Goal: Contribute content: Add original content to the website for others to see

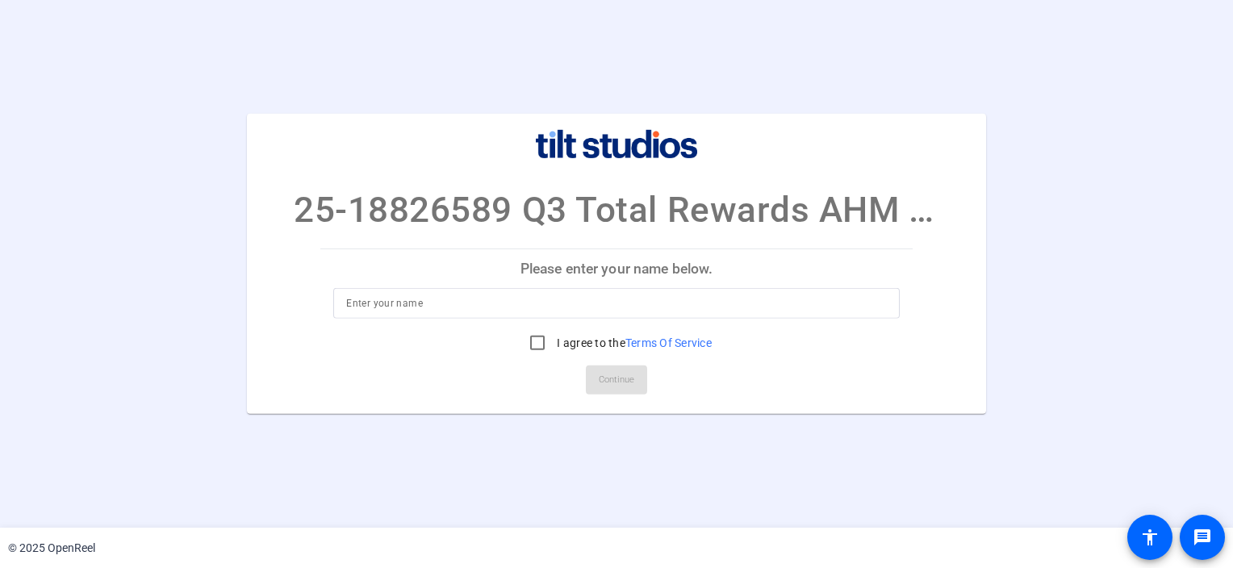
click at [574, 271] on p "Please enter your name below." at bounding box center [616, 268] width 592 height 39
click at [533, 308] on input at bounding box center [616, 303] width 540 height 19
type input "[PERSON_NAME]"
click at [534, 341] on input "I agree to the Terms Of Service" at bounding box center [537, 343] width 32 height 32
checkbox input "true"
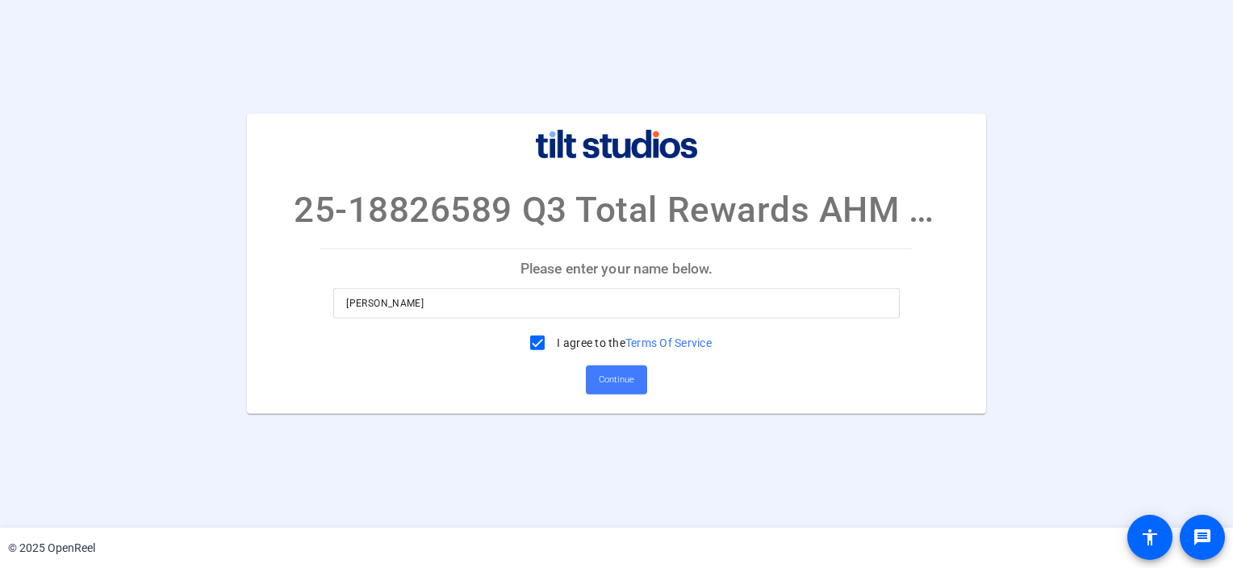
click at [618, 391] on span "Continue" at bounding box center [617, 380] width 36 height 24
click at [613, 387] on span "Continue" at bounding box center [617, 380] width 36 height 24
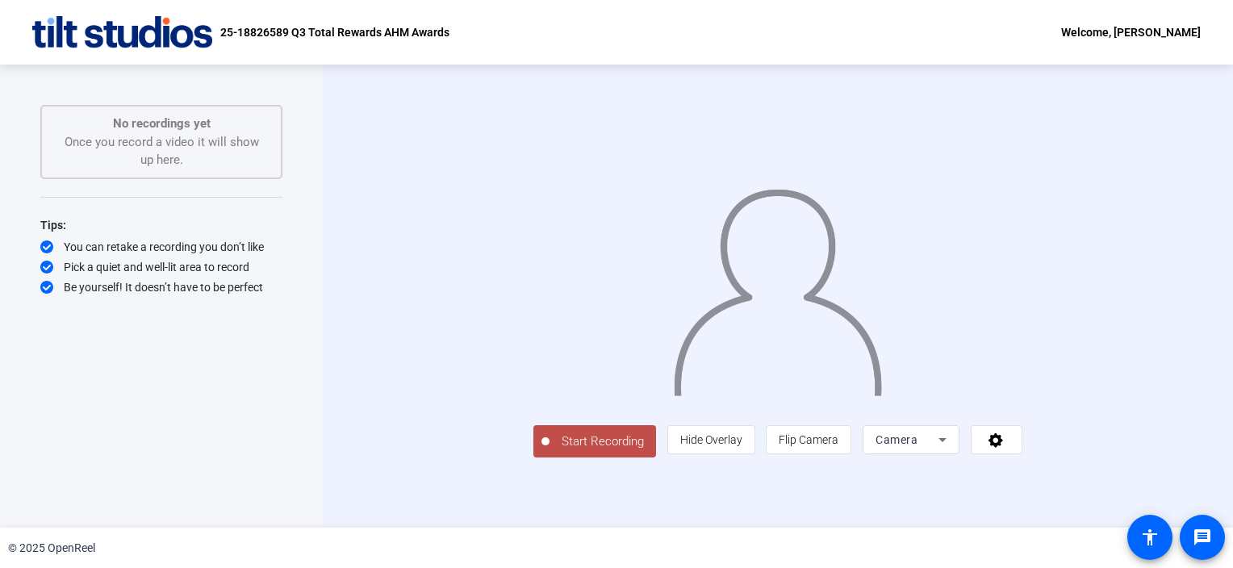
scroll to position [23, 0]
click at [839, 446] on span "Flip Camera" at bounding box center [809, 439] width 60 height 13
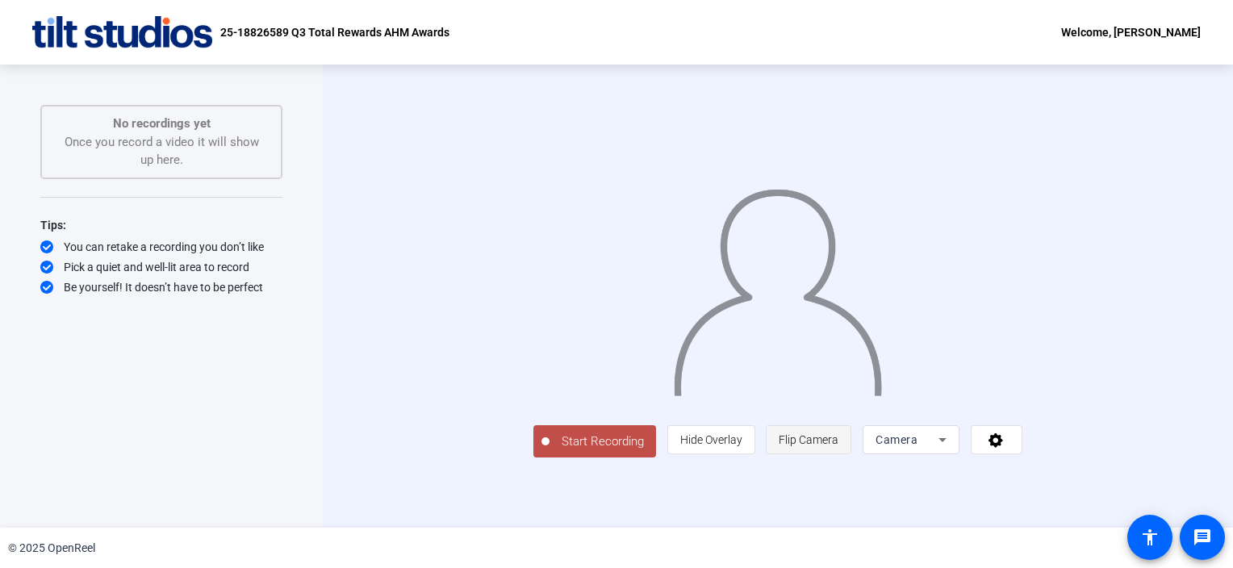
click at [839, 446] on span "Flip Camera" at bounding box center [809, 439] width 60 height 13
click at [939, 450] on div "Camera" at bounding box center [907, 439] width 63 height 19
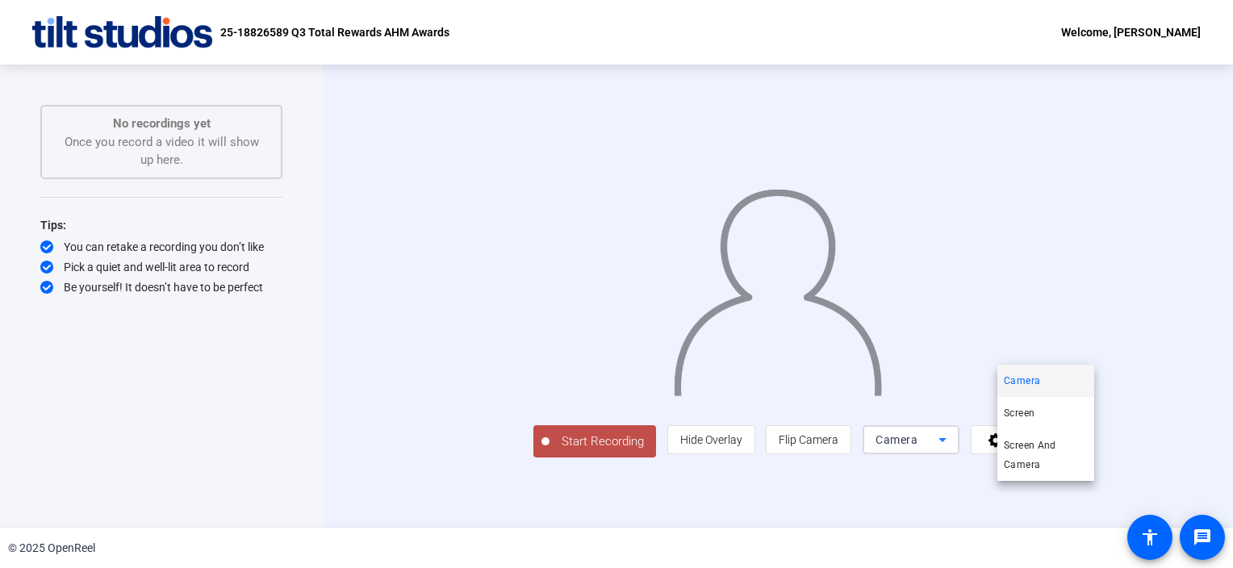
click at [752, 504] on div at bounding box center [616, 284] width 1233 height 568
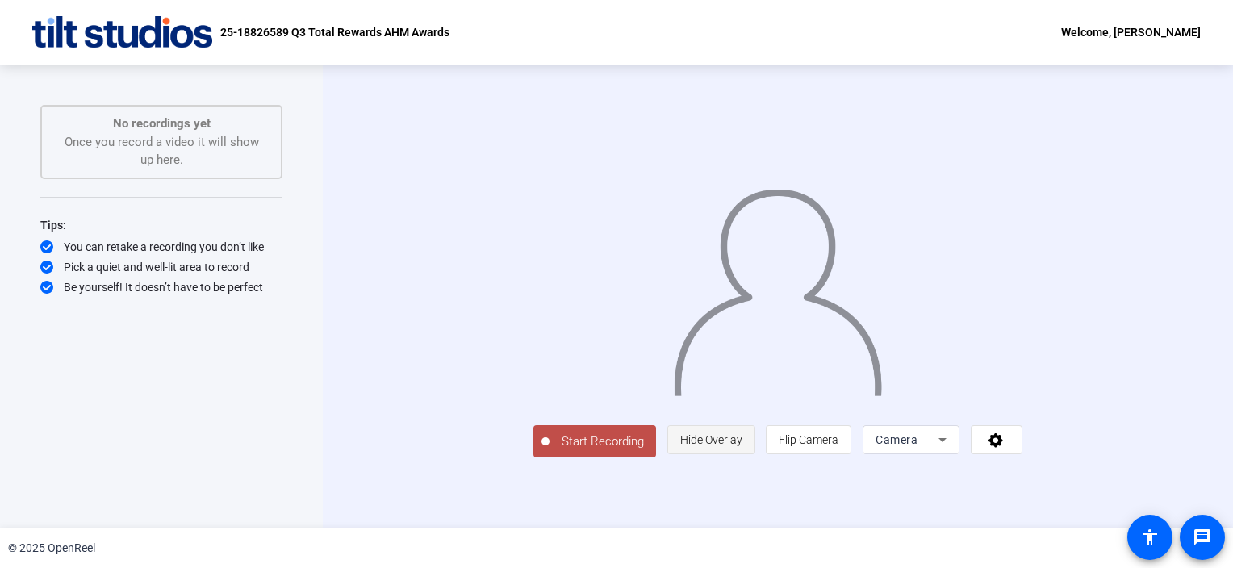
click at [743, 446] on span "Hide Overlay" at bounding box center [711, 439] width 62 height 13
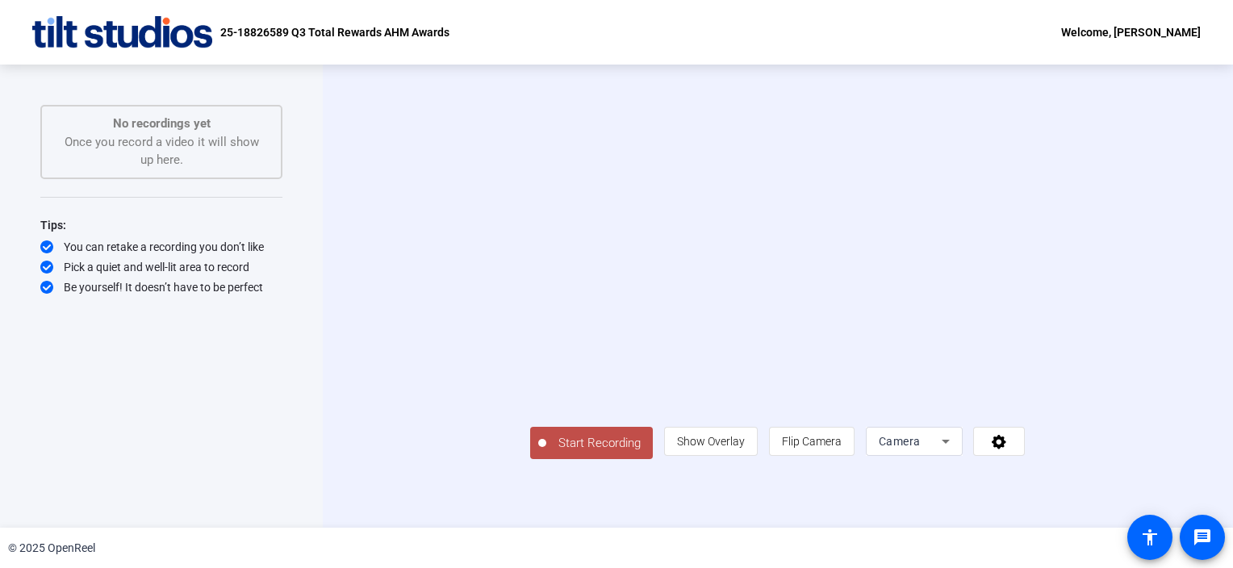
click at [546, 453] on span "Start Recording" at bounding box center [599, 443] width 107 height 19
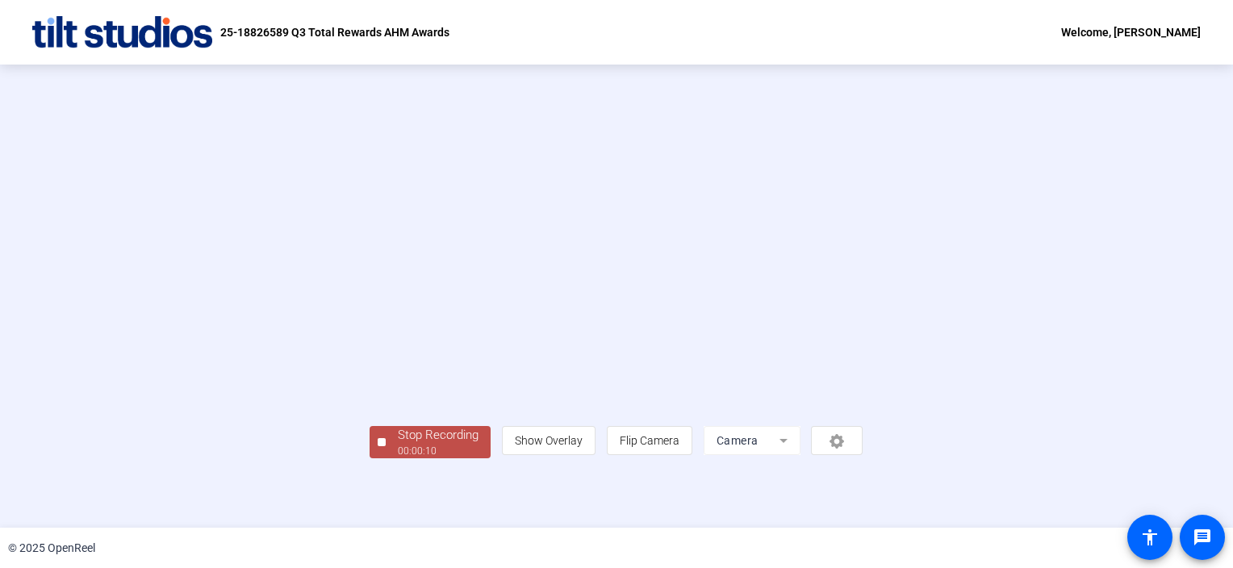
scroll to position [58, 0]
click at [398, 459] on div "00:00:11" at bounding box center [438, 451] width 81 height 15
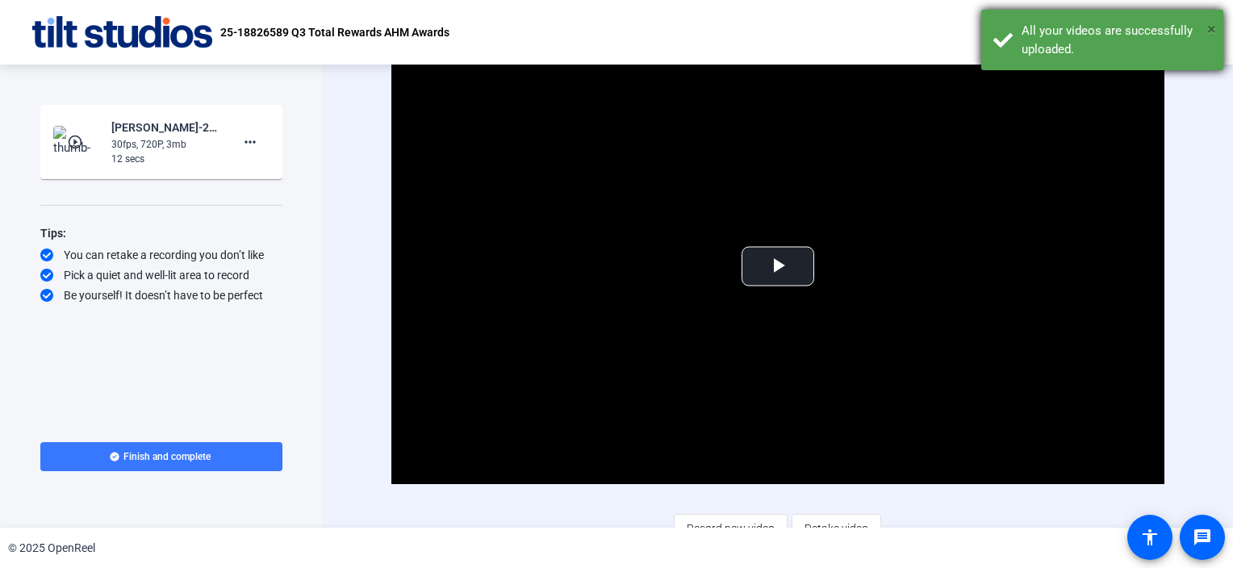
click at [1212, 28] on span "×" at bounding box center [1212, 28] width 9 height 19
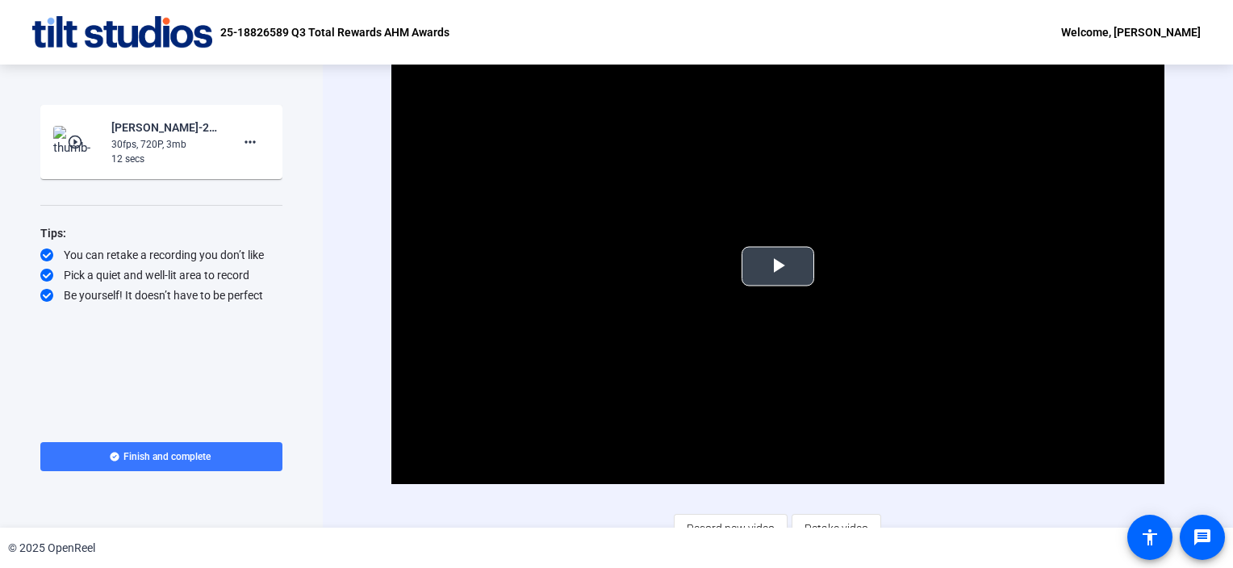
click at [778, 266] on span "Video Player" at bounding box center [778, 266] width 0 height 0
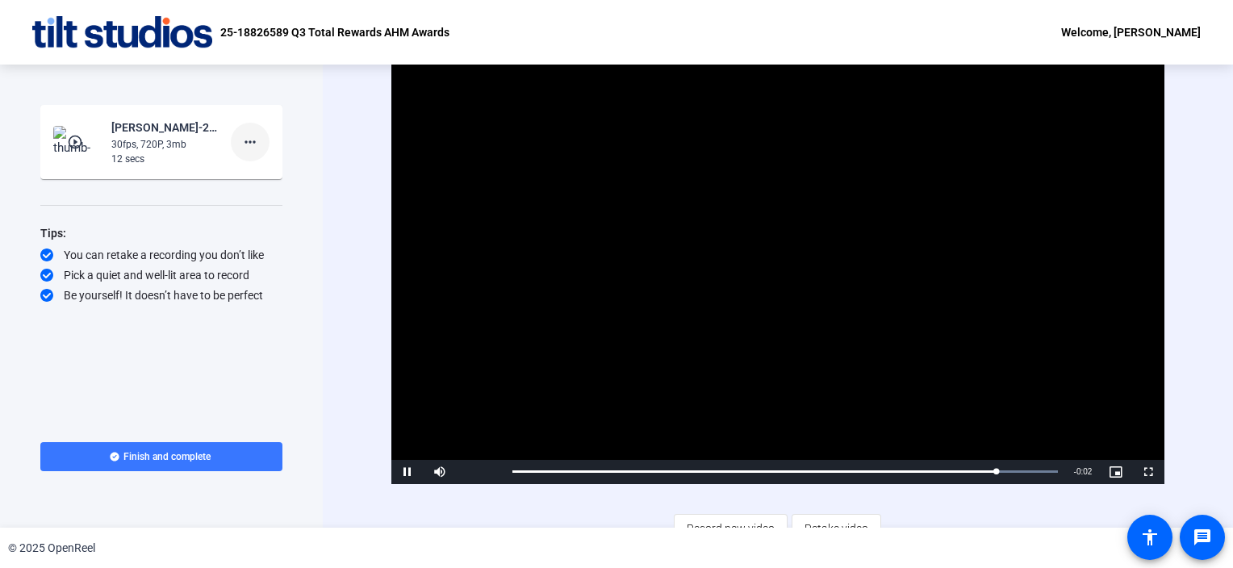
click at [252, 146] on mat-icon "more_horiz" at bounding box center [250, 141] width 19 height 19
click at [266, 176] on span "Delete clip" at bounding box center [276, 175] width 65 height 19
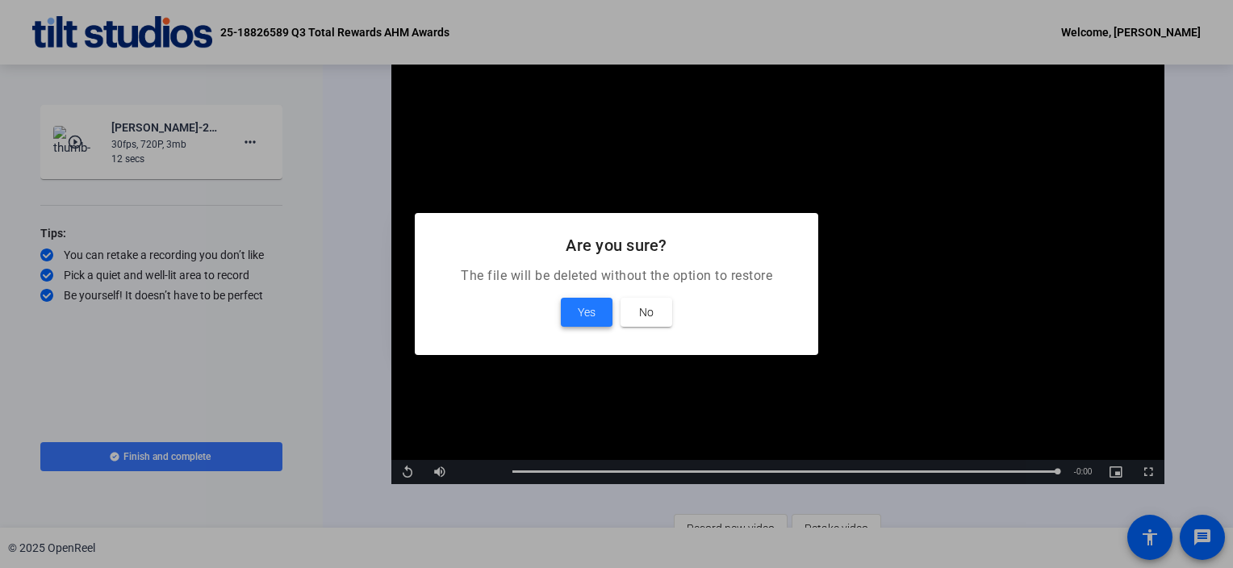
click at [578, 319] on span "Yes" at bounding box center [587, 312] width 18 height 19
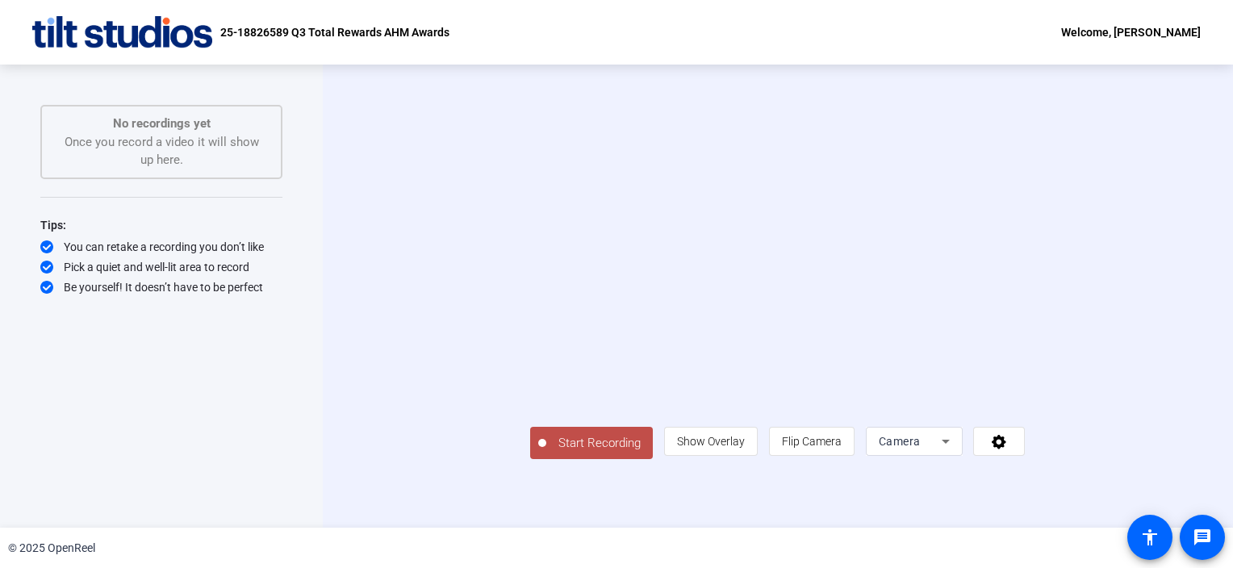
click at [546, 453] on span "Start Recording" at bounding box center [599, 443] width 107 height 19
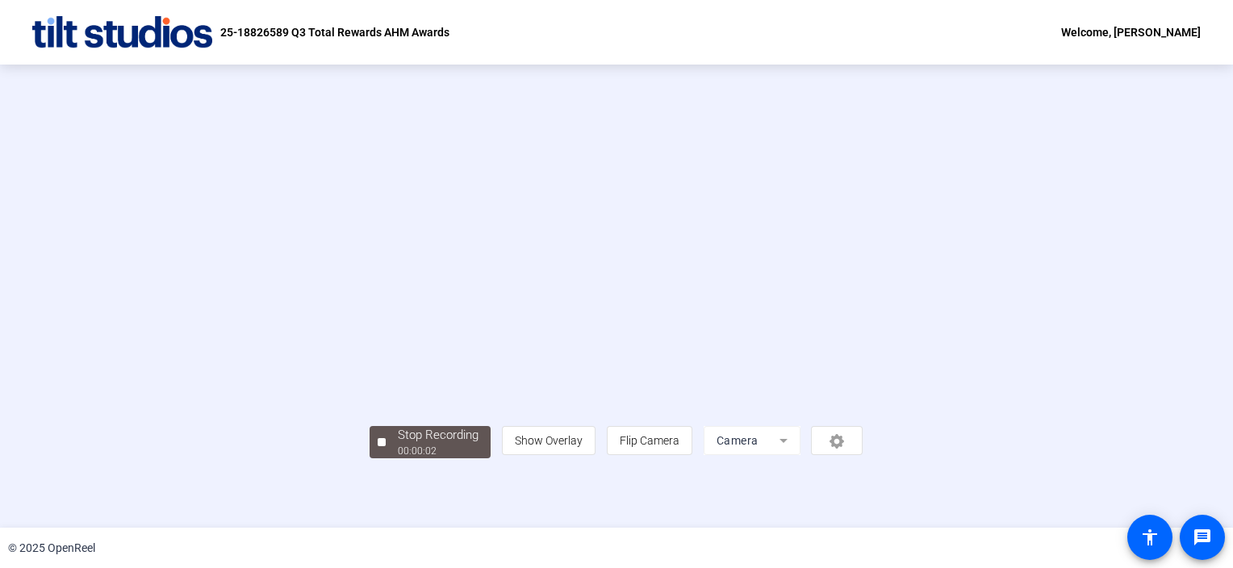
scroll to position [58, 0]
click at [398, 459] on div "00:00:07" at bounding box center [438, 451] width 81 height 15
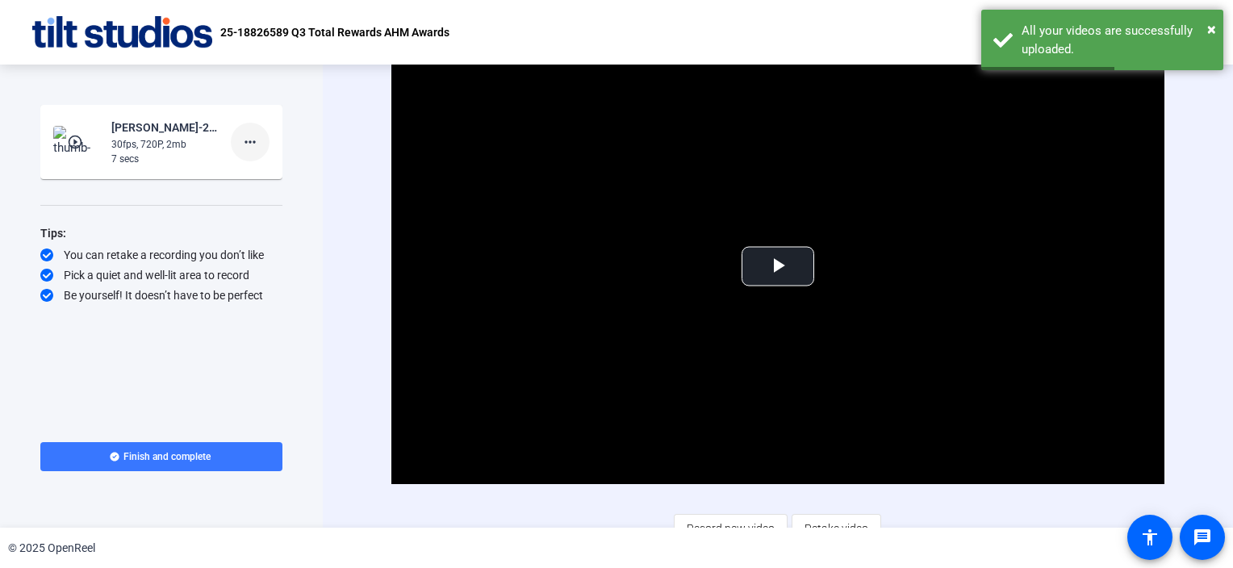
click at [256, 142] on mat-icon "more_horiz" at bounding box center [250, 141] width 19 height 19
click at [268, 197] on span "Retake" at bounding box center [276, 195] width 65 height 19
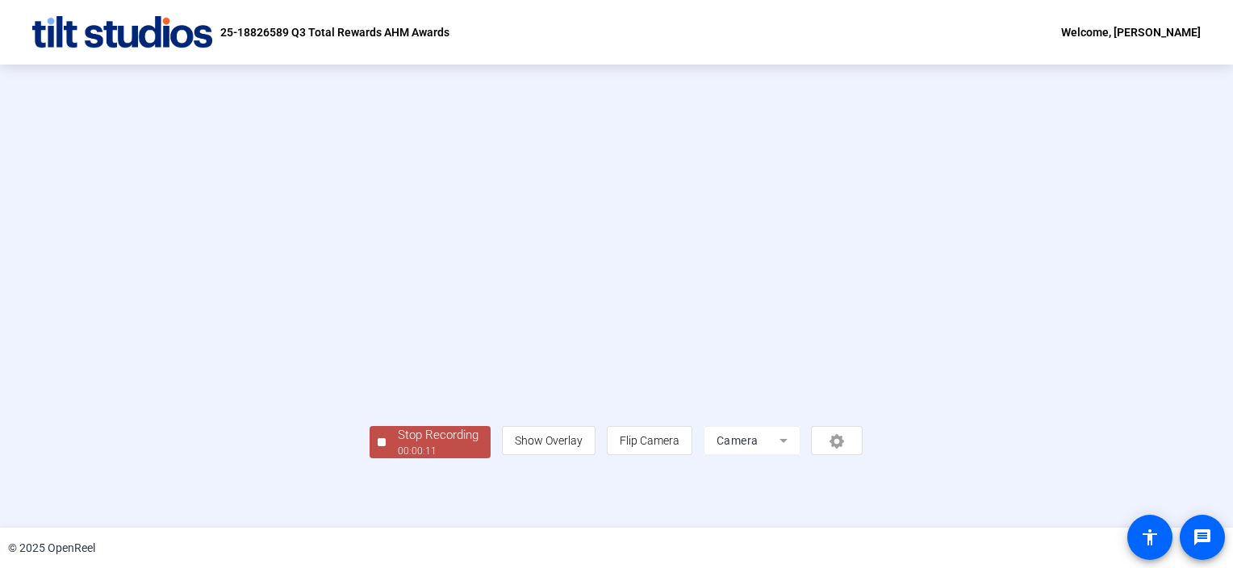
scroll to position [58, 0]
click at [378, 446] on div at bounding box center [382, 442] width 8 height 8
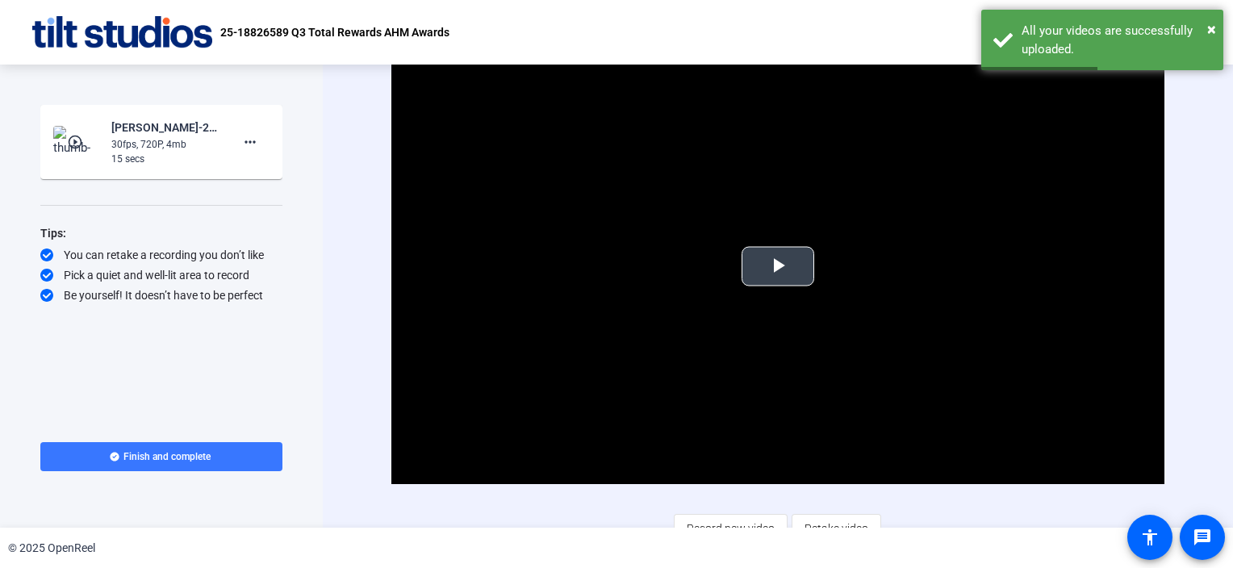
scroll to position [18, 0]
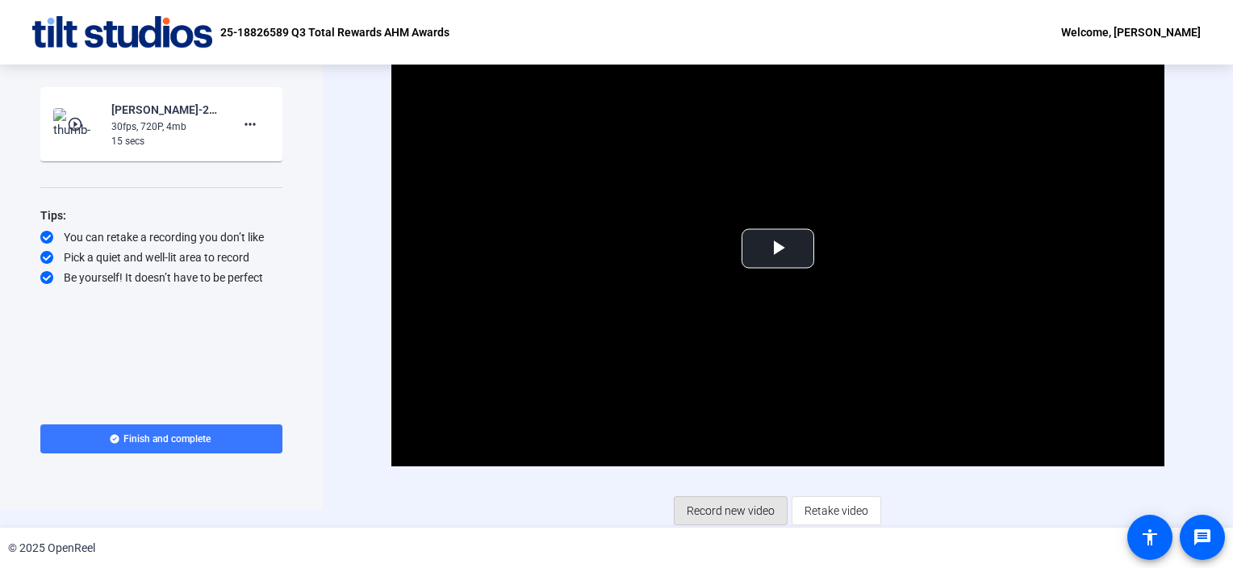
click at [714, 509] on span "Record new video" at bounding box center [731, 511] width 88 height 31
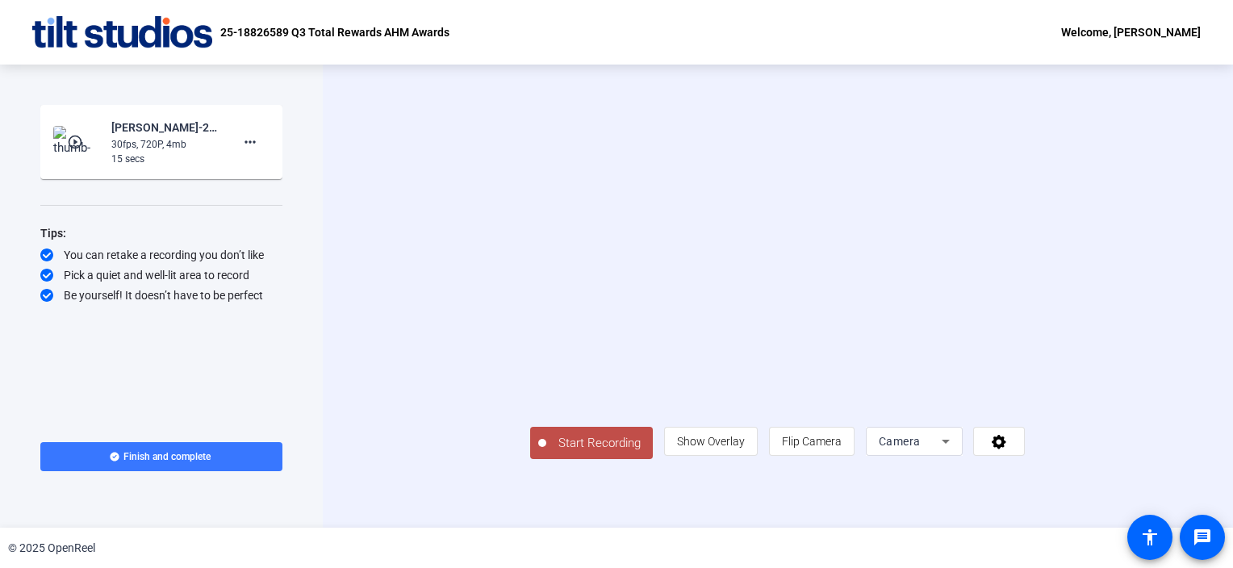
scroll to position [23, 0]
click at [546, 453] on span "Start Recording" at bounding box center [599, 443] width 107 height 19
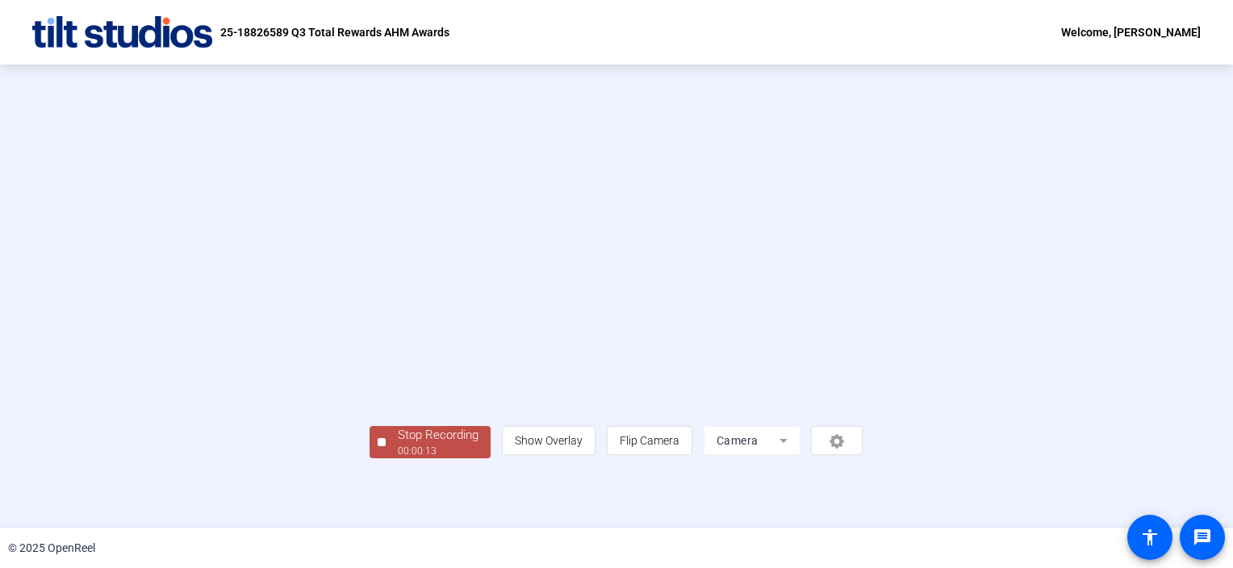
scroll to position [58, 0]
click at [398, 445] on div "Stop Recording" at bounding box center [438, 435] width 81 height 19
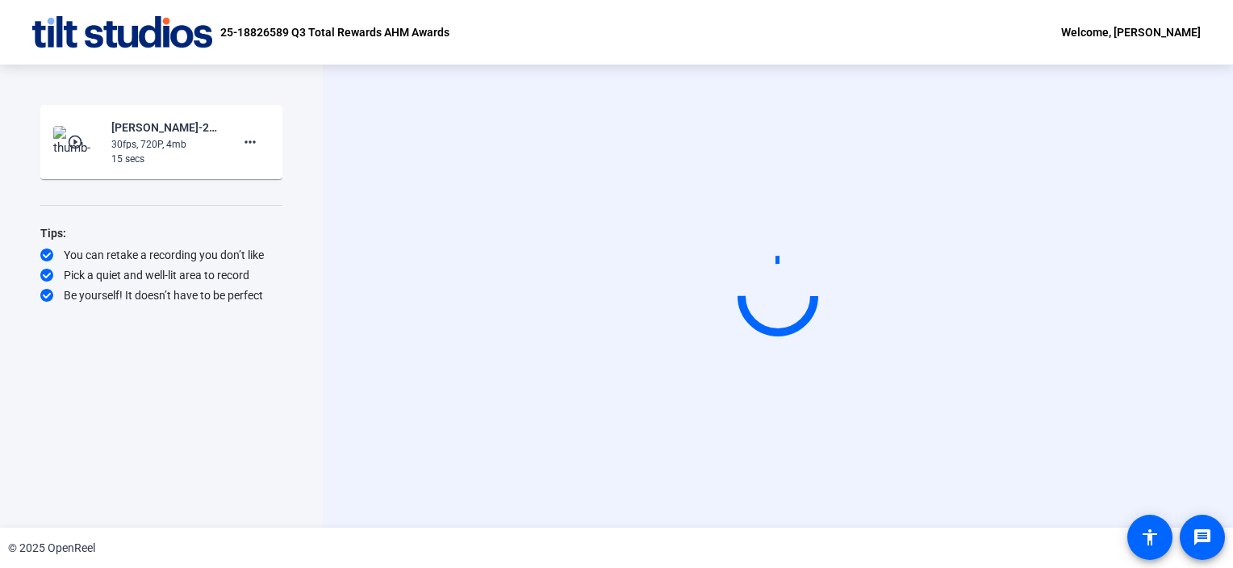
scroll to position [0, 0]
click at [249, 143] on mat-icon "more_horiz" at bounding box center [250, 141] width 19 height 19
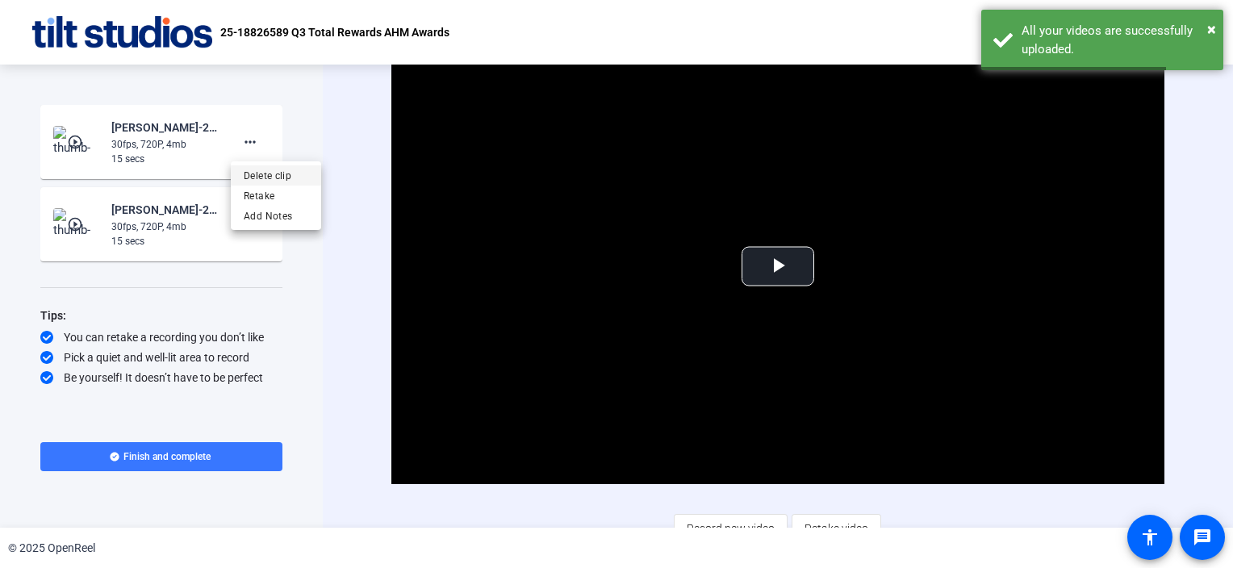
click at [286, 171] on span "Delete clip" at bounding box center [276, 175] width 65 height 19
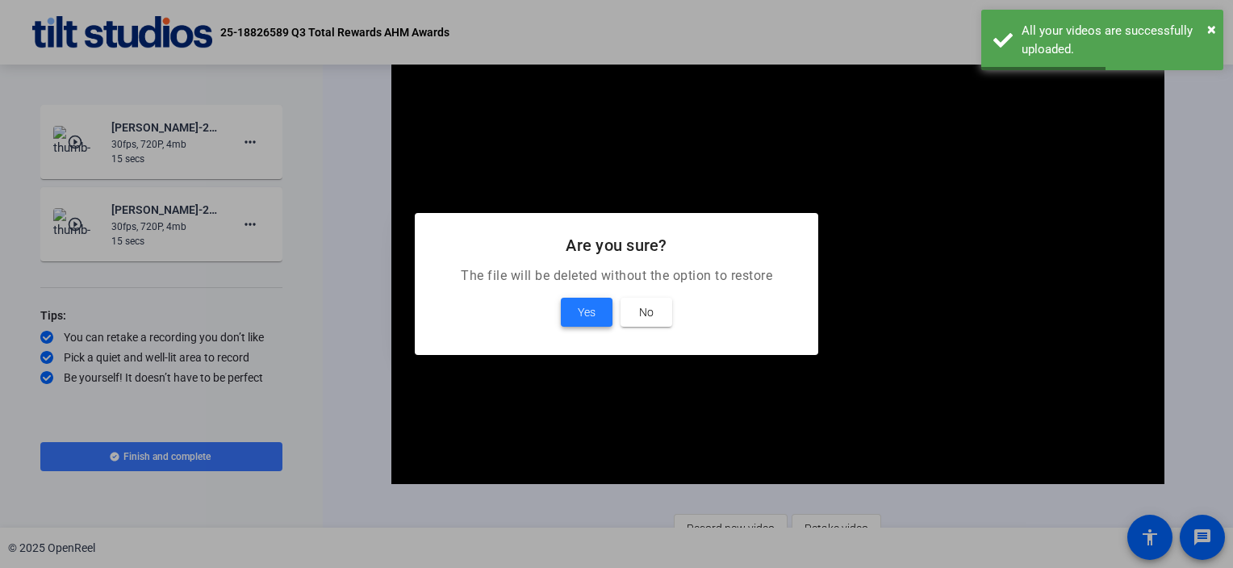
click at [586, 310] on span "Yes" at bounding box center [587, 312] width 18 height 19
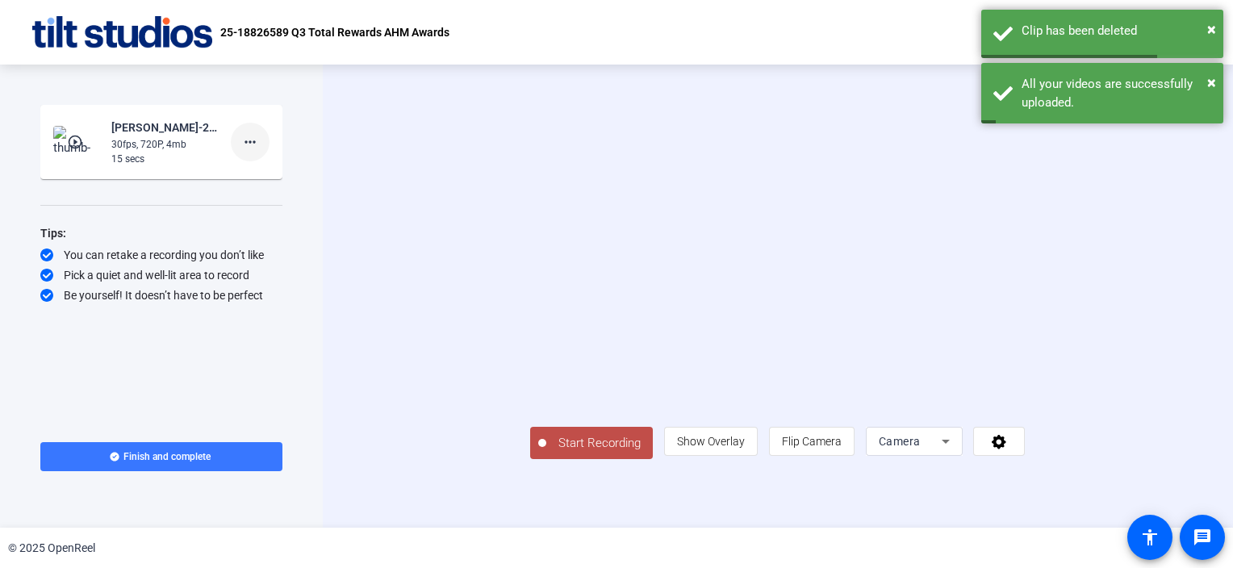
click at [249, 138] on mat-icon "more_horiz" at bounding box center [250, 141] width 19 height 19
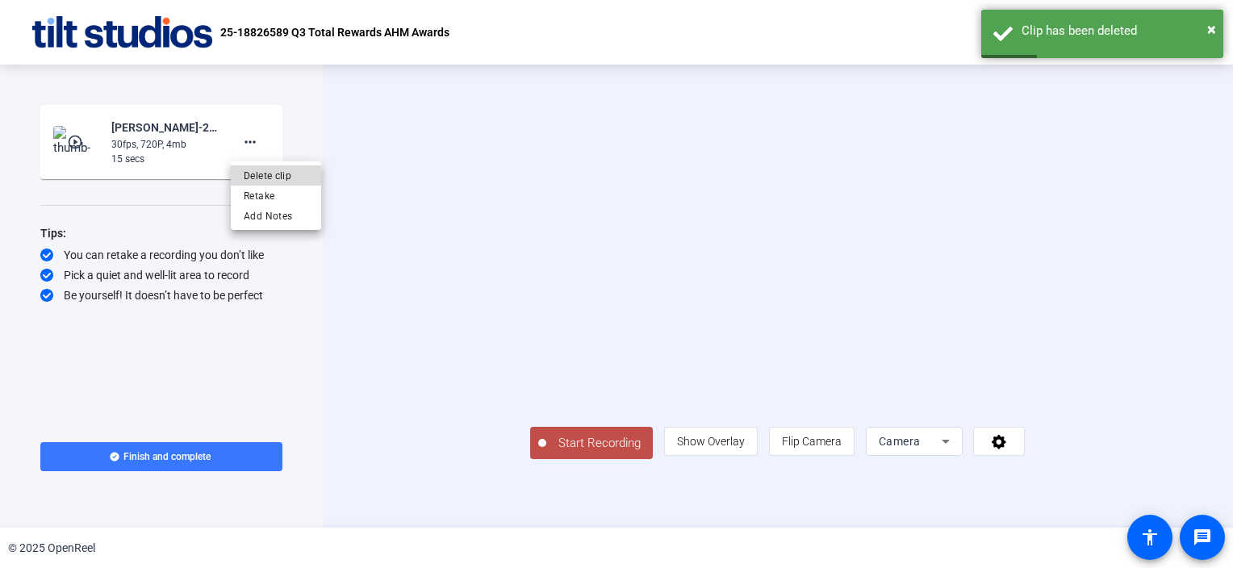
click at [287, 171] on span "Delete clip" at bounding box center [276, 175] width 65 height 19
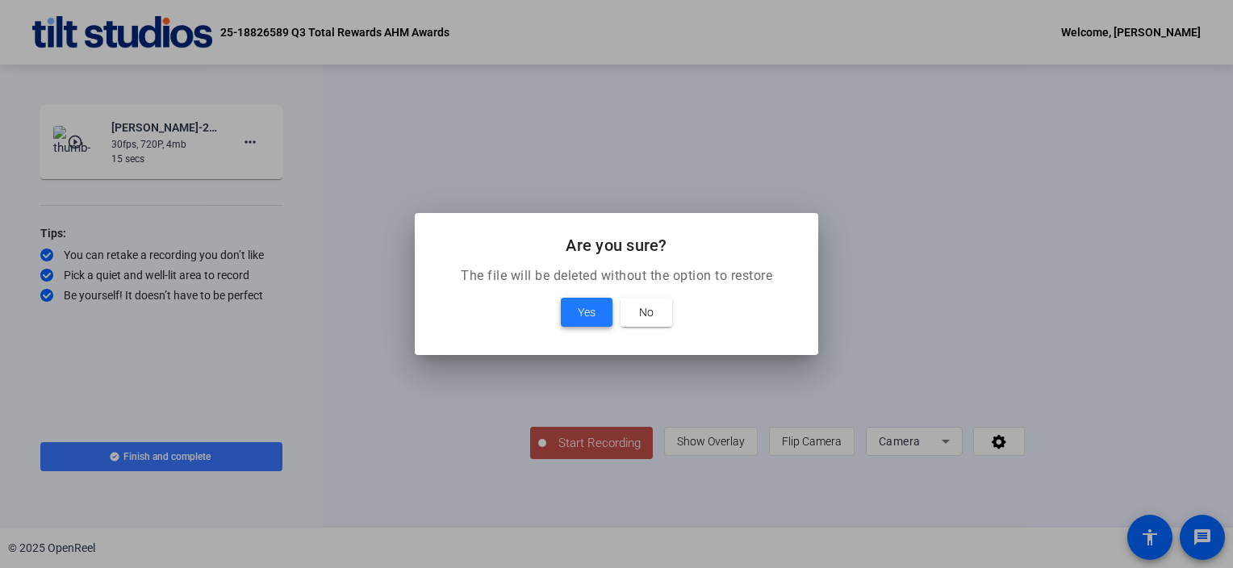
click at [589, 316] on span "Yes" at bounding box center [587, 312] width 18 height 19
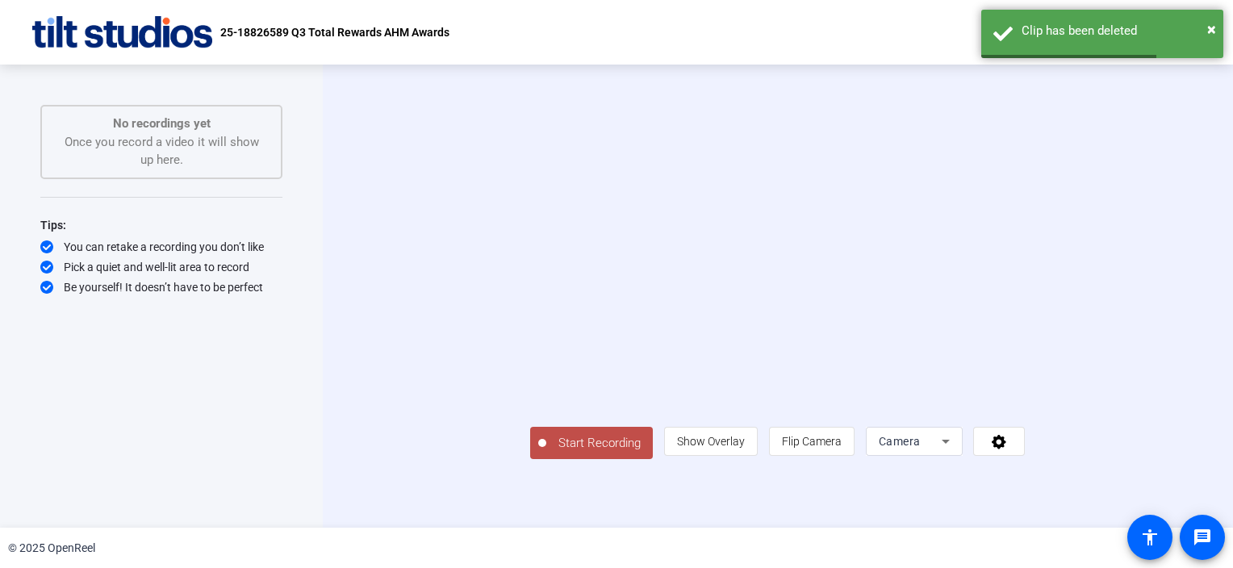
scroll to position [23, 0]
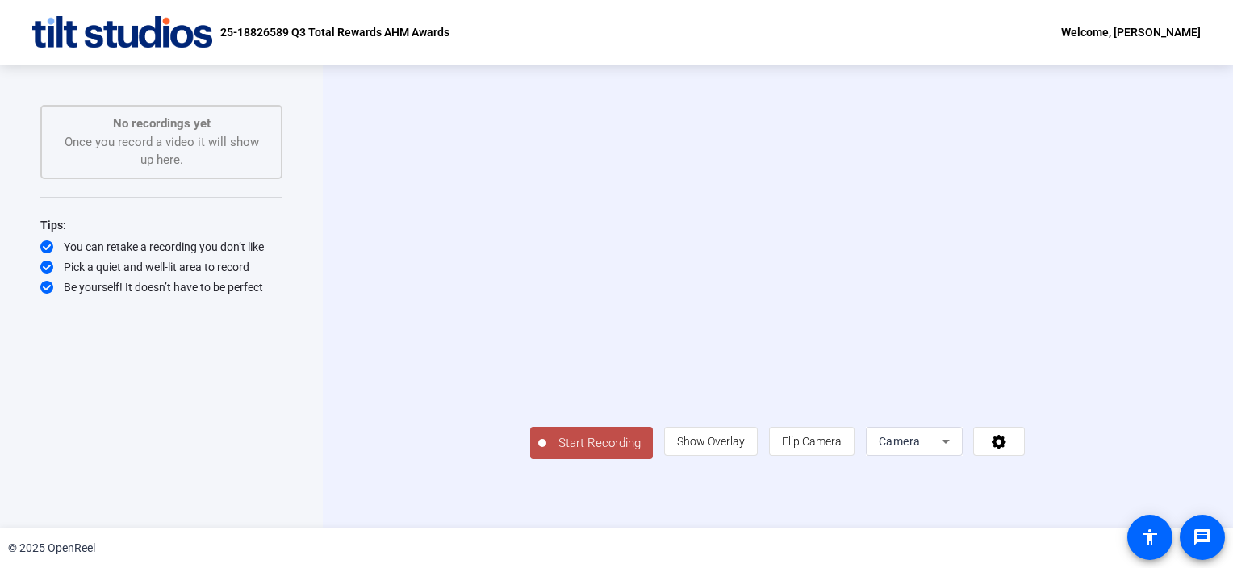
click at [546, 453] on span "Start Recording" at bounding box center [599, 443] width 107 height 19
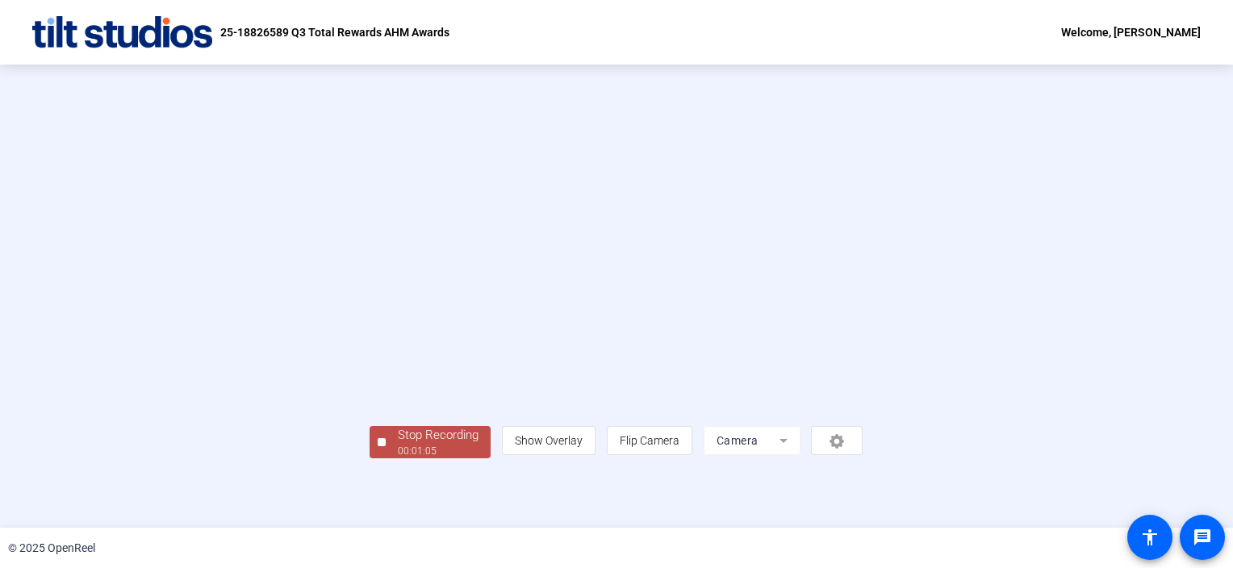
drag, startPoint x: 355, startPoint y: 442, endPoint x: 367, endPoint y: 439, distance: 12.5
click at [370, 412] on video at bounding box center [616, 273] width 493 height 278
drag, startPoint x: 238, startPoint y: 491, endPoint x: 269, endPoint y: 493, distance: 30.8
click at [398, 445] on div "Stop Recording" at bounding box center [438, 435] width 81 height 19
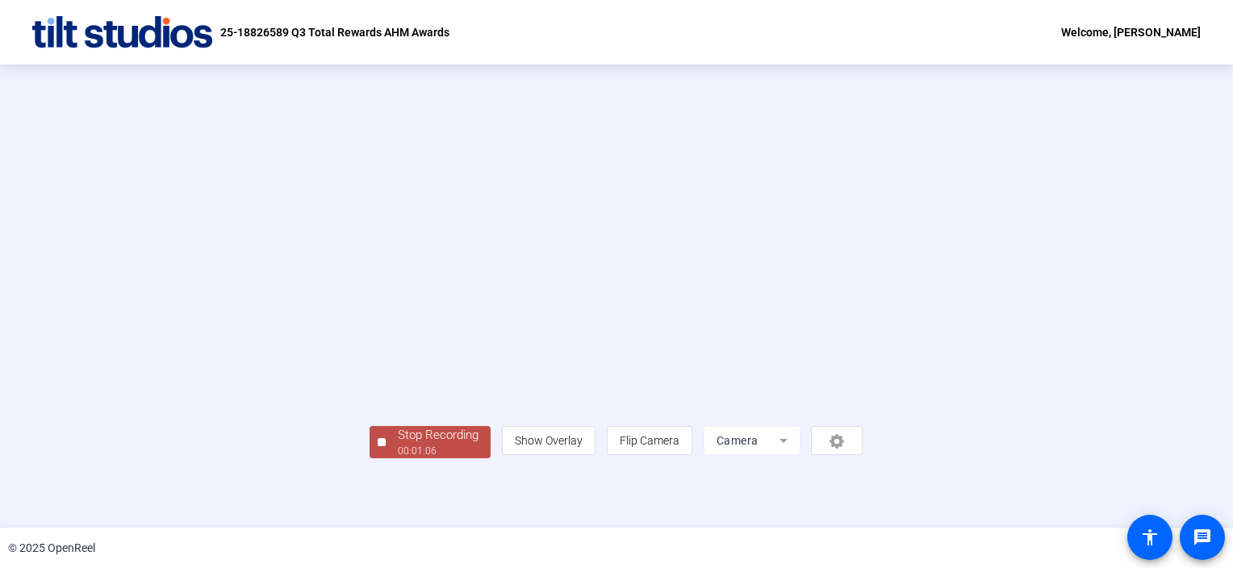
scroll to position [0, 0]
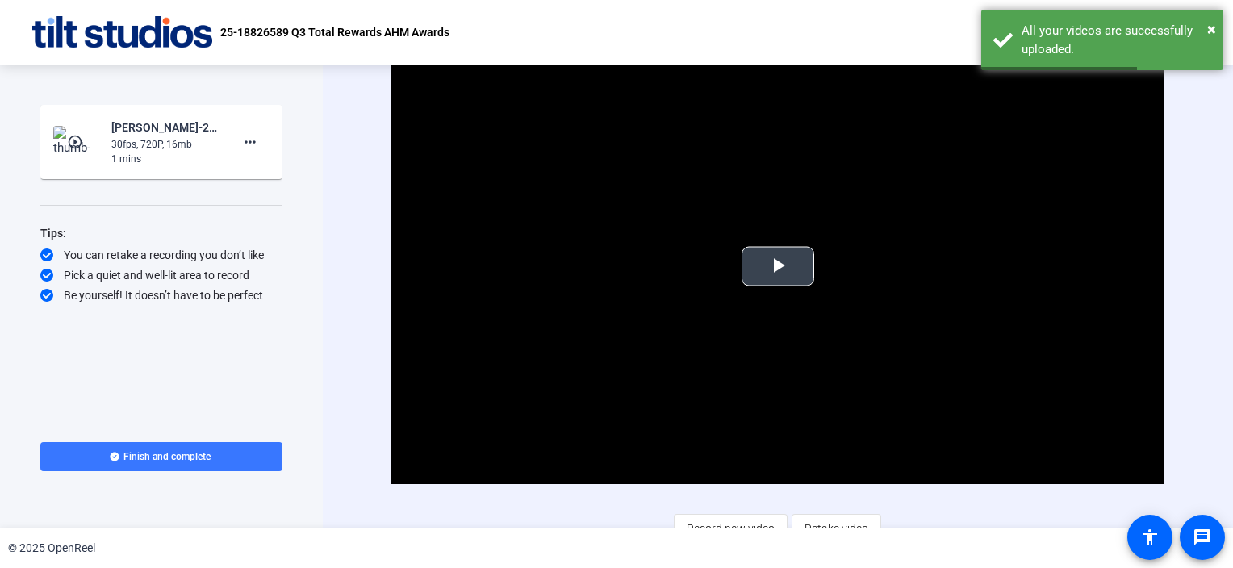
click at [778, 266] on span "Video Player" at bounding box center [778, 266] width 0 height 0
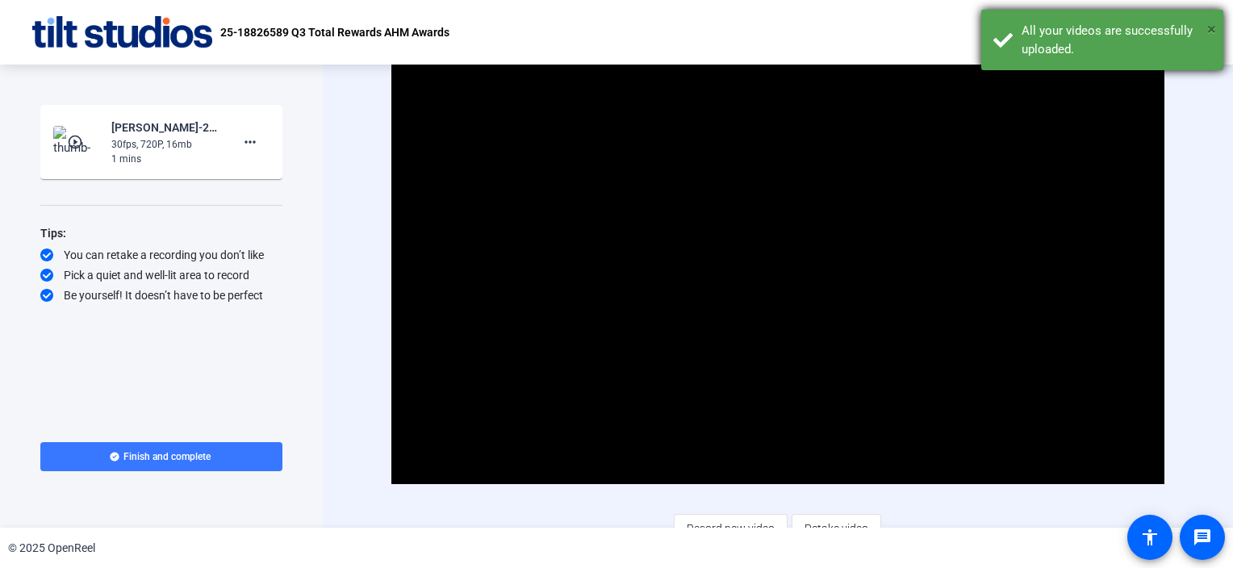
click at [1216, 32] on span "×" at bounding box center [1212, 28] width 9 height 19
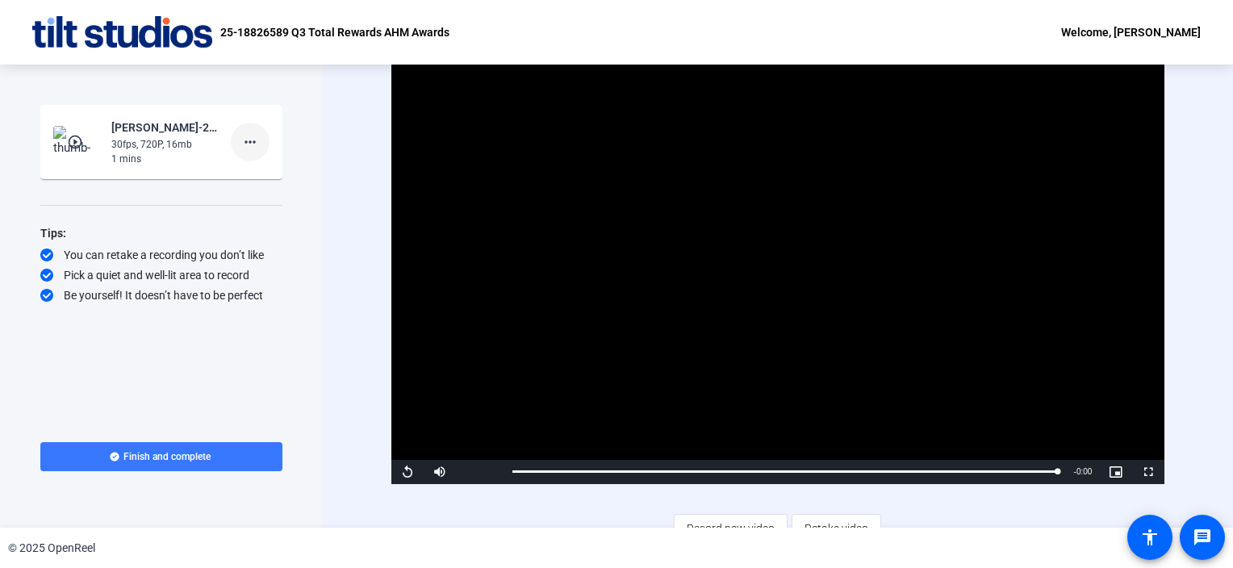
click at [257, 140] on mat-icon "more_horiz" at bounding box center [250, 141] width 19 height 19
click at [313, 129] on div at bounding box center [616, 284] width 1233 height 568
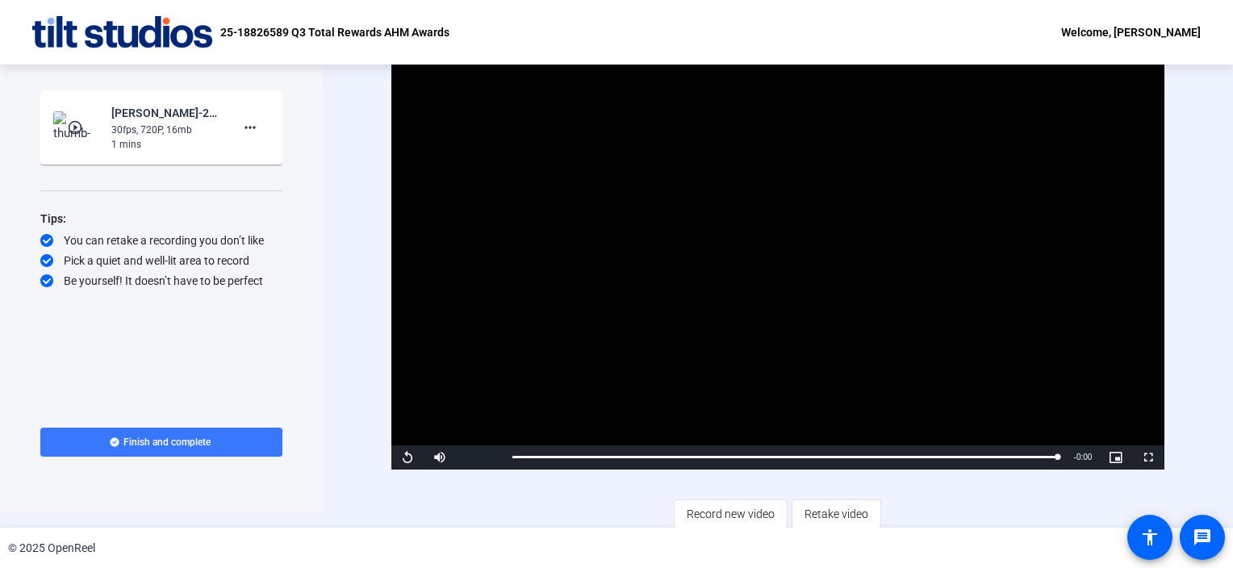
scroll to position [18, 0]
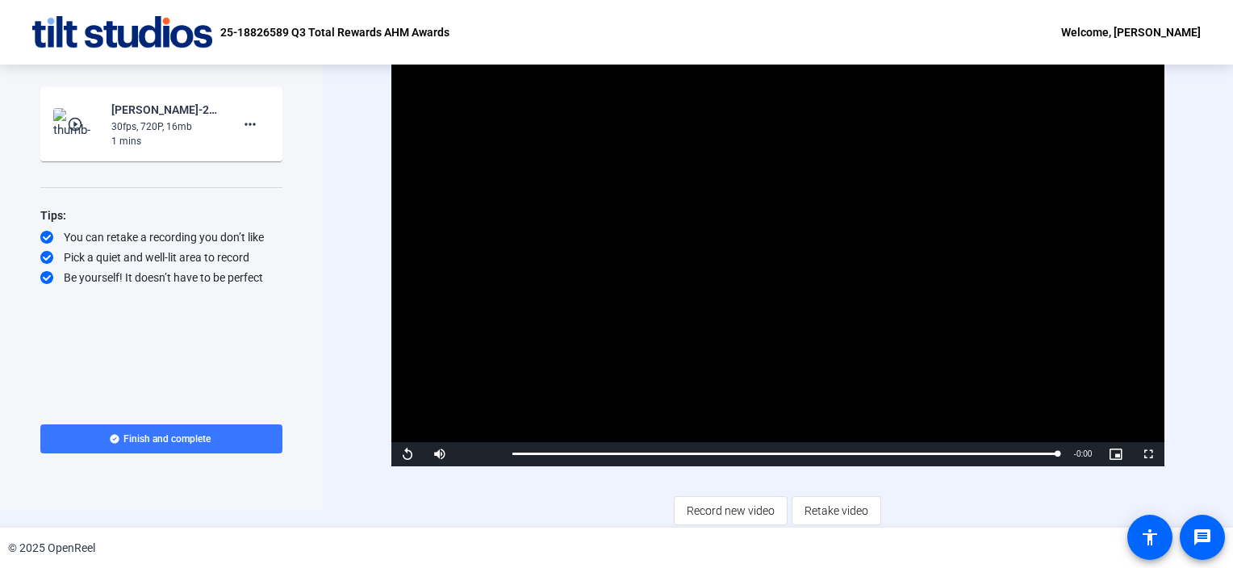
click at [727, 507] on span "Record new video" at bounding box center [731, 511] width 88 height 31
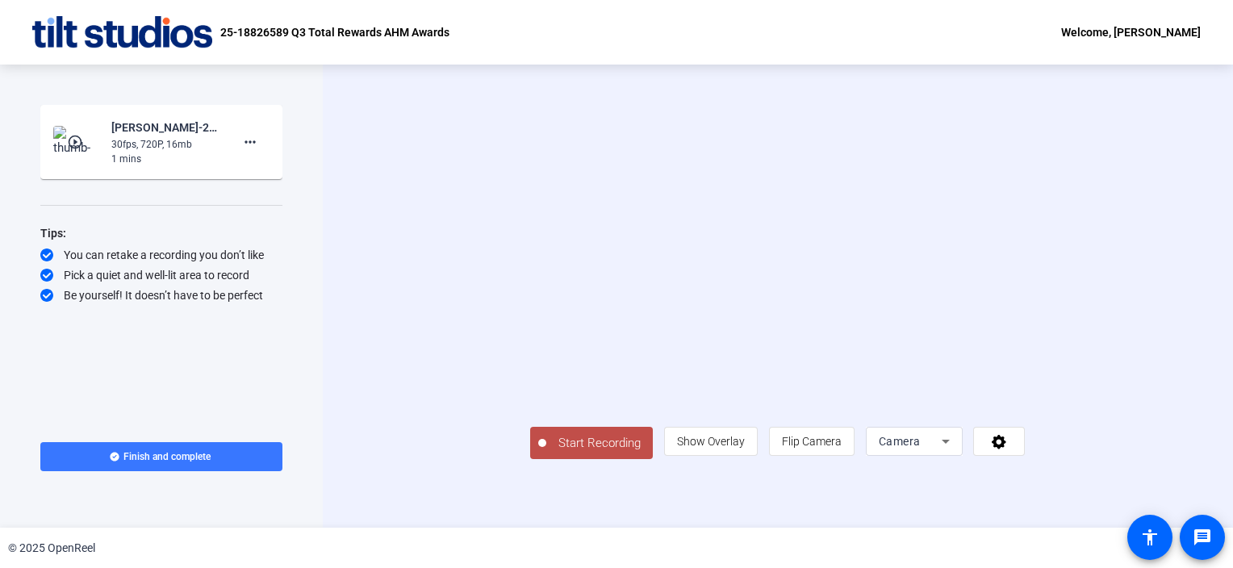
scroll to position [23, 0]
click at [546, 453] on span "Start Recording" at bounding box center [599, 443] width 107 height 19
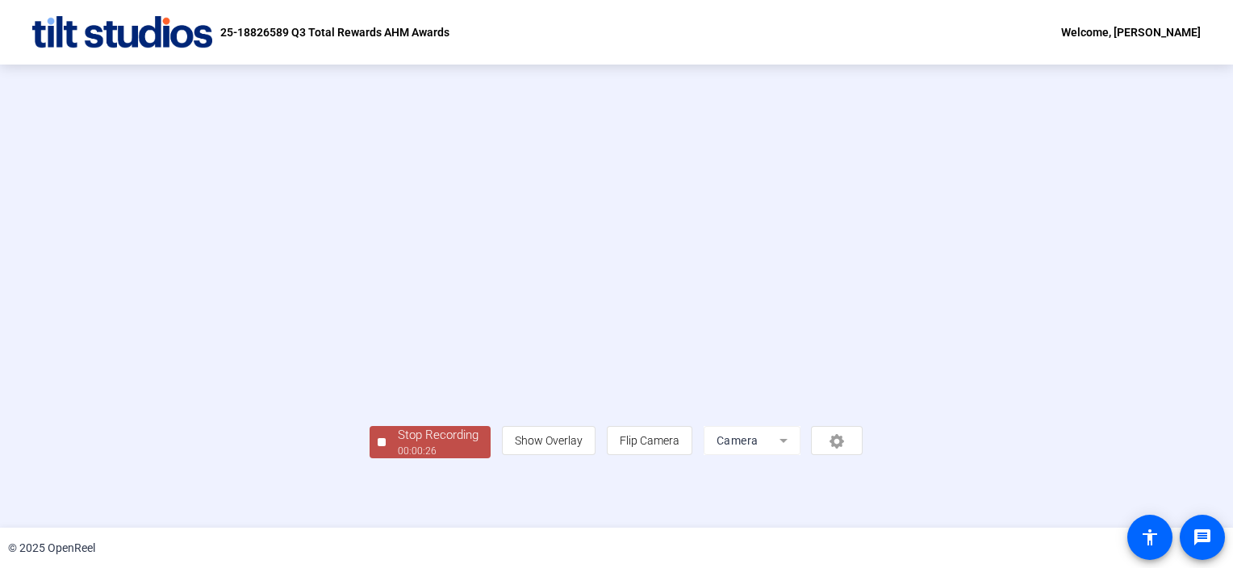
scroll to position [58, 0]
click at [398, 445] on div "Stop Recording" at bounding box center [438, 435] width 81 height 19
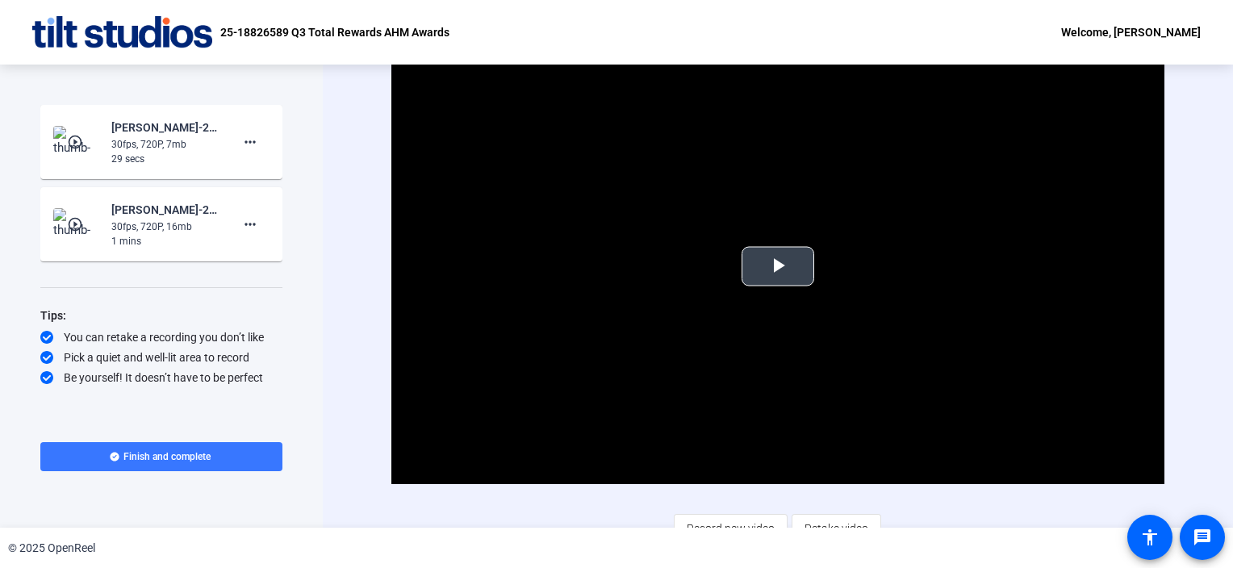
scroll to position [18, 0]
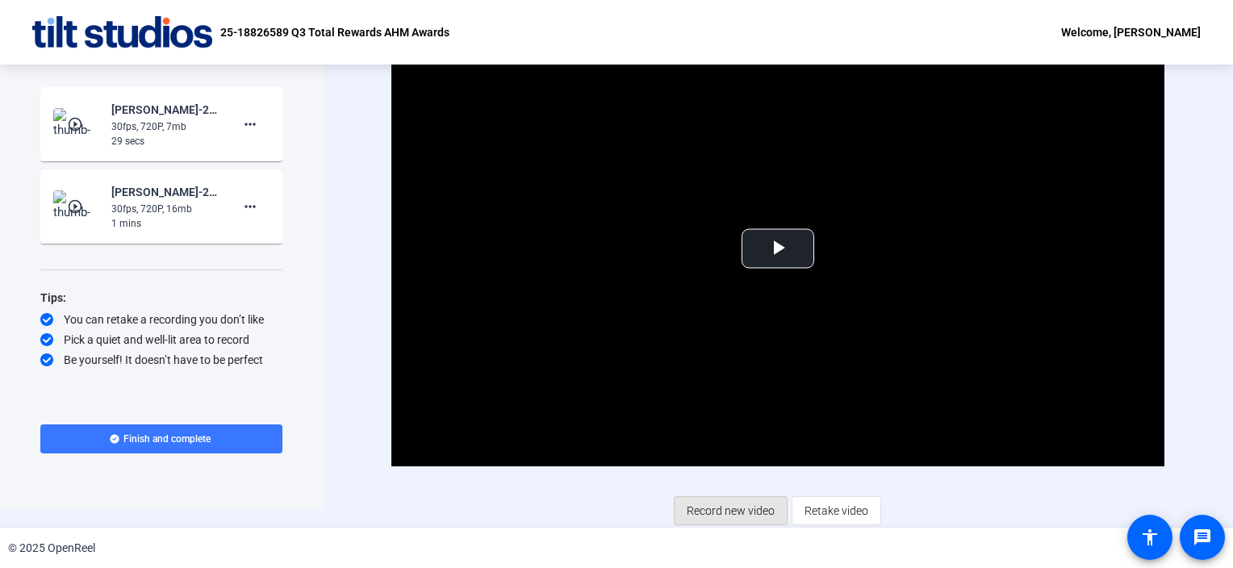
drag, startPoint x: 719, startPoint y: 507, endPoint x: 723, endPoint y: 495, distance: 12.8
click at [720, 497] on span "Record new video" at bounding box center [731, 511] width 88 height 31
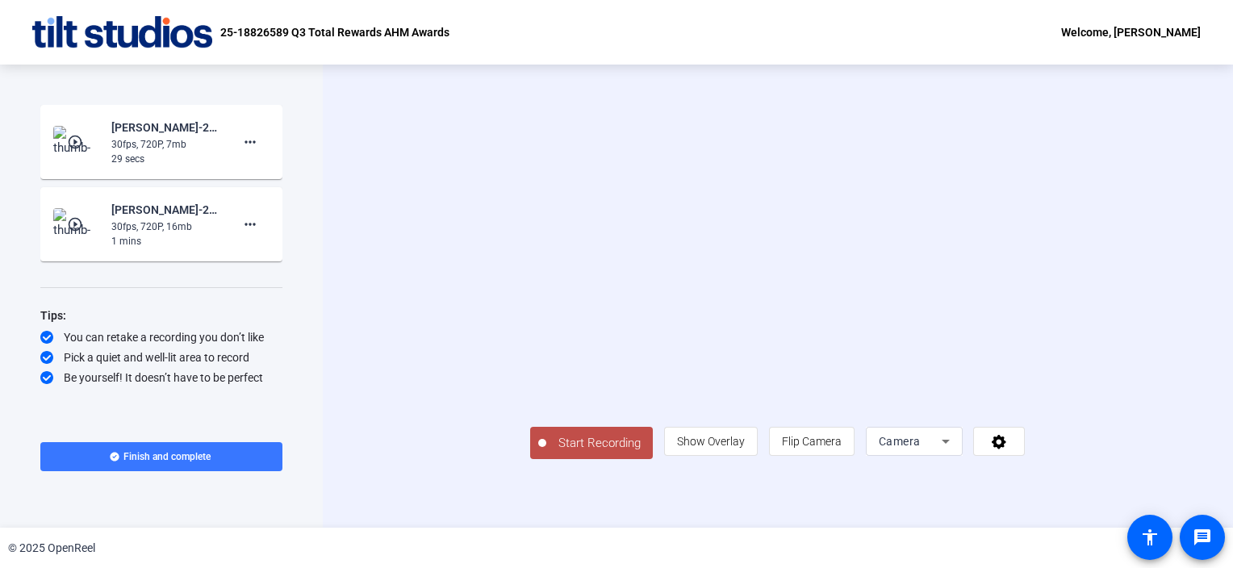
scroll to position [23, 0]
click at [546, 453] on span "Start Recording" at bounding box center [599, 443] width 107 height 19
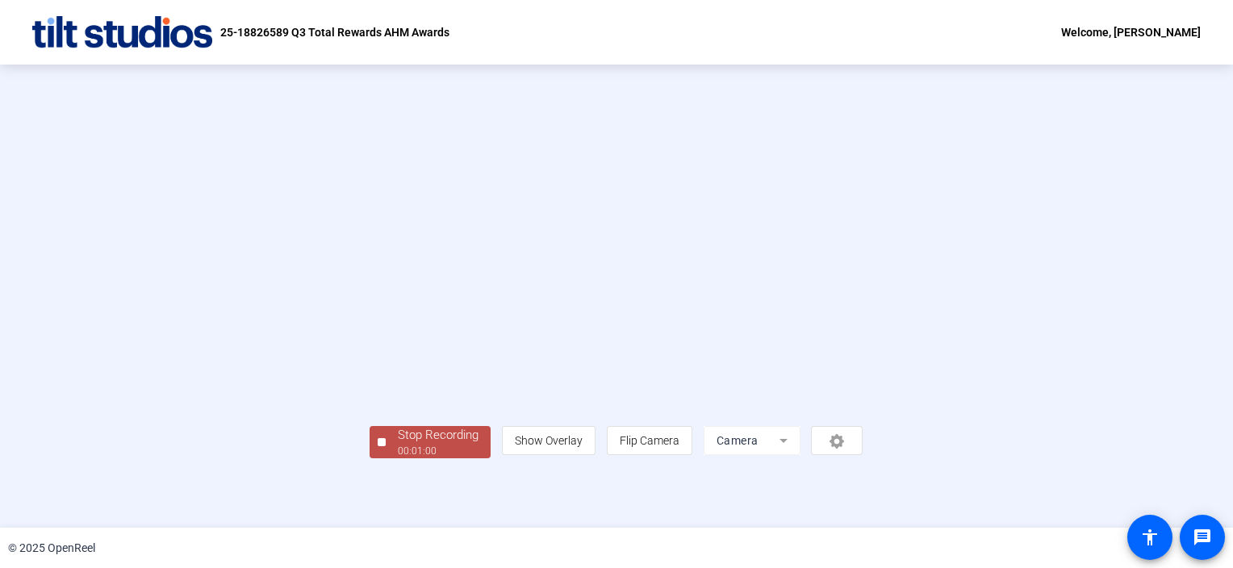
scroll to position [58, 0]
click at [398, 445] on div "Stop Recording" at bounding box center [438, 435] width 81 height 19
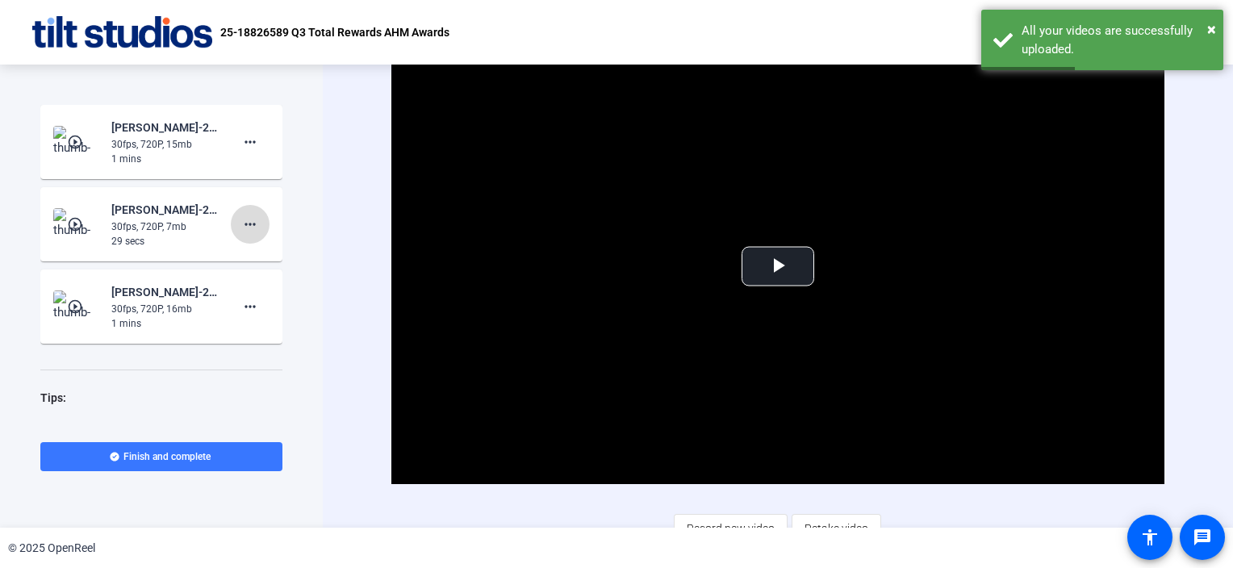
click at [244, 223] on mat-icon "more_horiz" at bounding box center [250, 224] width 19 height 19
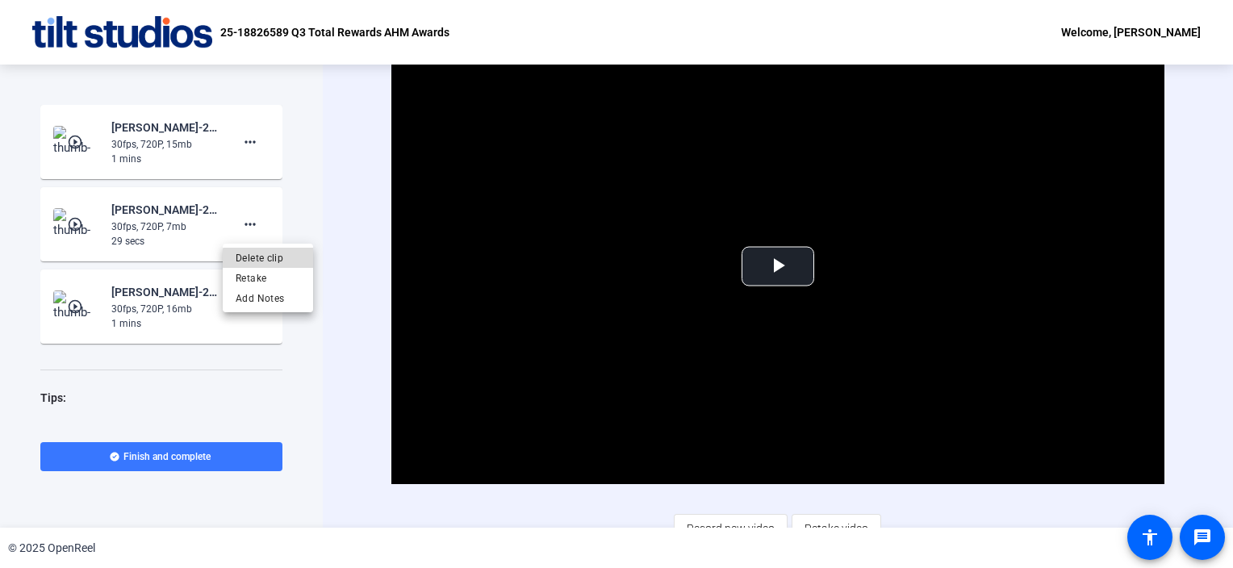
click at [268, 258] on span "Delete clip" at bounding box center [268, 258] width 65 height 19
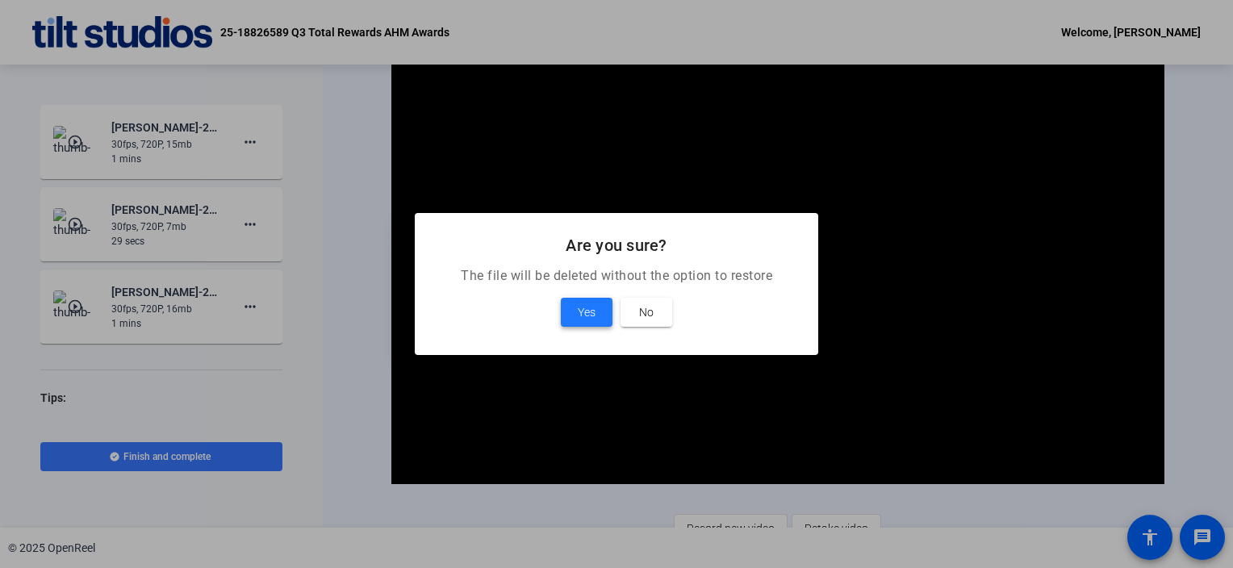
click at [591, 314] on span "Yes" at bounding box center [587, 312] width 18 height 19
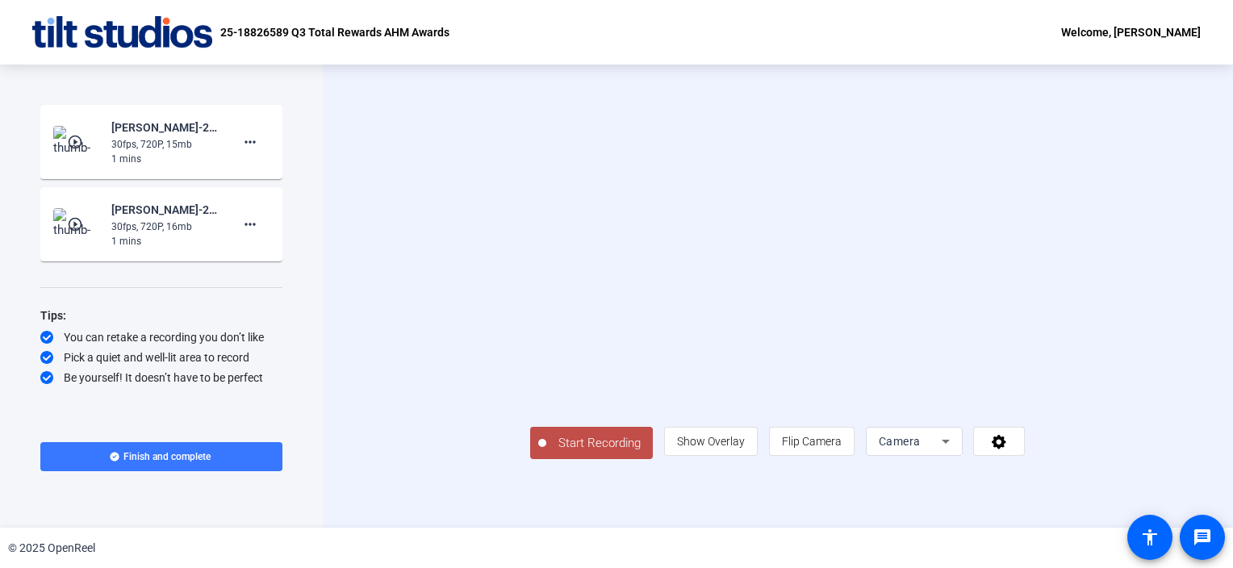
click at [77, 139] on mat-icon "play_circle_outline" at bounding box center [76, 142] width 19 height 16
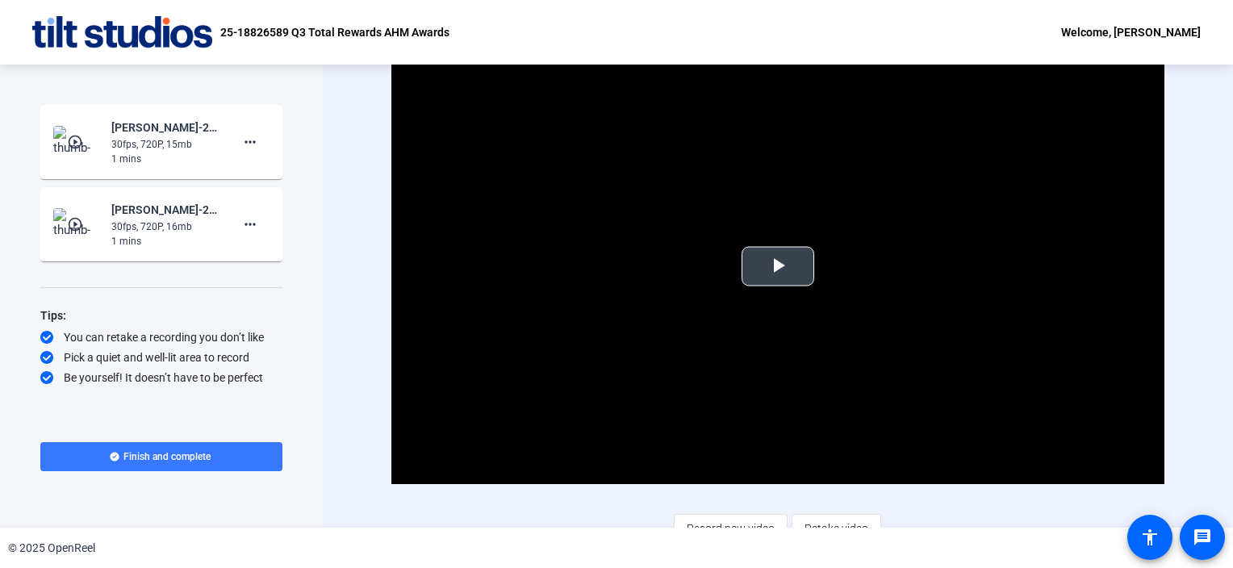
click at [778, 266] on span "Video Player" at bounding box center [778, 266] width 0 height 0
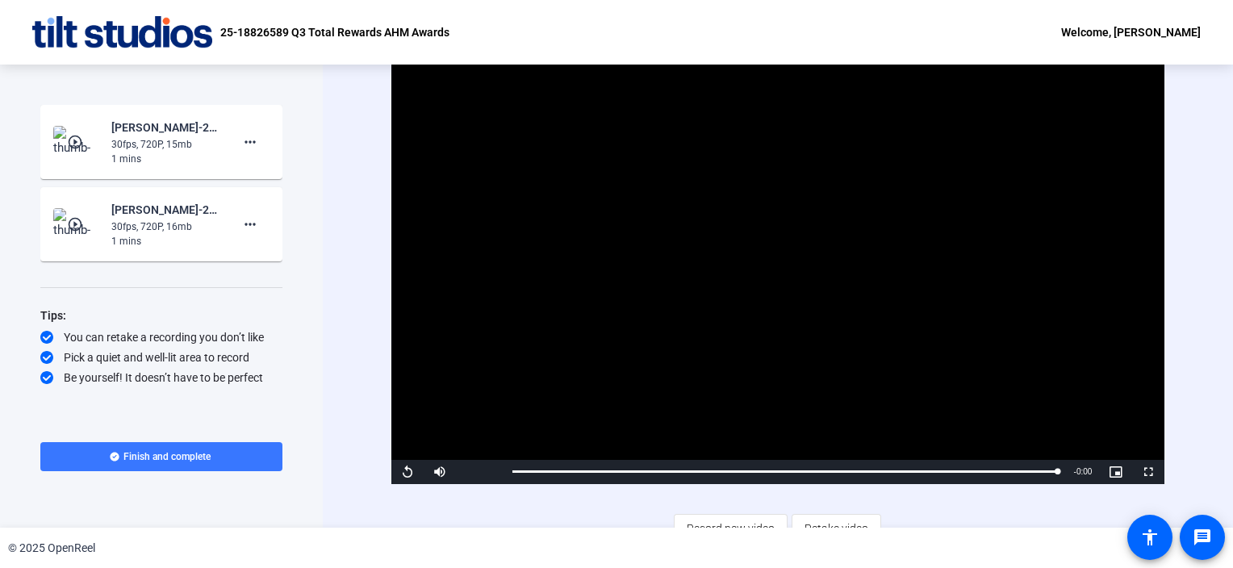
click at [377, 513] on div "Video Player is loading. Play Video Replay Mute Current Time 1:02 / Duration 1:…" at bounding box center [778, 296] width 911 height 463
click at [73, 228] on mat-icon "play_circle_outline" at bounding box center [76, 224] width 19 height 16
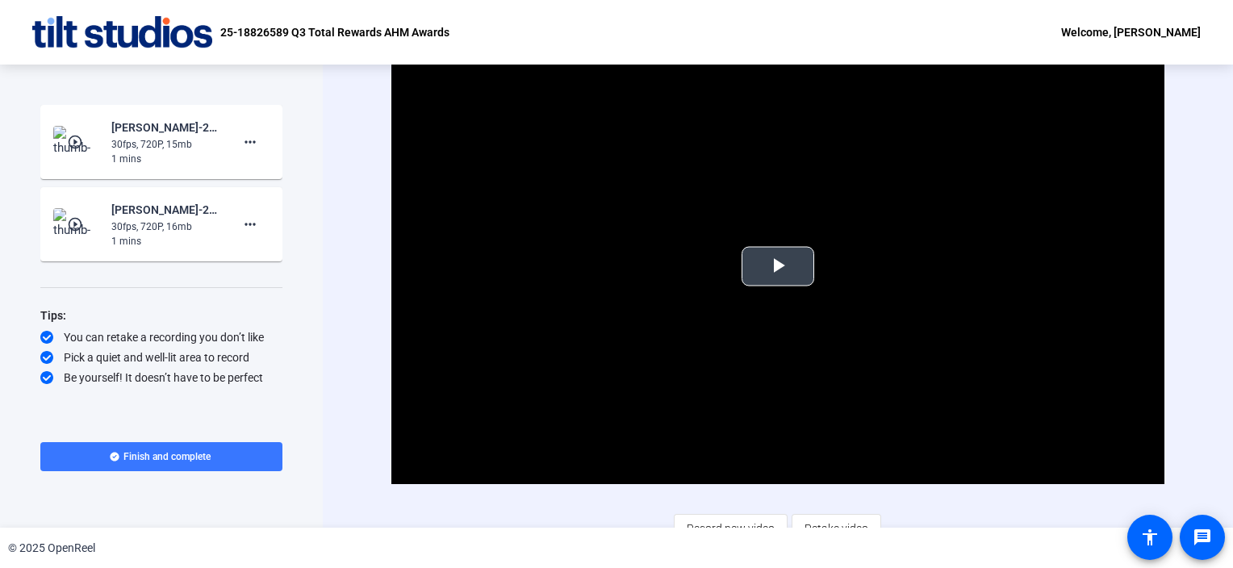
click at [778, 266] on span "Video Player" at bounding box center [778, 266] width 0 height 0
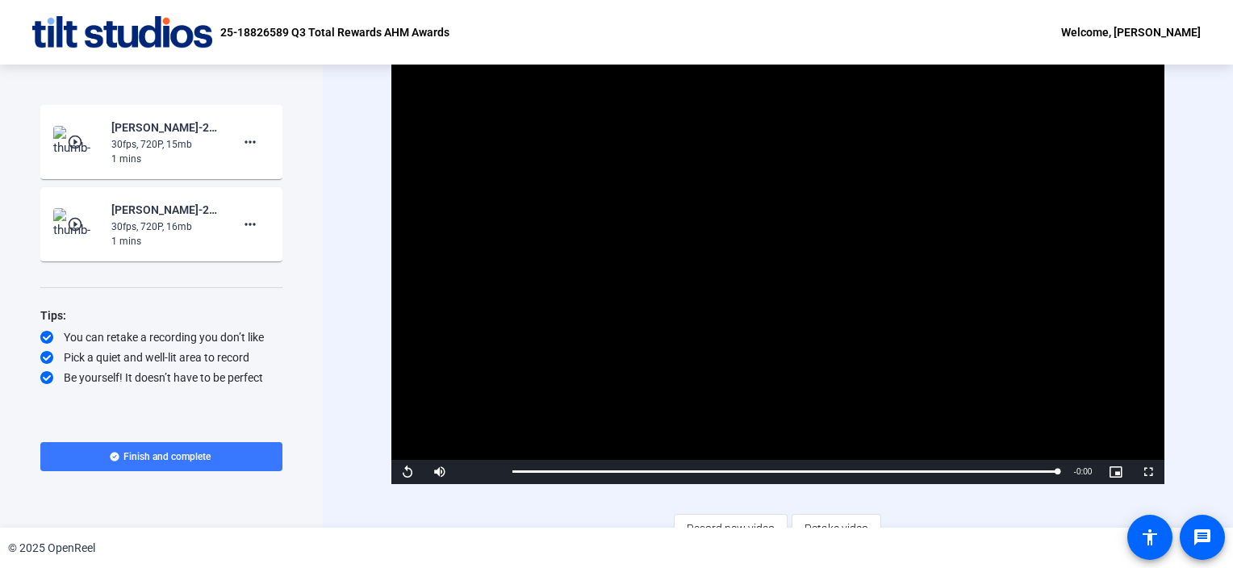
click at [77, 220] on mat-icon "play_circle_outline" at bounding box center [76, 224] width 19 height 16
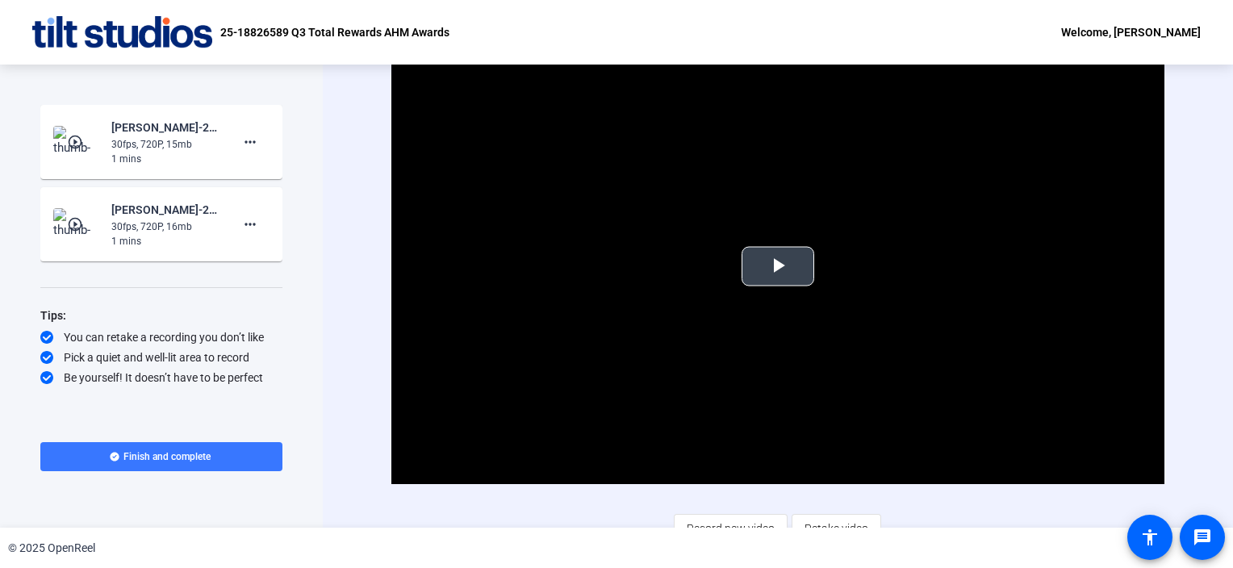
click at [778, 266] on span "Video Player" at bounding box center [778, 266] width 0 height 0
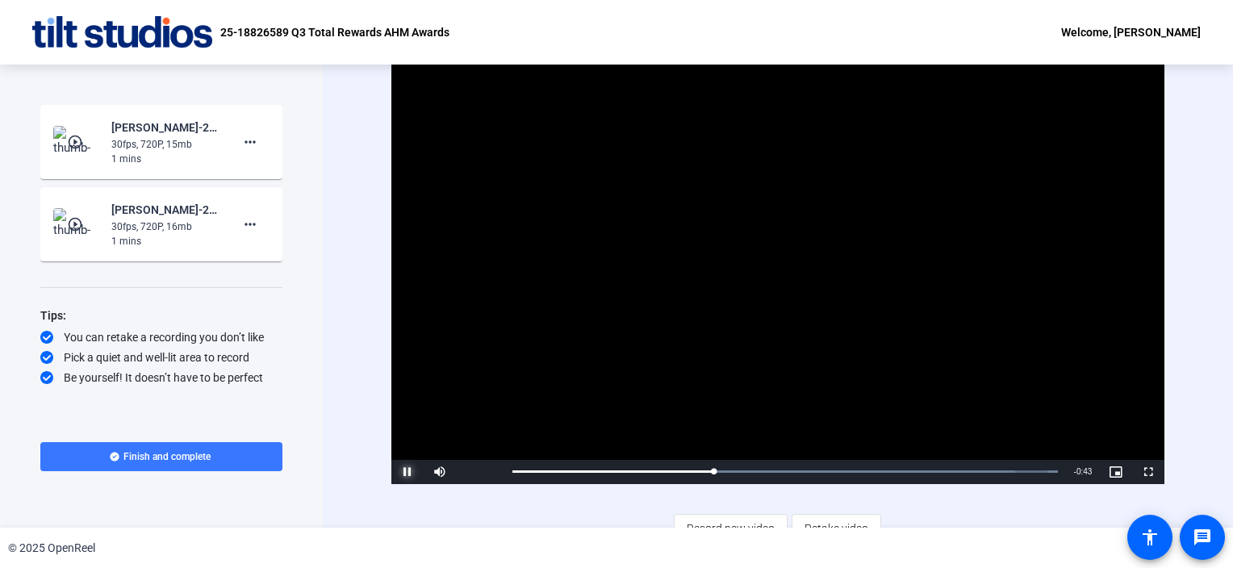
click at [404, 472] on span "Video Player" at bounding box center [408, 472] width 32 height 0
click at [78, 139] on mat-icon "play_circle_outline" at bounding box center [76, 142] width 19 height 16
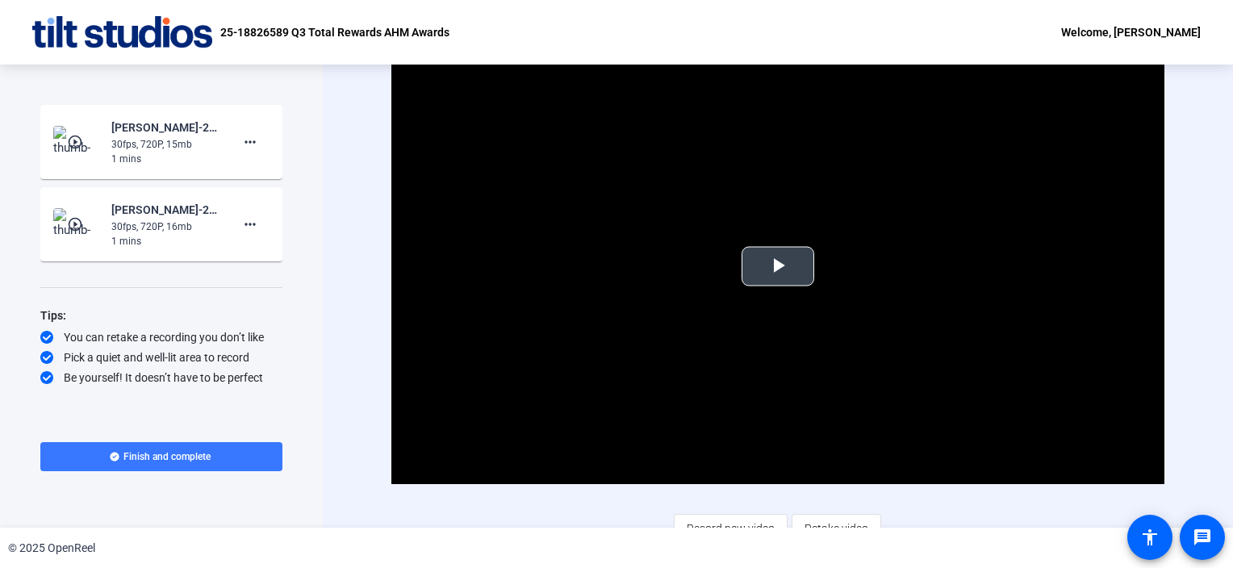
click at [778, 266] on span "Video Player" at bounding box center [778, 266] width 0 height 0
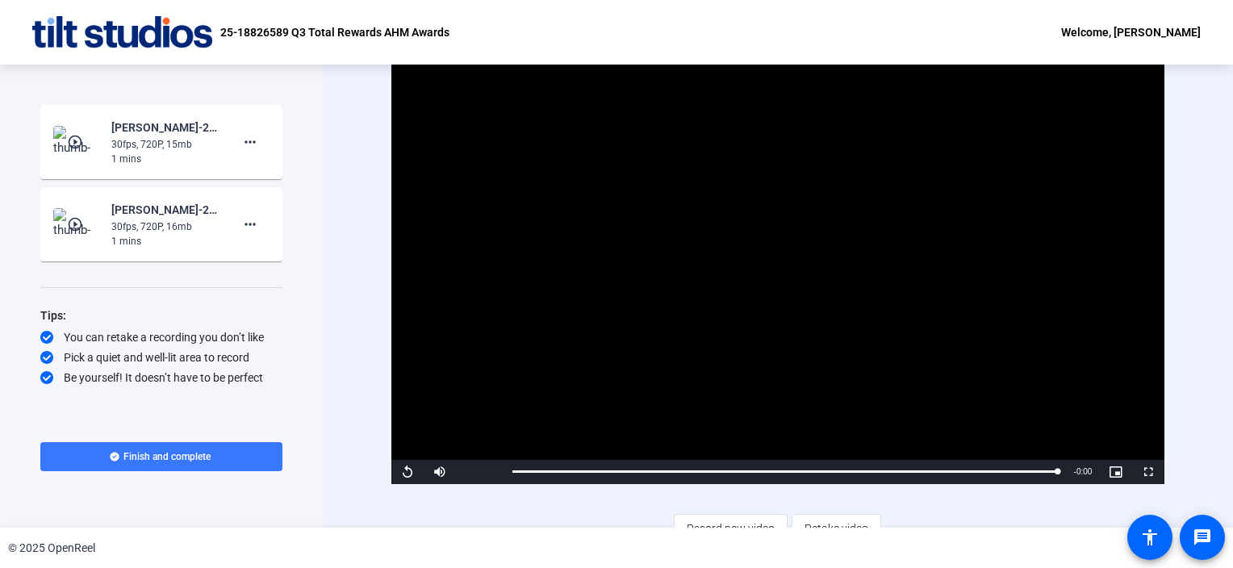
click at [320, 165] on div "Start Recording play_circle_outline [PERSON_NAME]-25-18826589-UHG-Q3 Total Rewa…" at bounding box center [161, 296] width 323 height 463
click at [249, 225] on mat-icon "more_horiz" at bounding box center [250, 224] width 19 height 19
click at [283, 255] on span "Delete clip" at bounding box center [276, 258] width 65 height 19
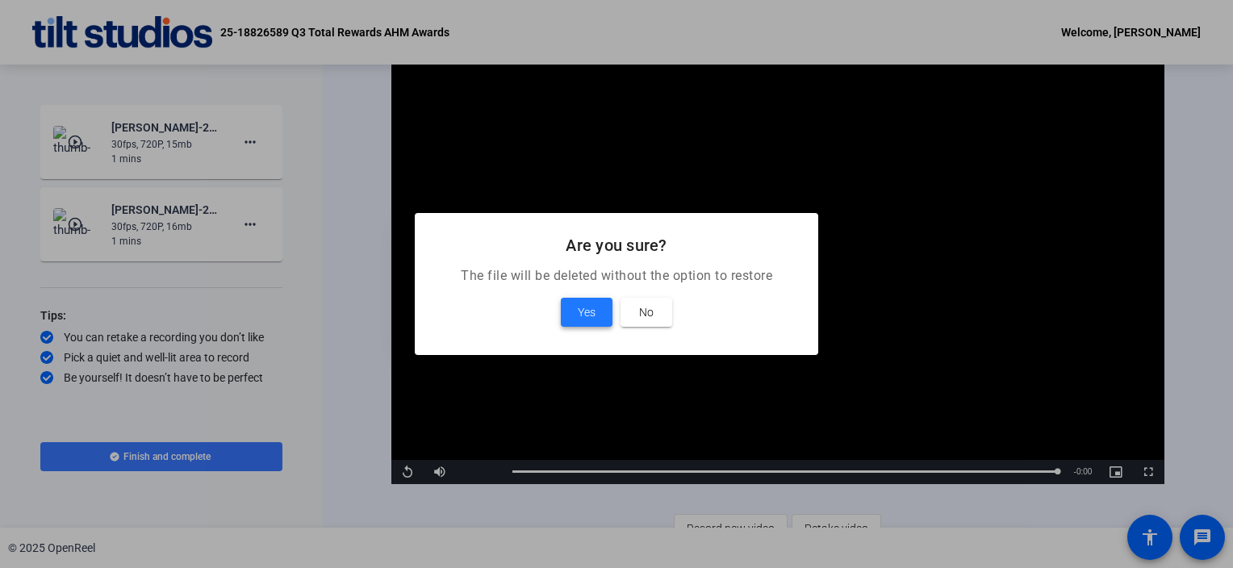
click at [585, 314] on span "Yes" at bounding box center [587, 312] width 18 height 19
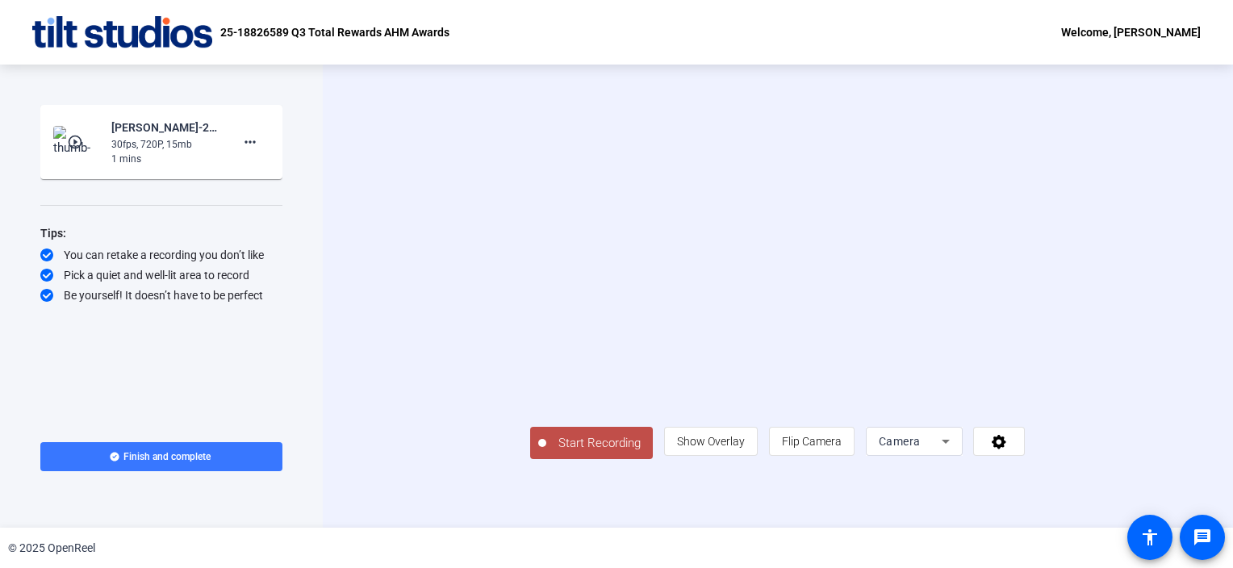
click at [546, 453] on span "Start Recording" at bounding box center [599, 443] width 107 height 19
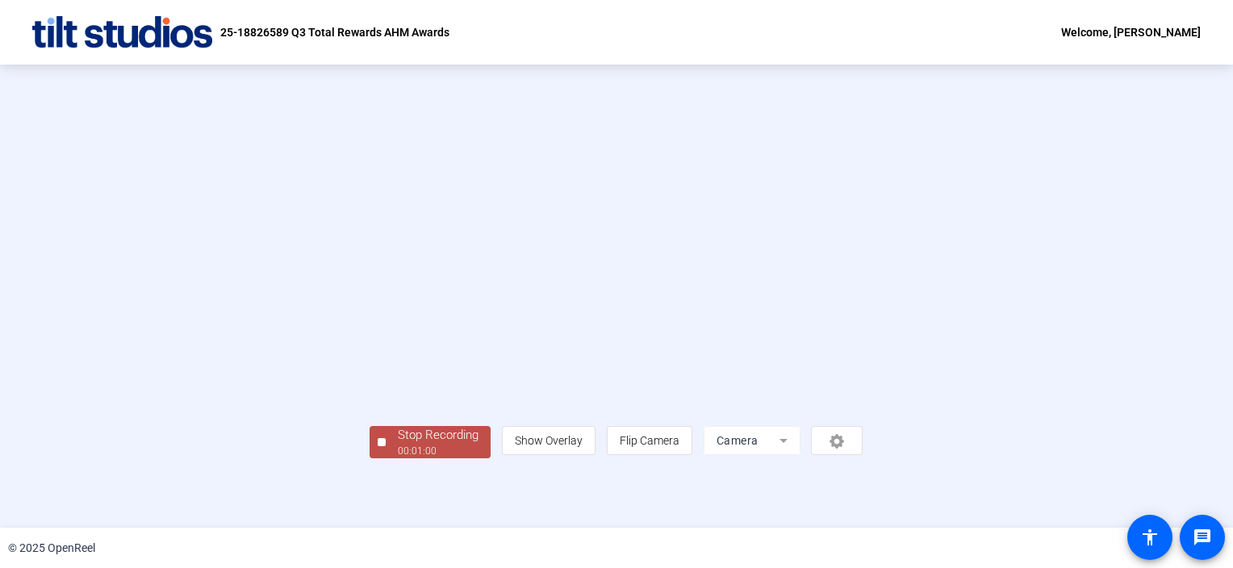
click at [81, 475] on div "Stop Recording 00:01:00 person Show Overlay flip Flip Camera Camera" at bounding box center [616, 296] width 1233 height 463
click at [398, 445] on div "Stop Recording" at bounding box center [438, 435] width 81 height 19
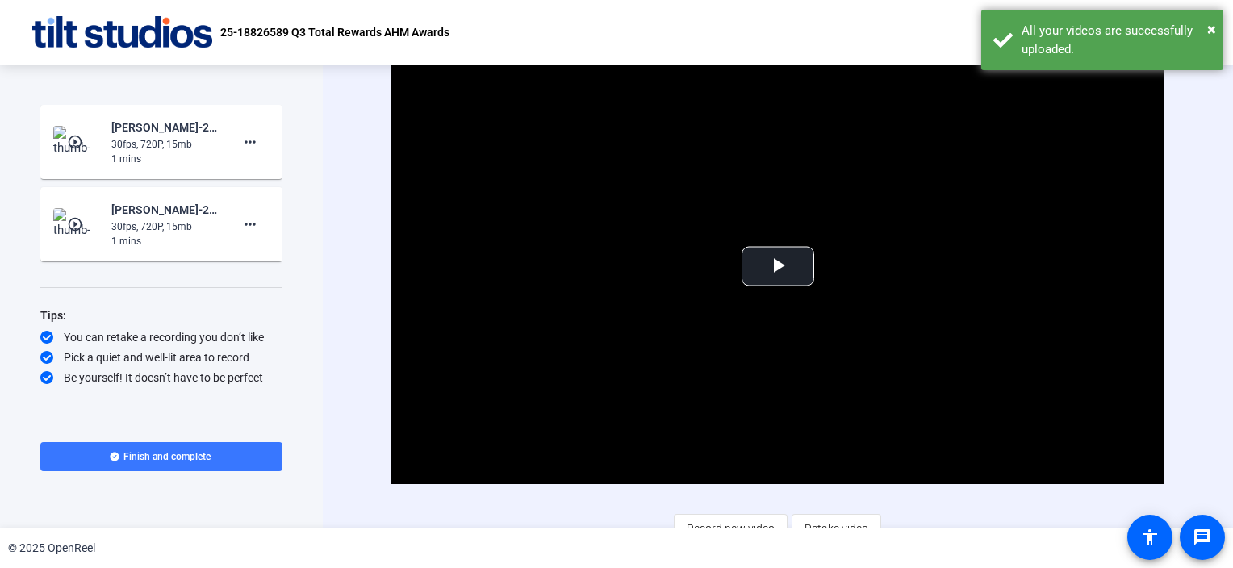
click at [81, 138] on mat-icon "play_circle_outline" at bounding box center [76, 142] width 19 height 16
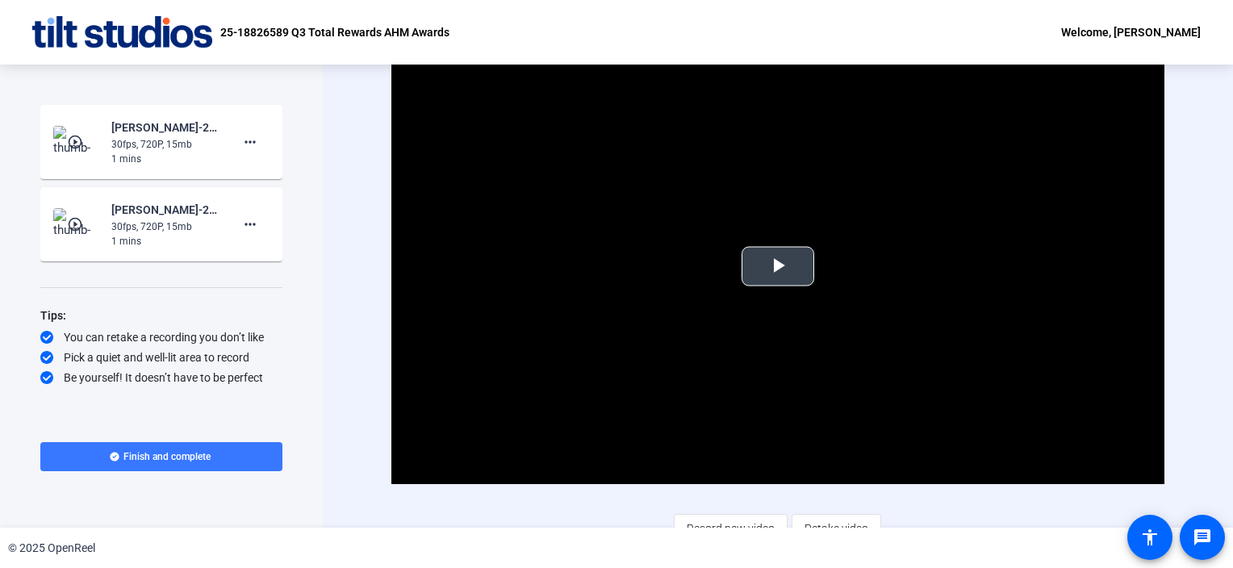
click at [778, 266] on span "Video Player" at bounding box center [778, 266] width 0 height 0
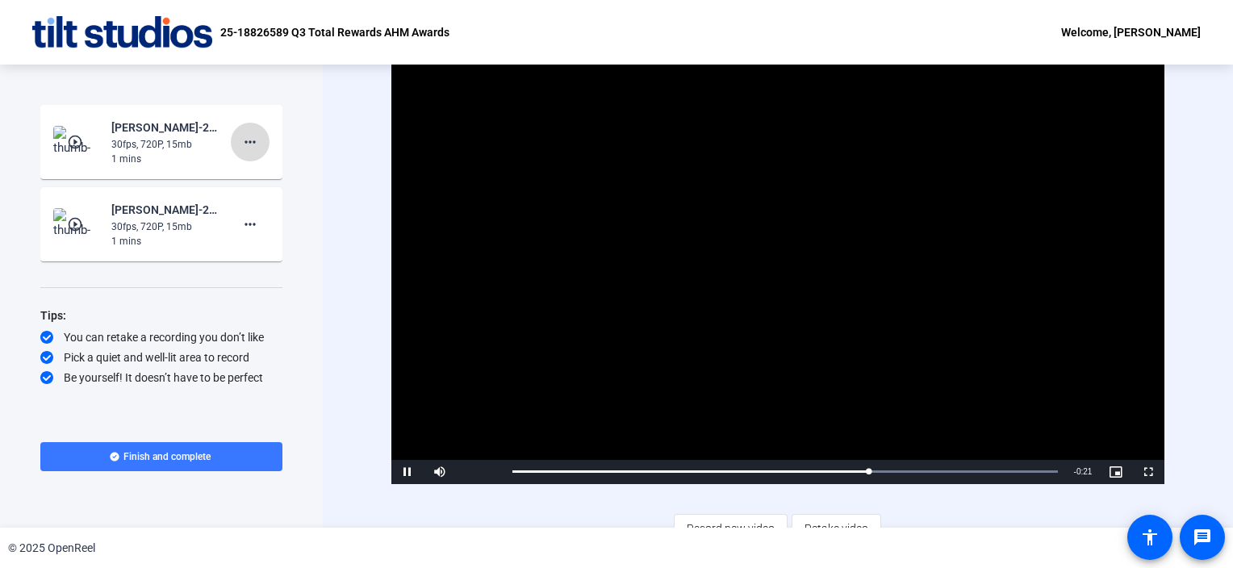
click at [249, 142] on mat-icon "more_horiz" at bounding box center [250, 141] width 19 height 19
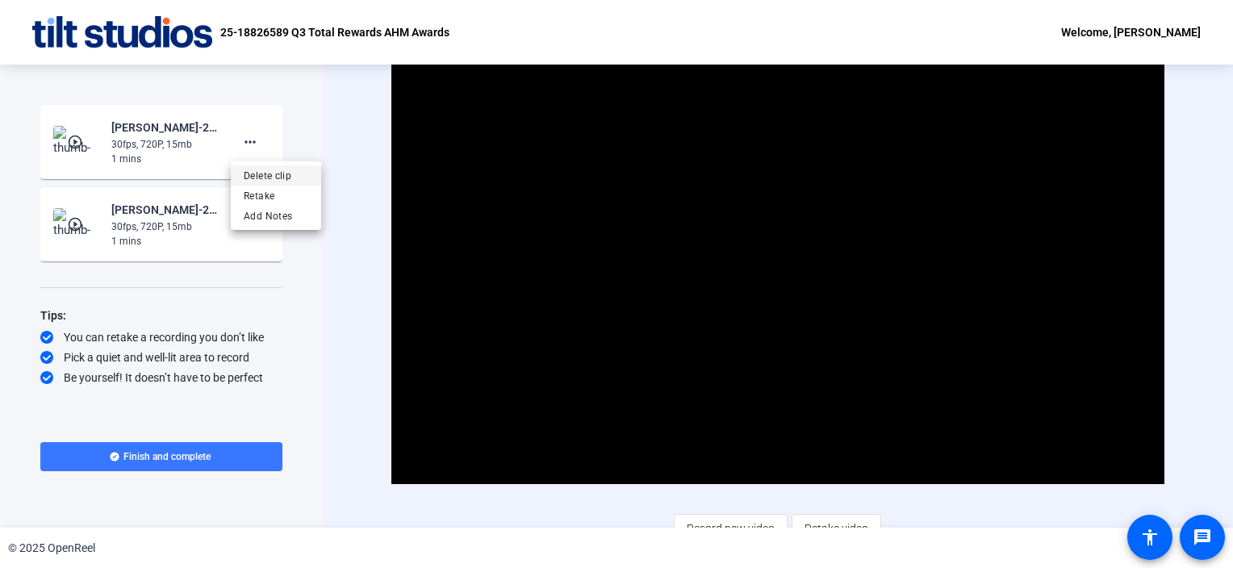
click at [262, 178] on span "Delete clip" at bounding box center [276, 175] width 65 height 19
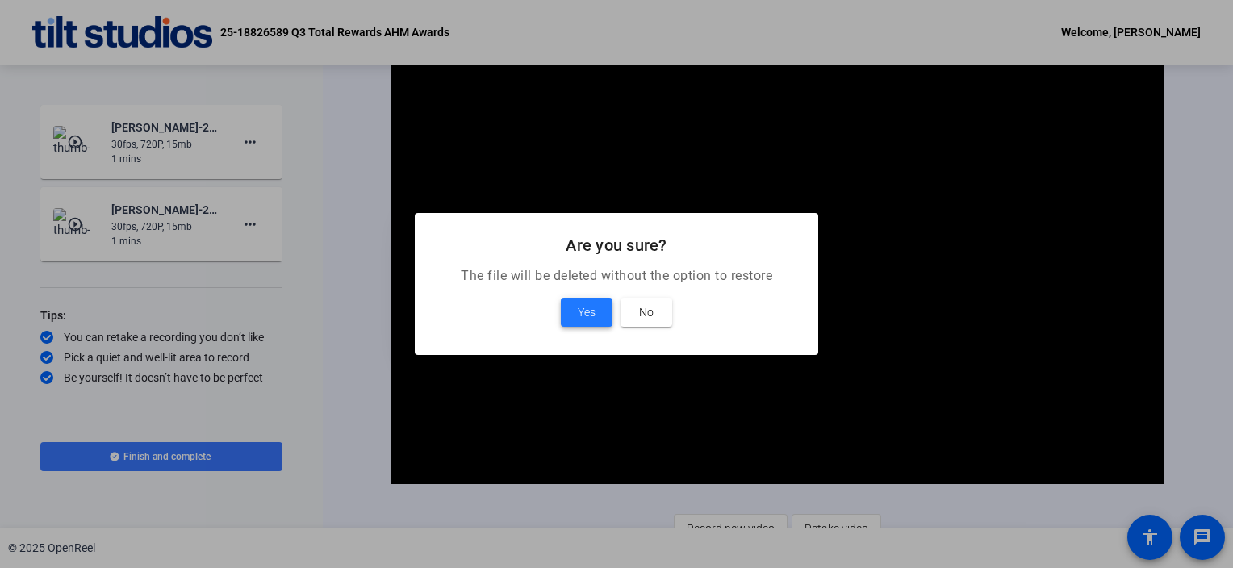
click at [592, 315] on span "Yes" at bounding box center [587, 312] width 18 height 19
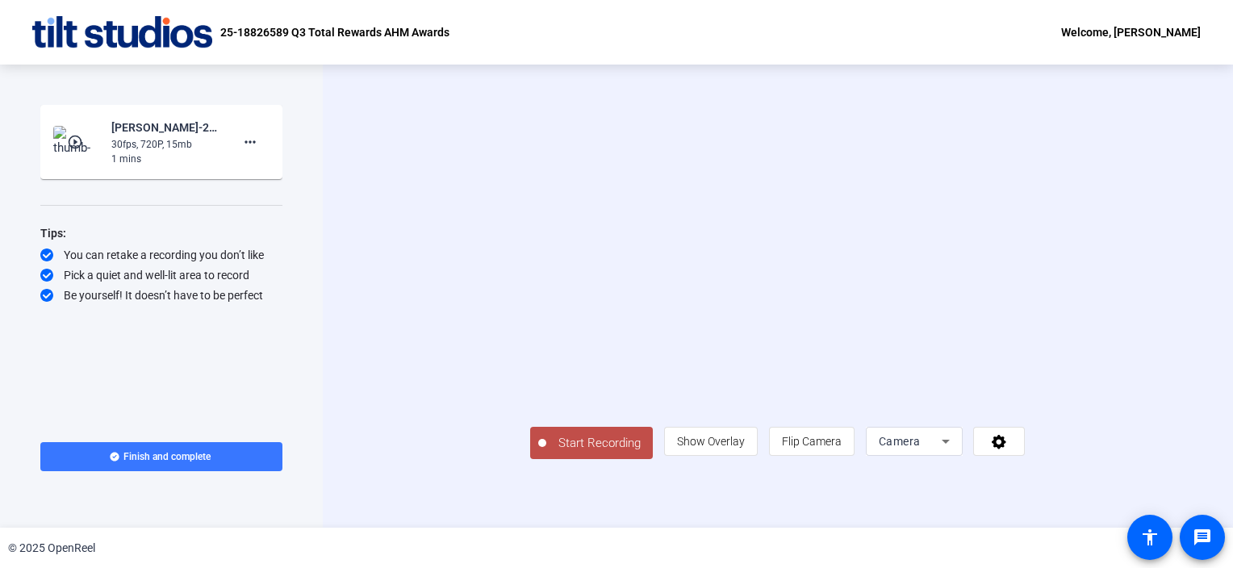
click at [546, 453] on span "Start Recording" at bounding box center [599, 443] width 107 height 19
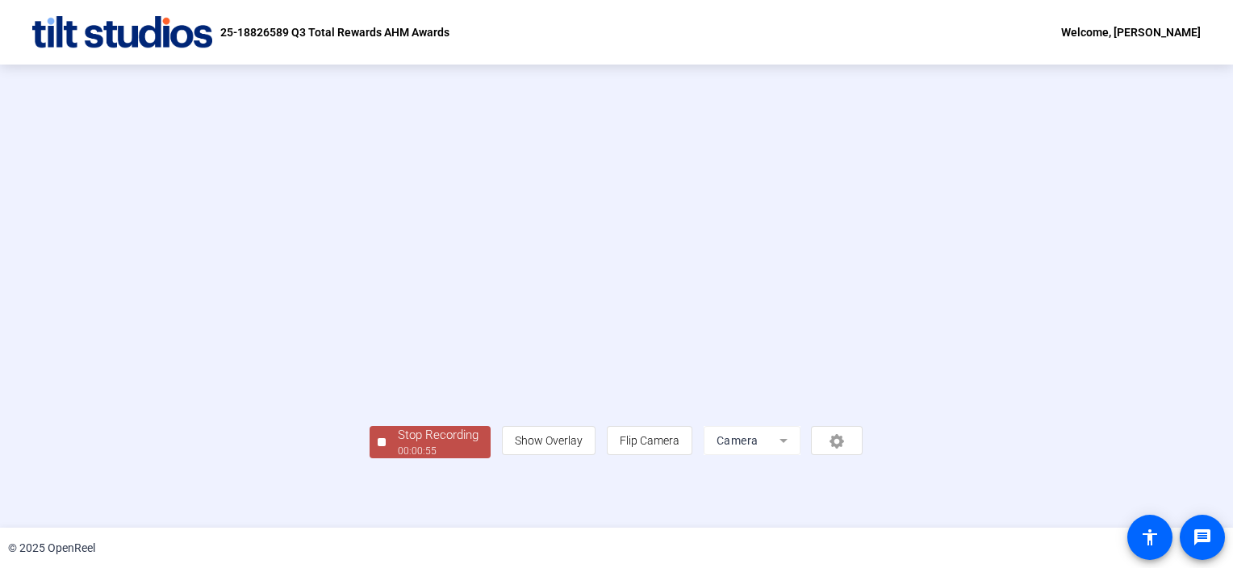
scroll to position [58, 0]
click at [398, 445] on div "Stop Recording" at bounding box center [438, 435] width 81 height 19
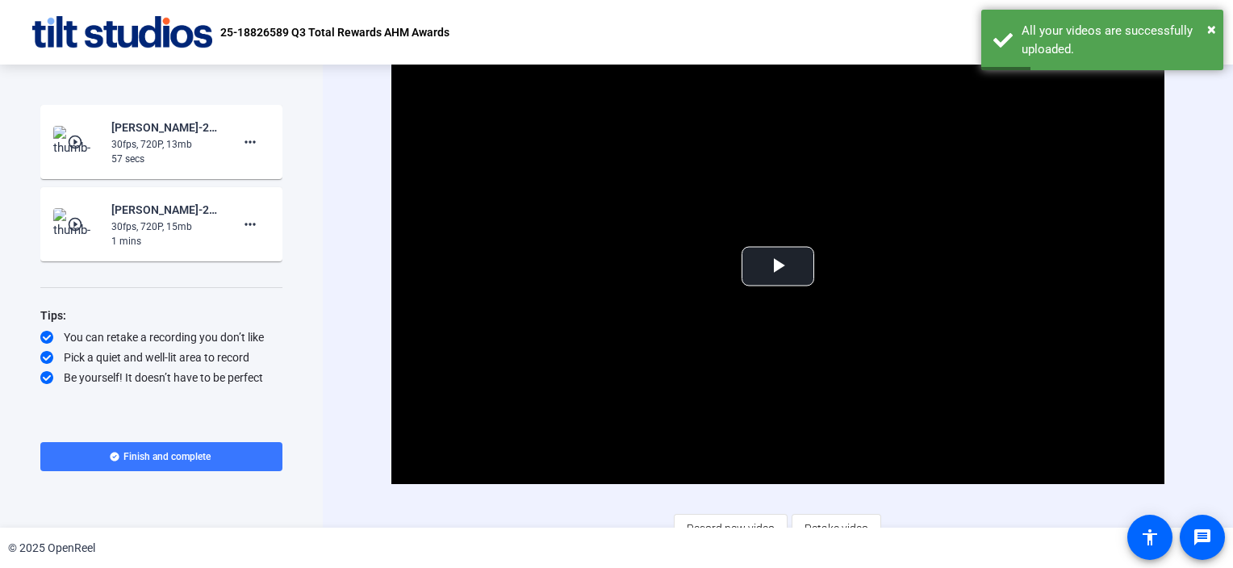
click at [84, 141] on mat-icon "play_circle_outline" at bounding box center [76, 142] width 19 height 16
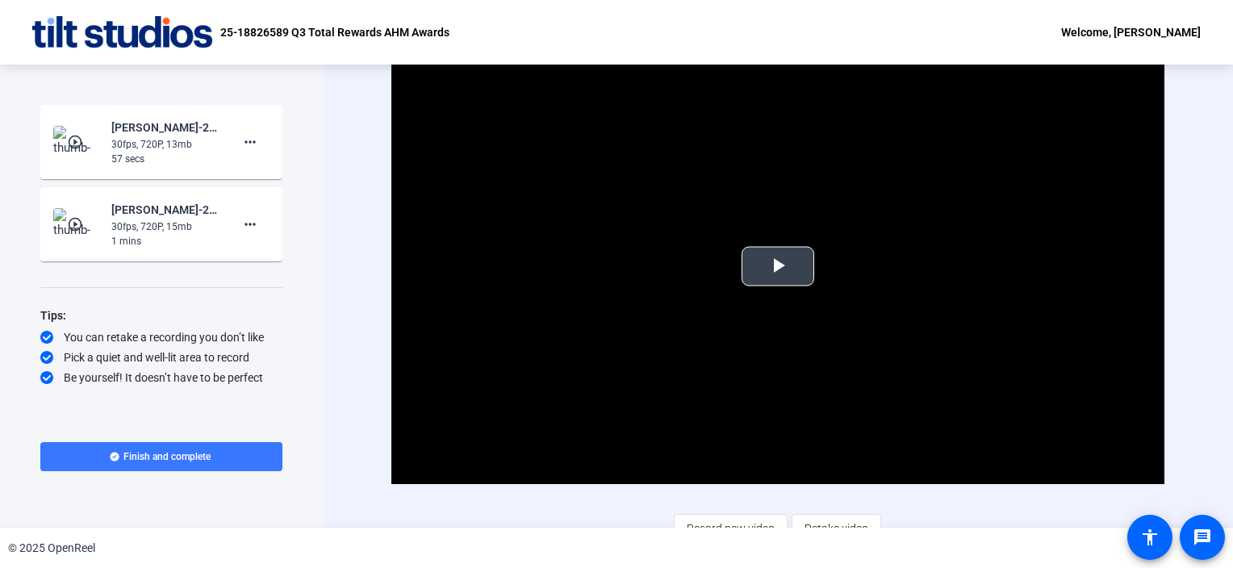
click at [778, 266] on span "Video Player" at bounding box center [778, 266] width 0 height 0
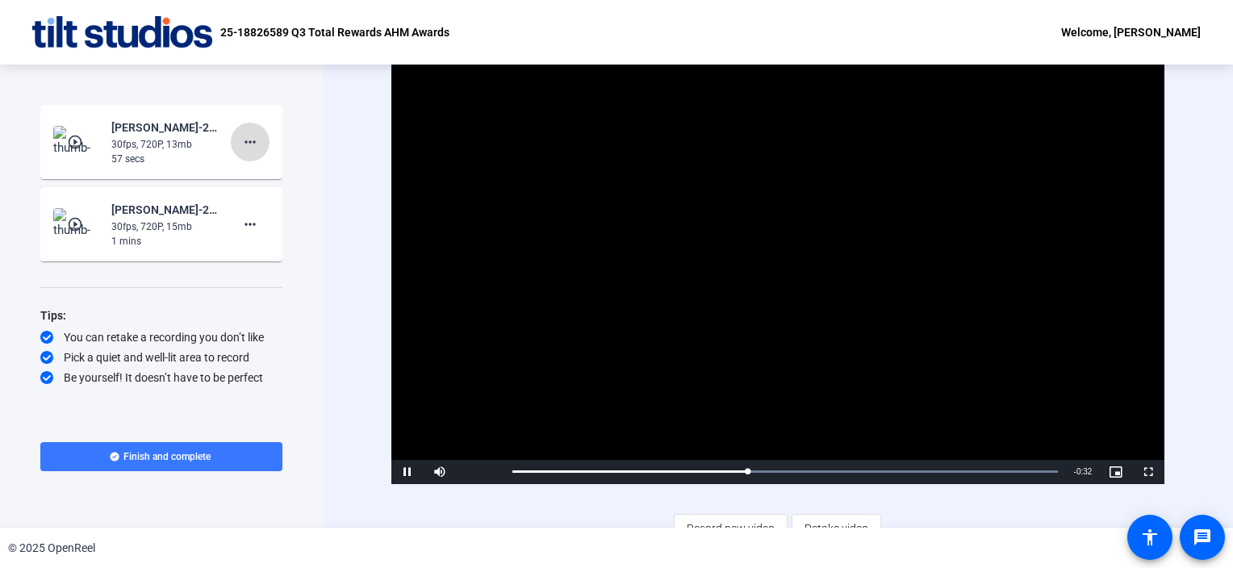
click at [253, 147] on mat-icon "more_horiz" at bounding box center [250, 141] width 19 height 19
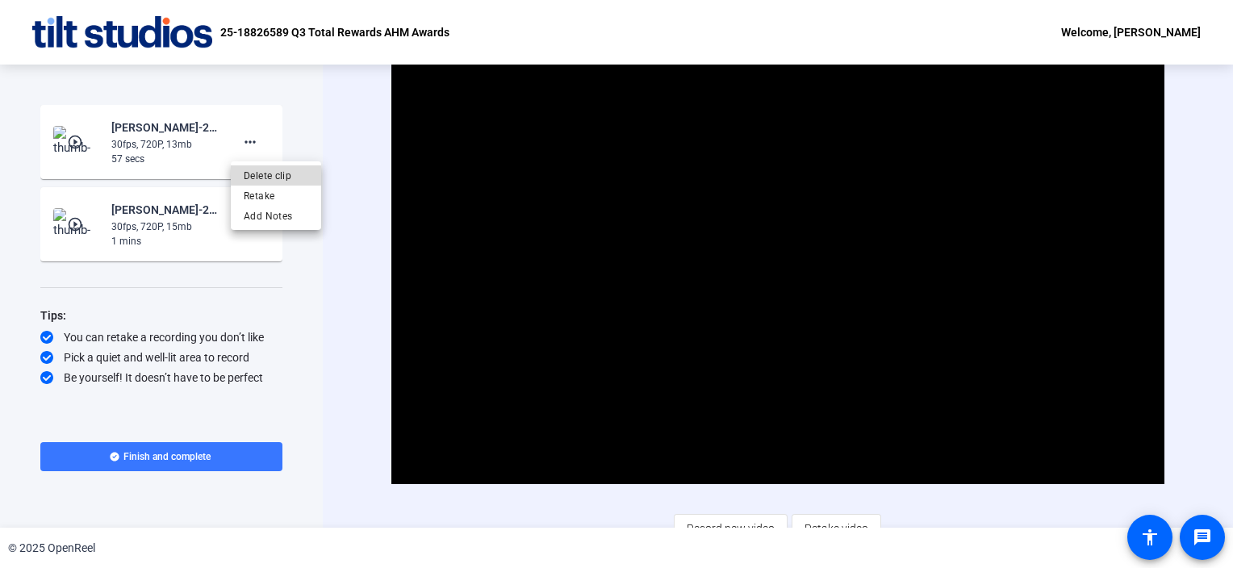
click at [271, 178] on span "Delete clip" at bounding box center [276, 175] width 65 height 19
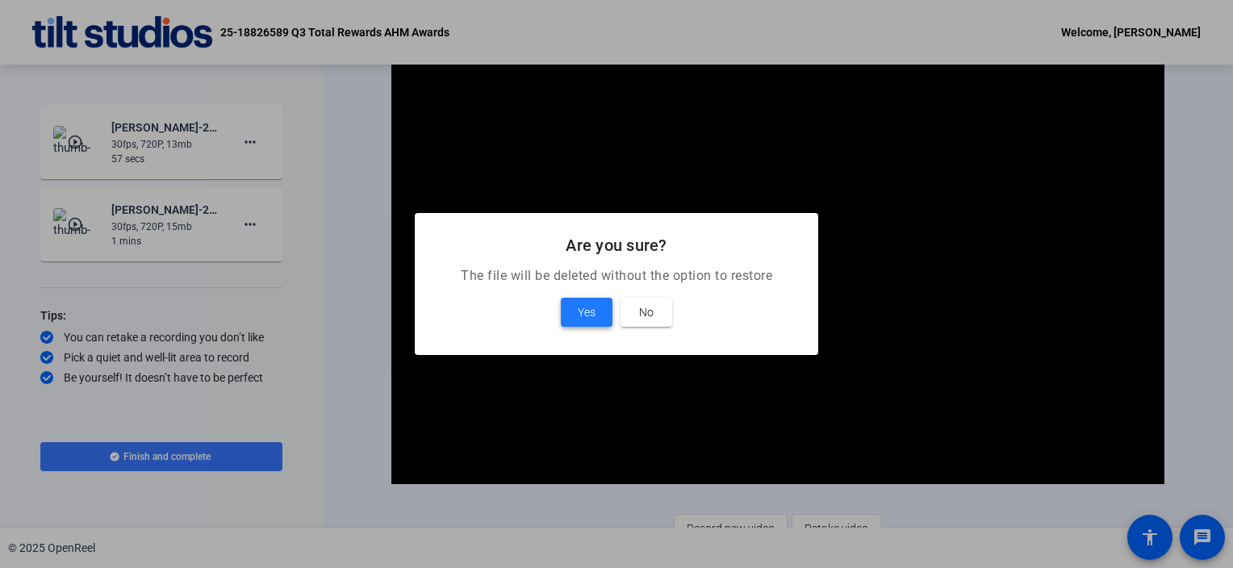
click at [591, 310] on span "Yes" at bounding box center [587, 312] width 18 height 19
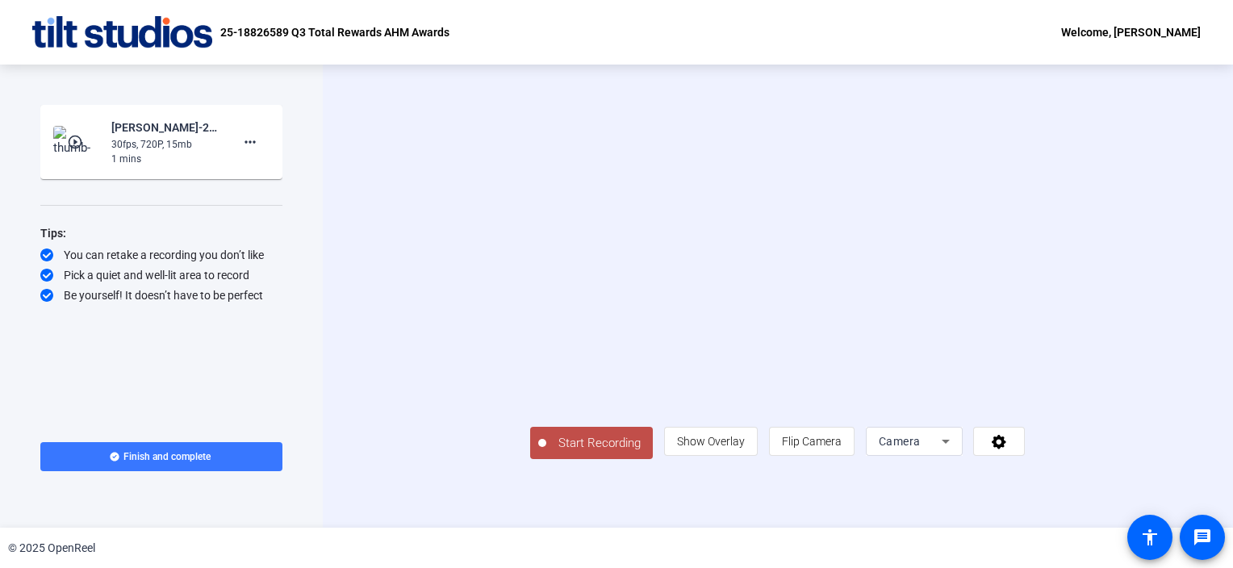
click at [546, 453] on span "Start Recording" at bounding box center [599, 443] width 107 height 19
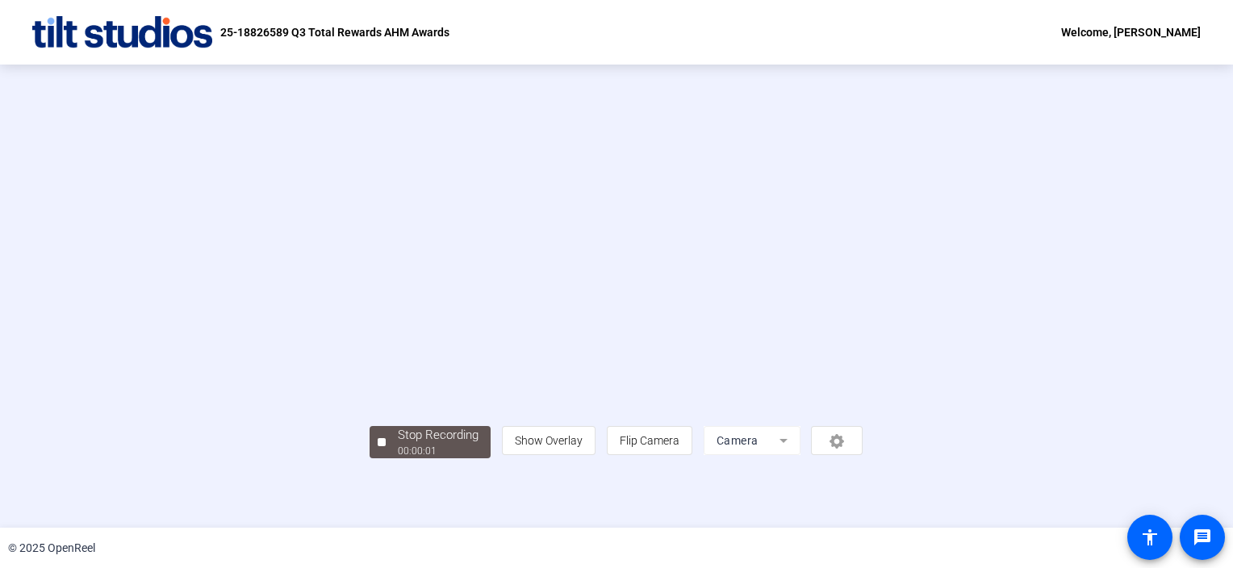
click at [77, 477] on div "Stop Recording 00:00:01 person Show Overlay flip Flip Camera Camera" at bounding box center [616, 296] width 1233 height 463
click at [398, 445] on div "Stop Recording" at bounding box center [438, 435] width 81 height 19
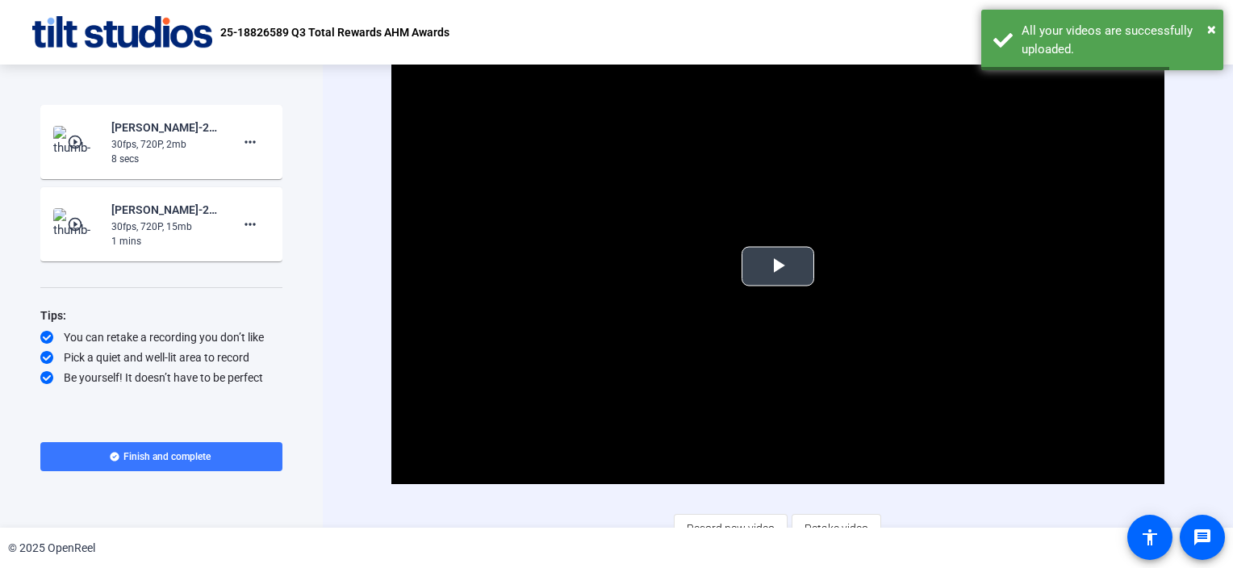
scroll to position [18, 0]
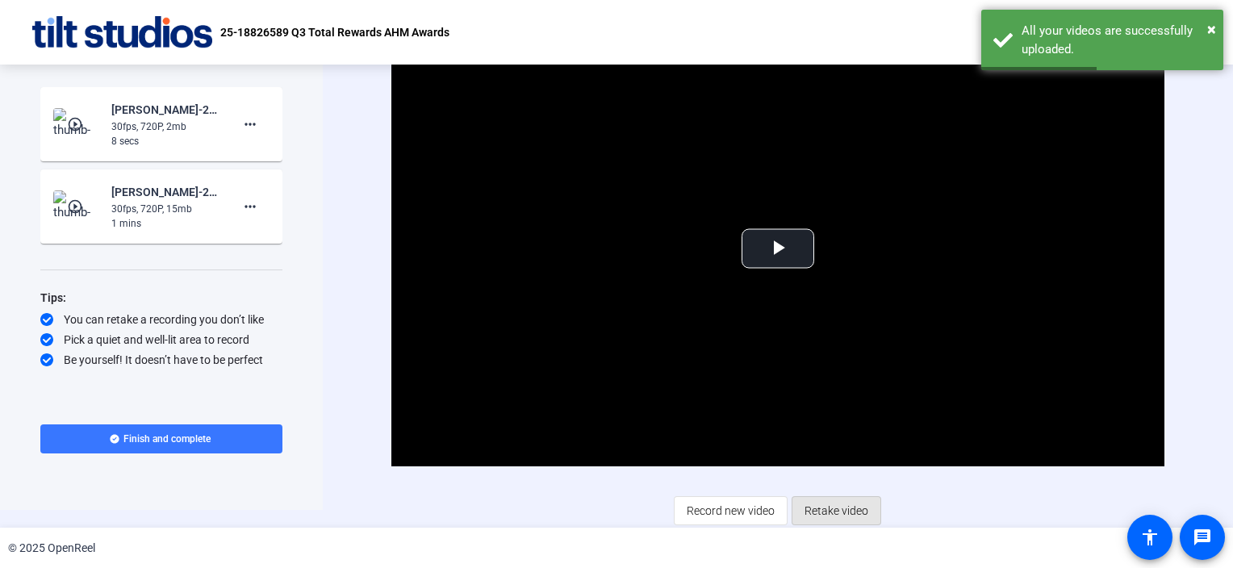
click at [827, 513] on span "Retake video" at bounding box center [837, 511] width 64 height 31
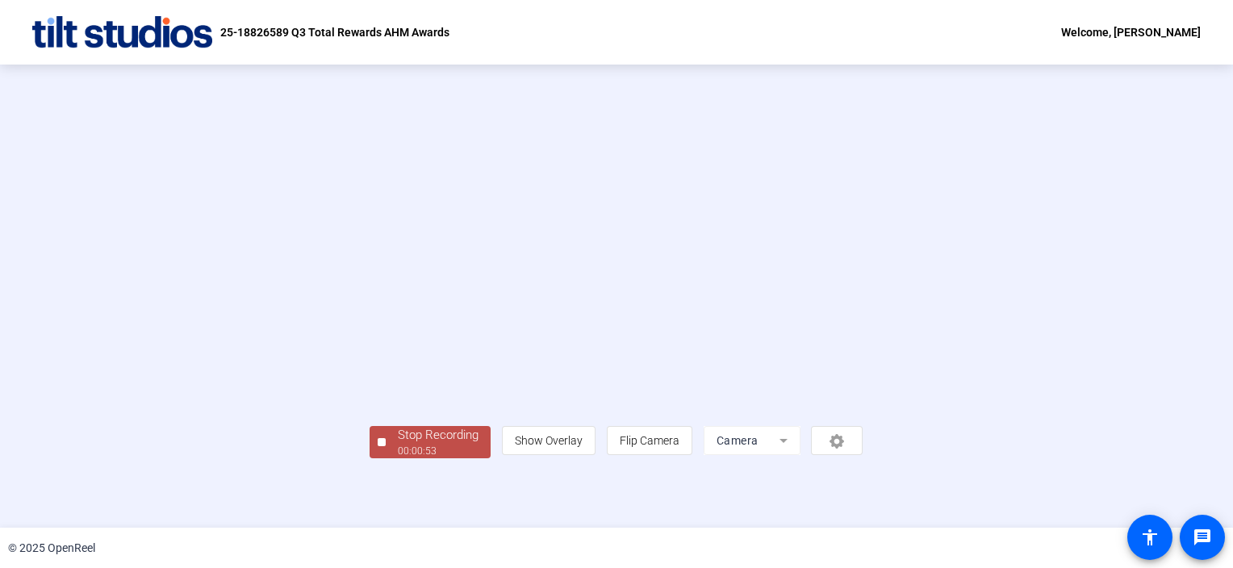
click at [70, 465] on div "Stop Recording 00:00:53 person Show Overlay flip Flip Camera Camera" at bounding box center [616, 296] width 1233 height 463
click at [398, 459] on div "00:00:55" at bounding box center [438, 451] width 81 height 15
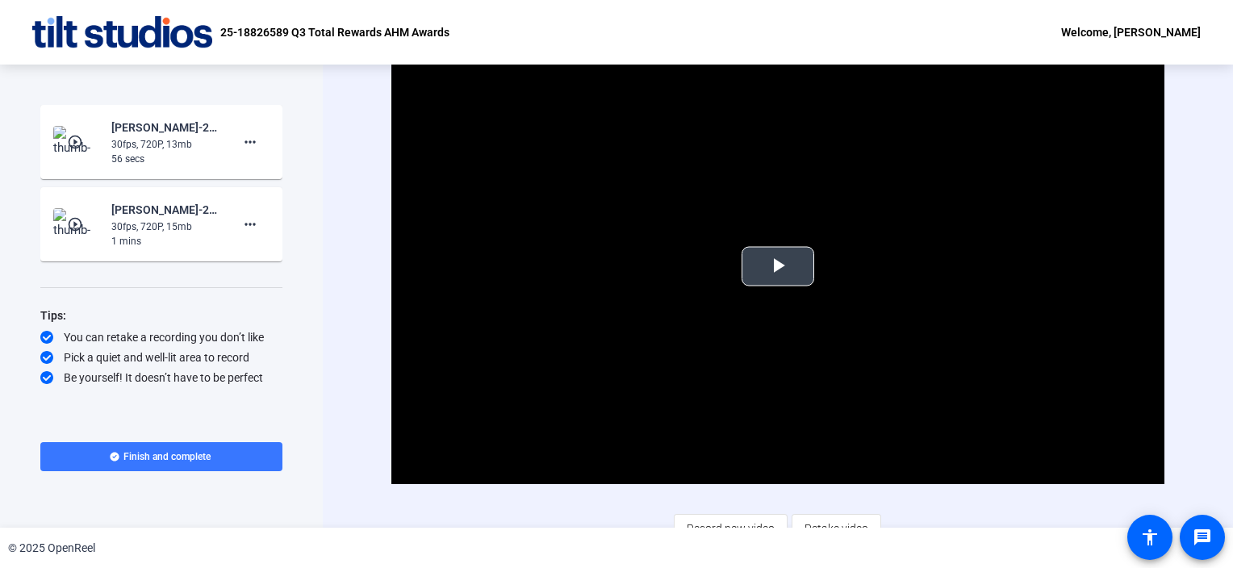
click at [778, 266] on span "Video Player" at bounding box center [778, 266] width 0 height 0
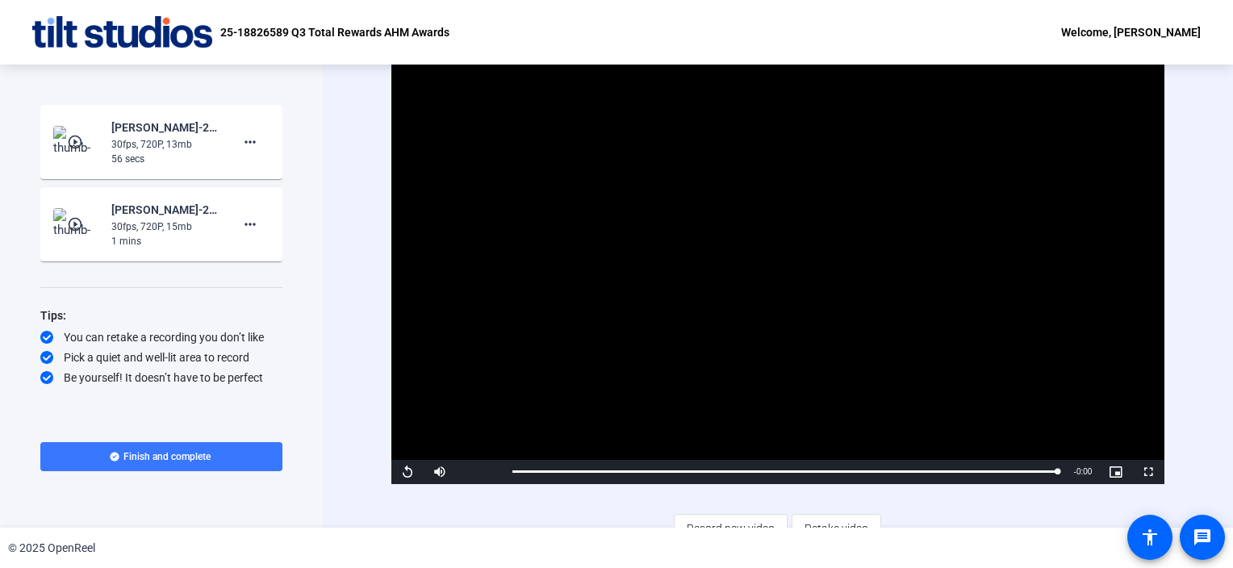
click at [342, 357] on div "Video Player is loading. Play Video Replay Mute Current Time 0:55 / Duration 0:…" at bounding box center [778, 296] width 911 height 463
click at [244, 223] on mat-icon "more_horiz" at bounding box center [250, 224] width 19 height 19
click at [306, 196] on div at bounding box center [616, 284] width 1233 height 568
click at [81, 135] on mat-icon "play_circle_outline" at bounding box center [76, 142] width 19 height 16
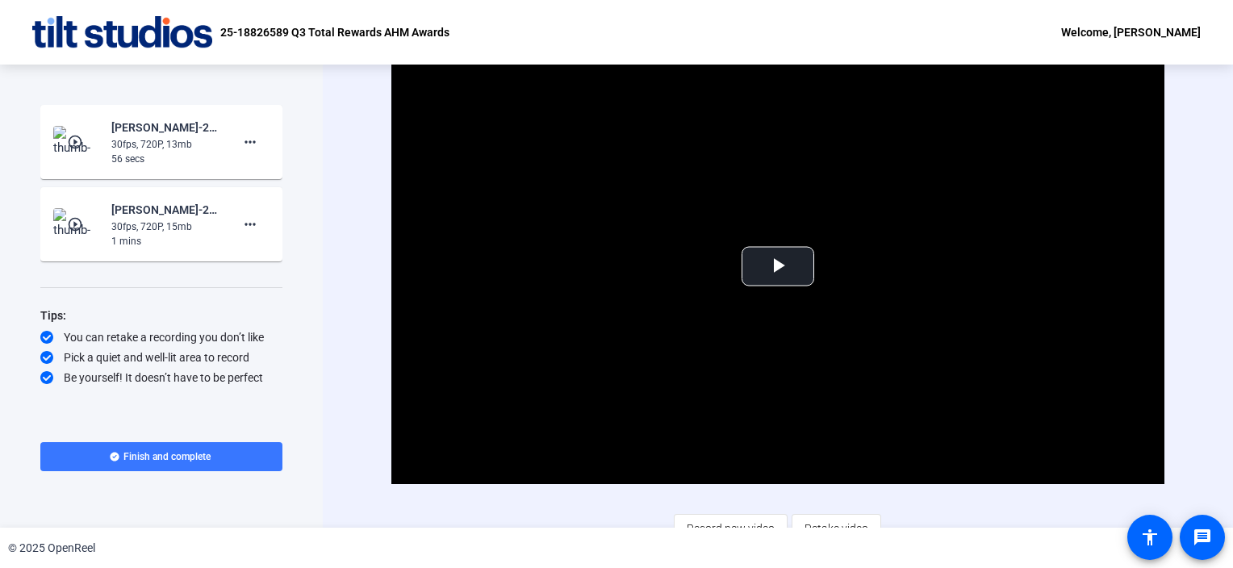
click at [77, 142] on mat-icon "play_circle_outline" at bounding box center [76, 142] width 19 height 16
click at [778, 266] on span "Video Player" at bounding box center [778, 266] width 0 height 0
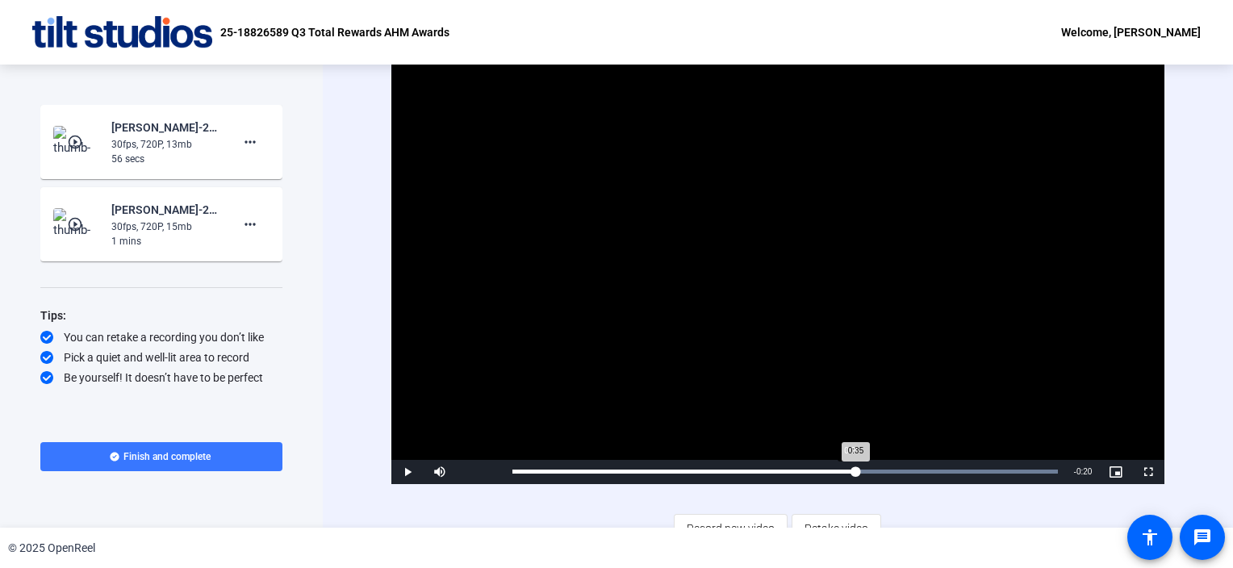
click at [850, 471] on div "Loaded : 100.00% 0:35 0:35" at bounding box center [786, 472] width 546 height 4
click at [845, 470] on div "Loaded : 100.00% 0:34 0:34" at bounding box center [786, 472] width 546 height 4
click at [835, 471] on div "Loaded : 100.00% 0:33 0:33" at bounding box center [786, 472] width 546 height 4
click at [267, 513] on div "Start Recording play_circle_outline [PERSON_NAME]-25-18826589-UHG-Q3 Total Rewa…" at bounding box center [161, 296] width 323 height 463
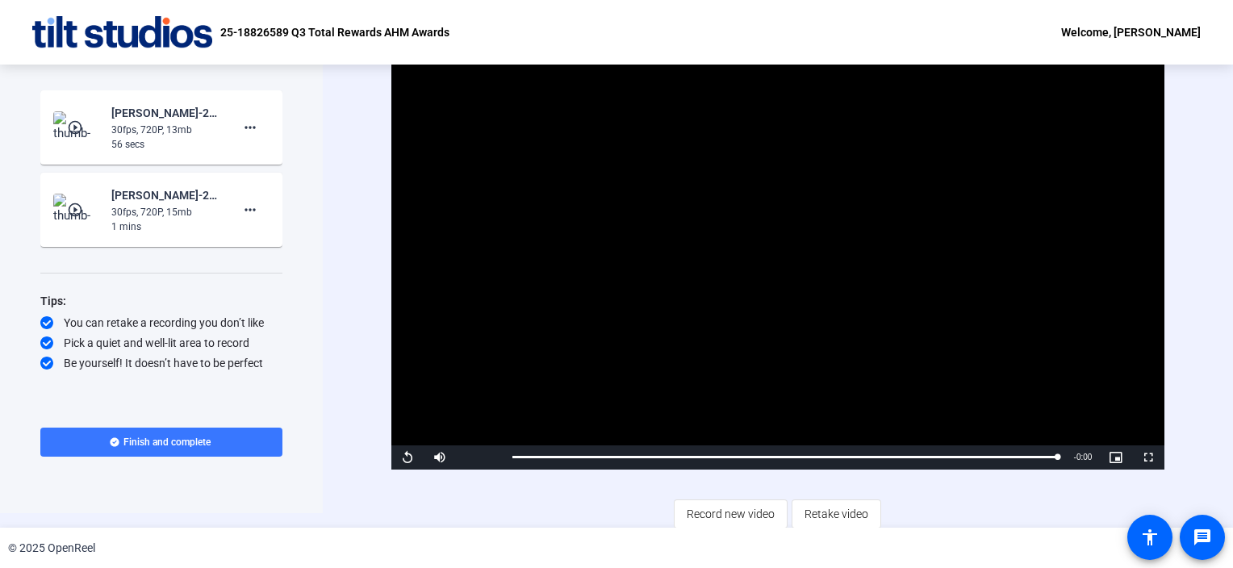
scroll to position [18, 0]
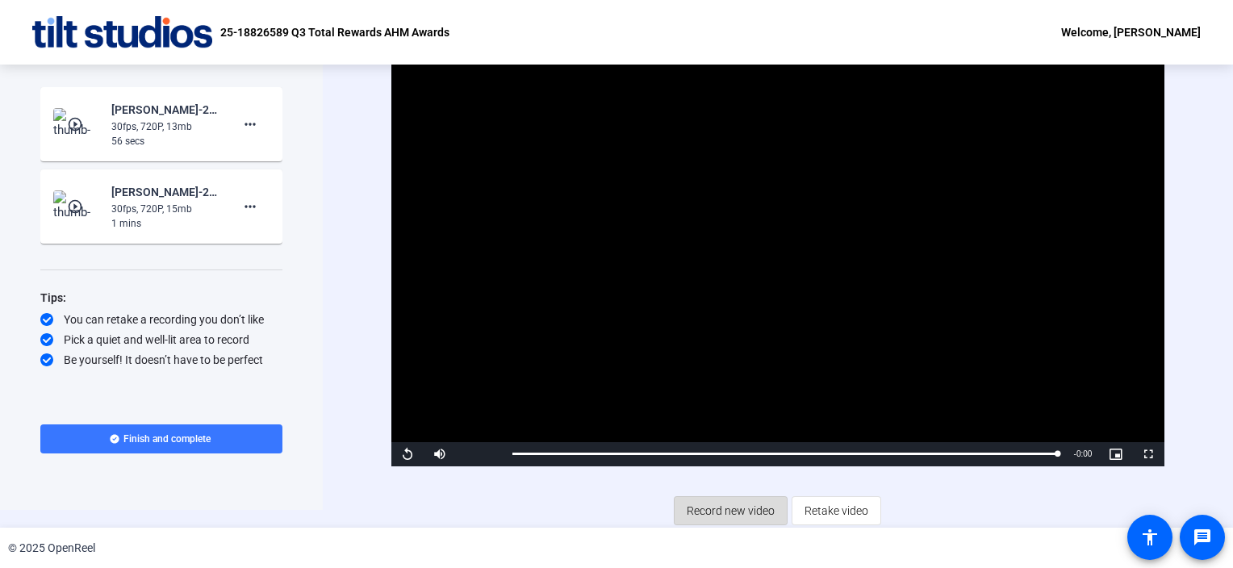
click at [728, 510] on span "Record new video" at bounding box center [731, 511] width 88 height 31
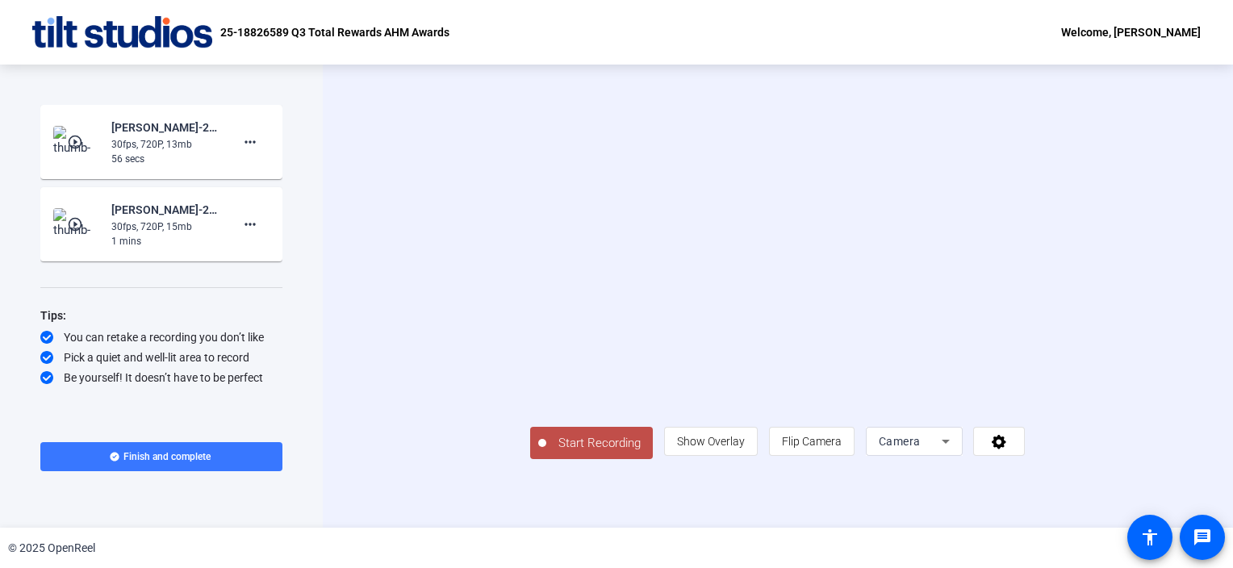
scroll to position [23, 0]
click at [546, 453] on span "Start Recording" at bounding box center [599, 443] width 107 height 19
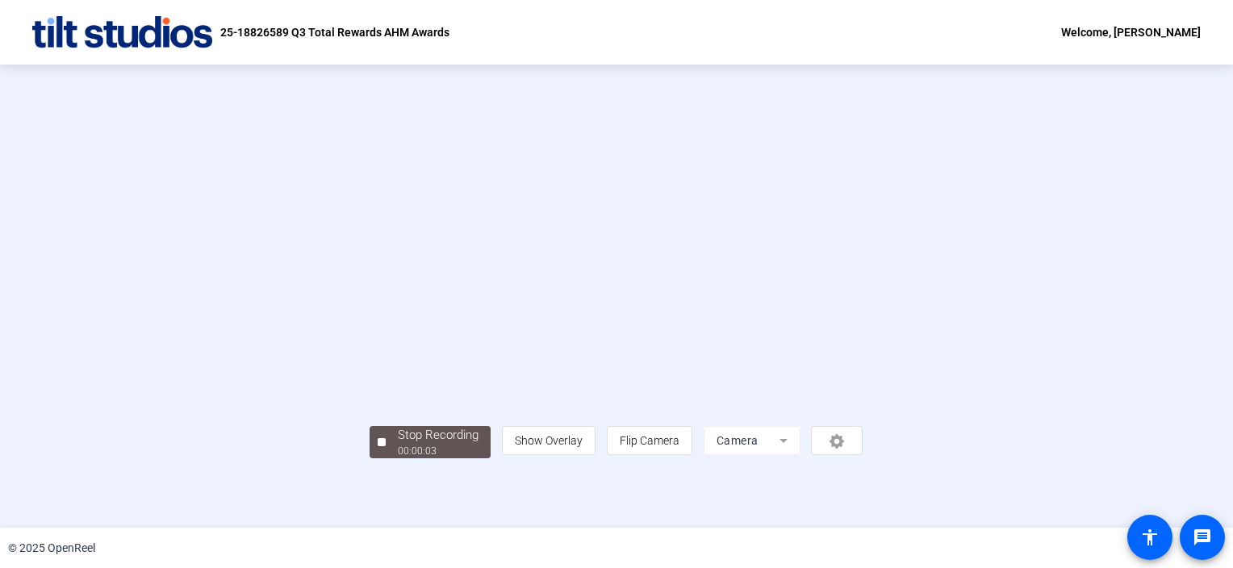
click at [567, 412] on video at bounding box center [616, 273] width 493 height 278
click at [378, 446] on div at bounding box center [382, 442] width 8 height 8
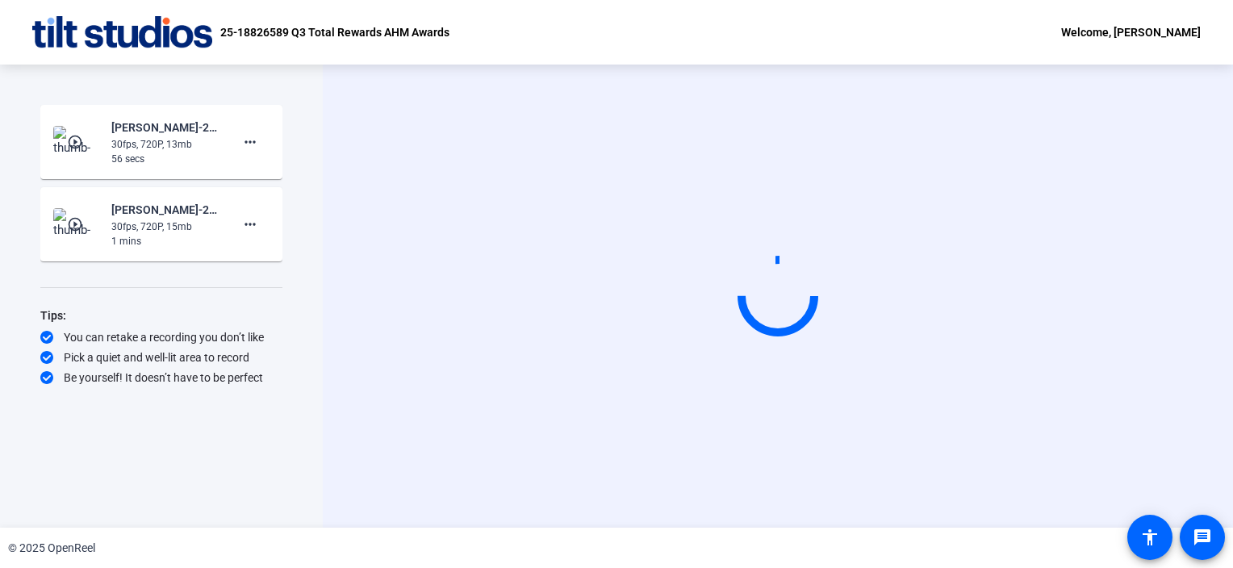
scroll to position [0, 0]
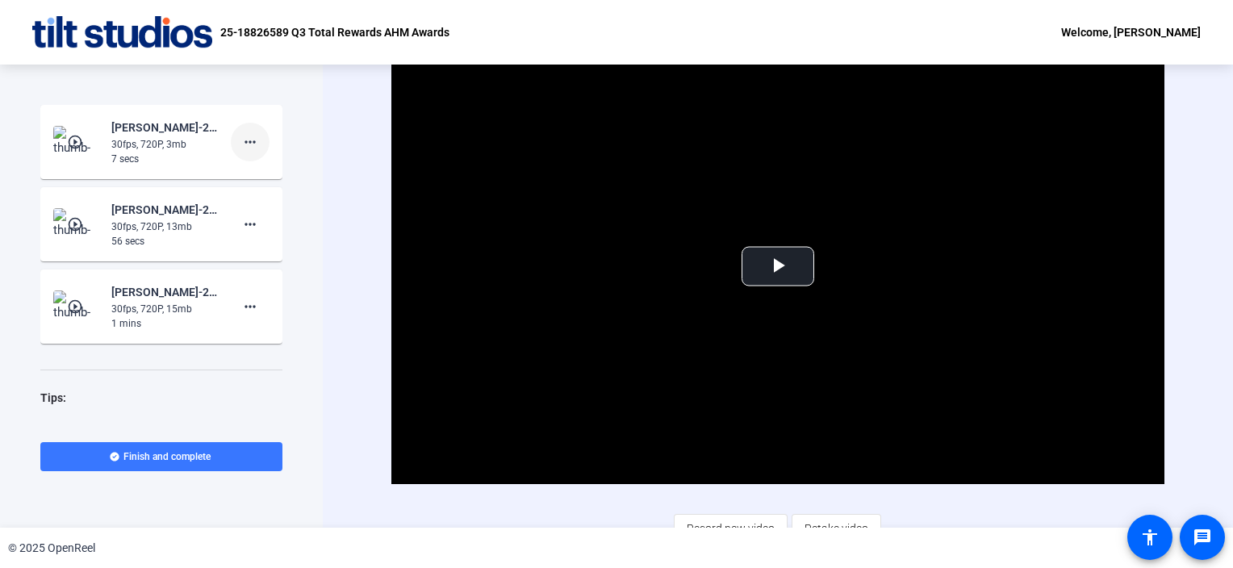
click at [243, 139] on mat-icon "more_horiz" at bounding box center [250, 141] width 19 height 19
click at [266, 199] on span "Retake" at bounding box center [268, 195] width 65 height 19
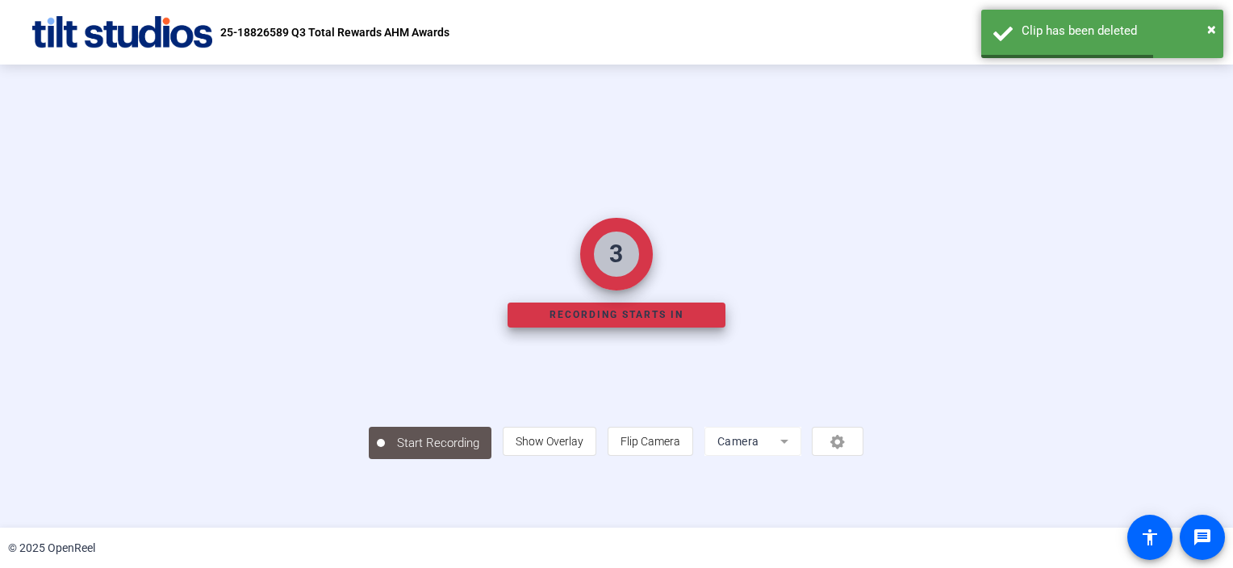
scroll to position [58, 0]
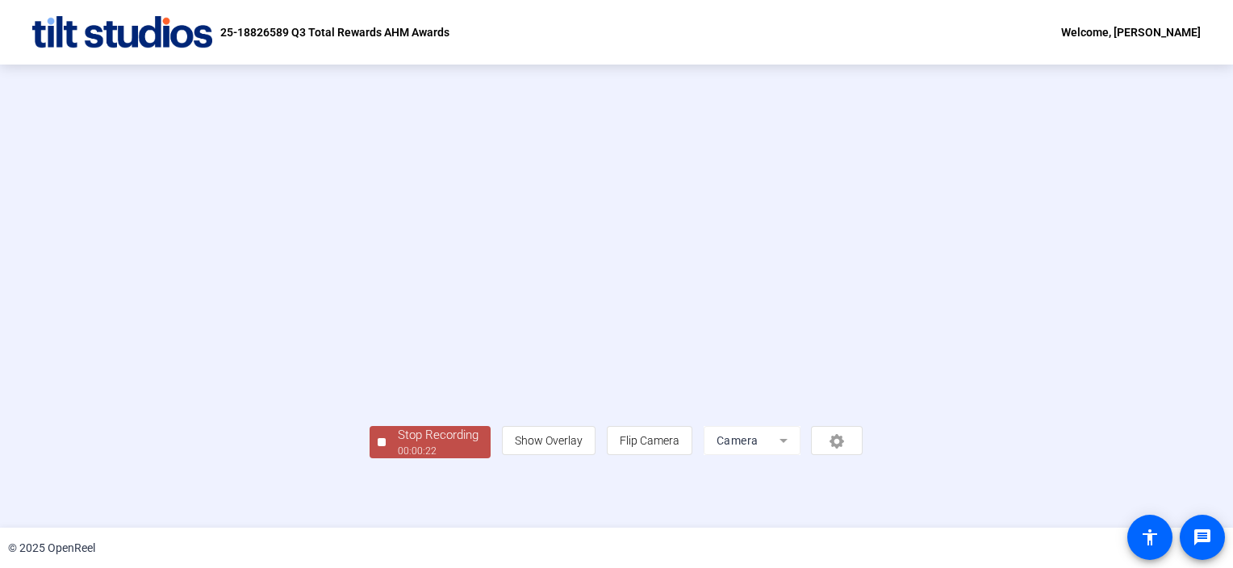
click at [82, 492] on div "Start Recording play_circle_outline [PERSON_NAME]-25-18826589-UHG-Q3 Total Rewa…" at bounding box center [616, 296] width 1233 height 463
click at [386, 459] on span "Stop Recording 00:00:24" at bounding box center [438, 442] width 105 height 33
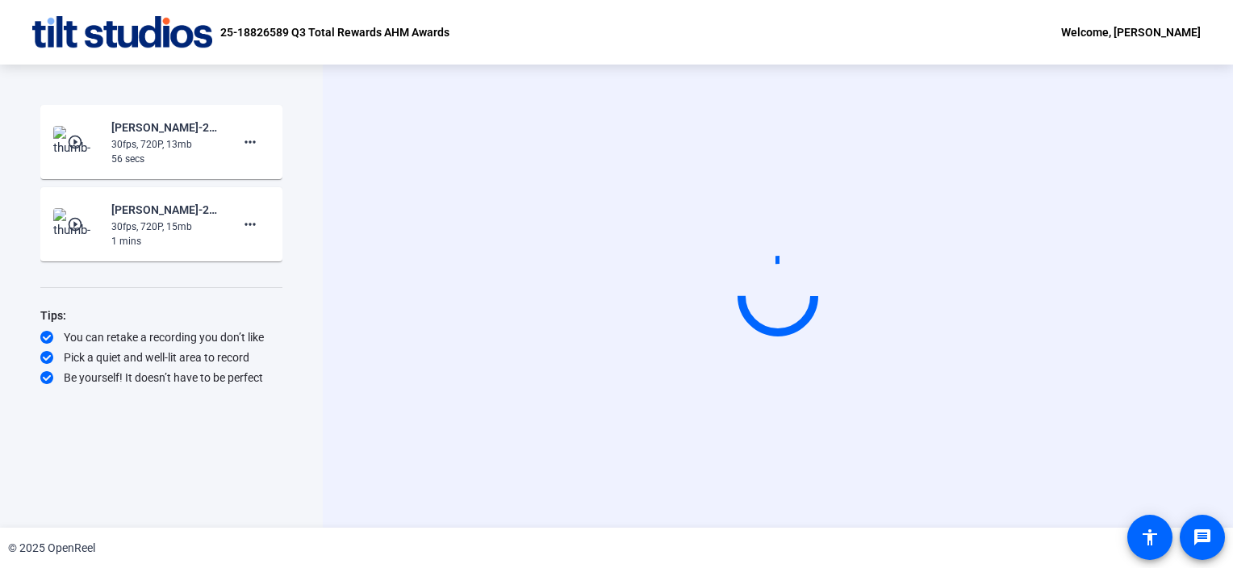
scroll to position [0, 0]
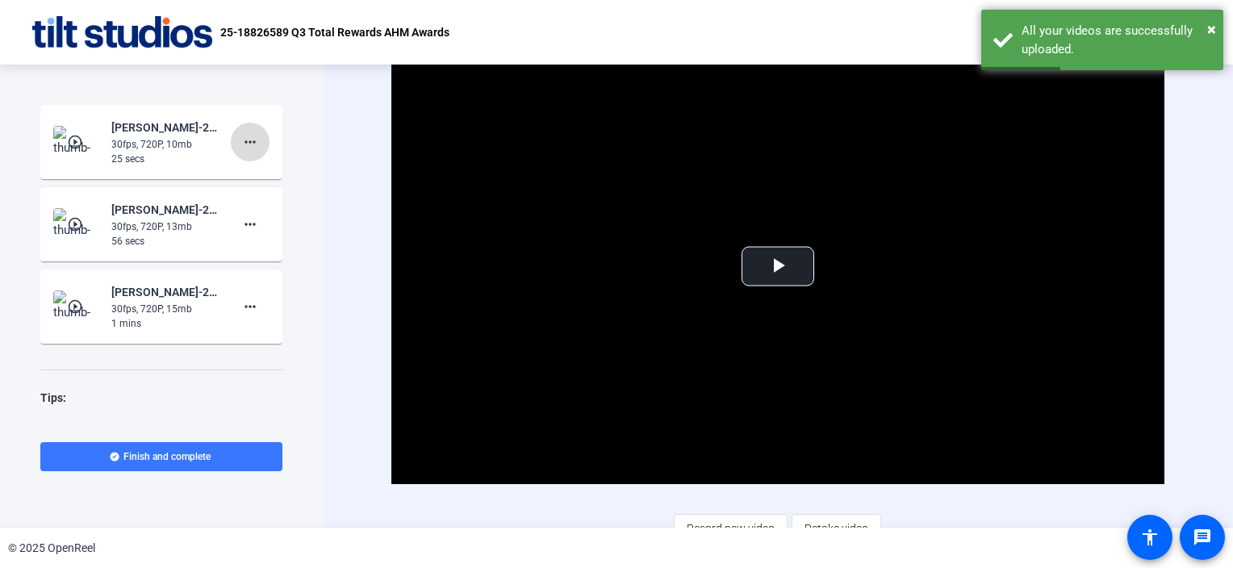
click at [245, 142] on mat-icon "more_horiz" at bounding box center [250, 141] width 19 height 19
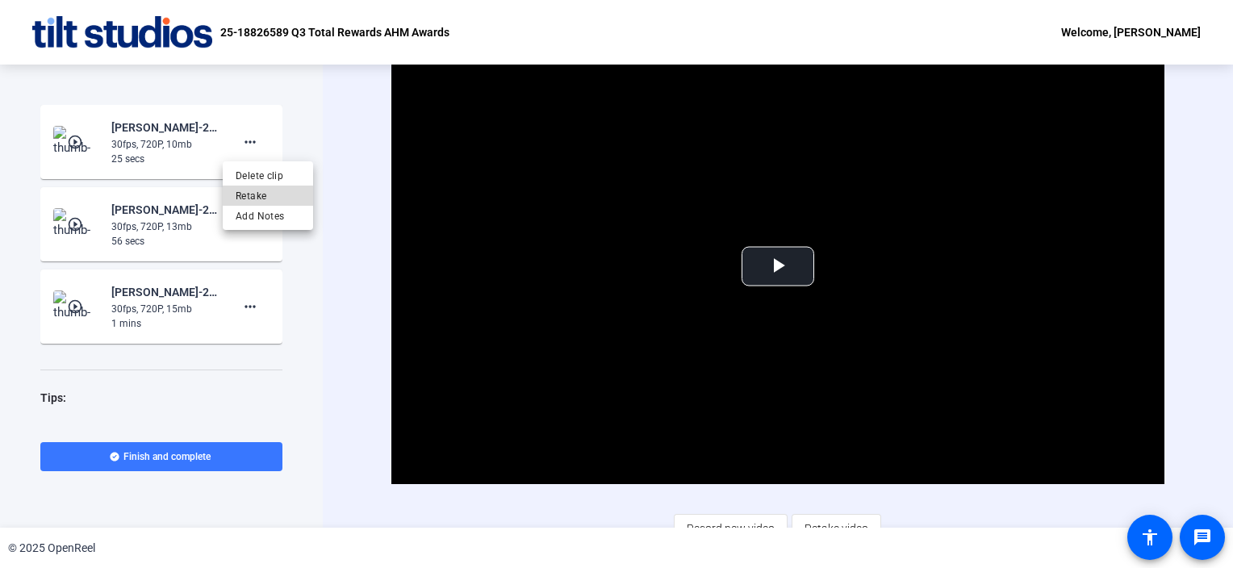
click at [255, 196] on span "Retake" at bounding box center [268, 195] width 65 height 19
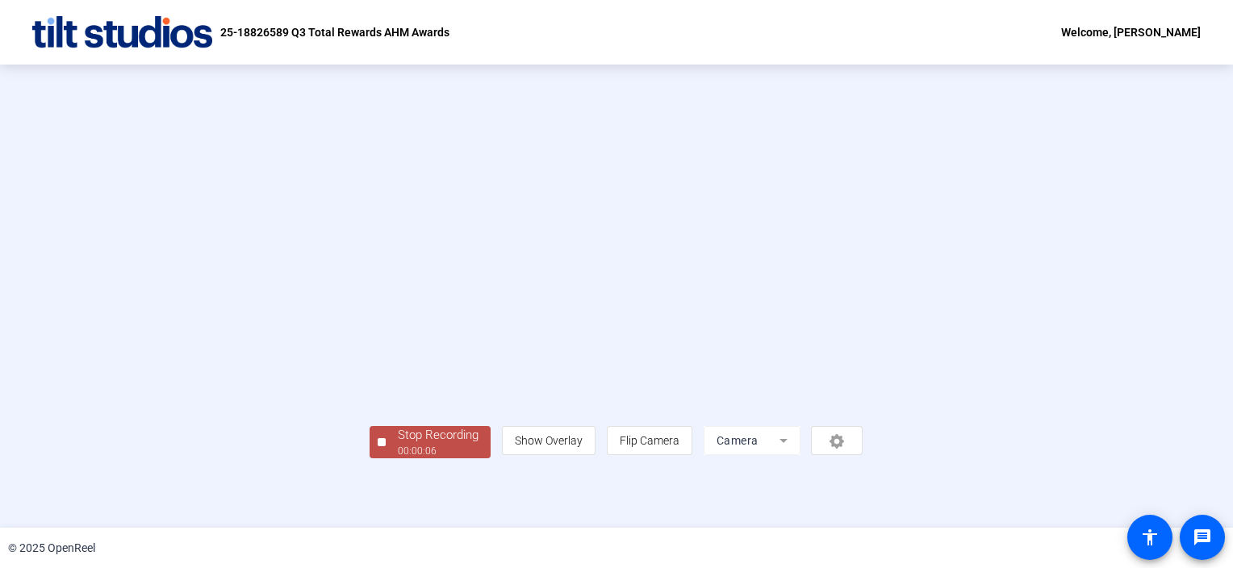
scroll to position [58, 0]
click at [386, 459] on span "Stop Recording 00:00:09" at bounding box center [438, 442] width 105 height 33
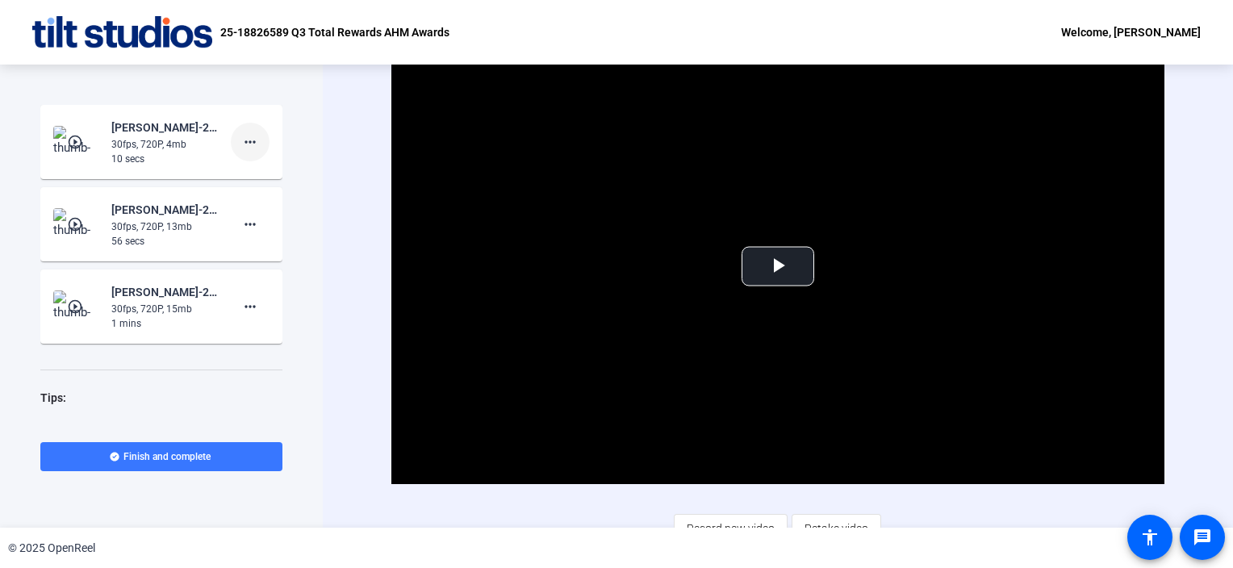
click at [243, 139] on mat-icon "more_horiz" at bounding box center [250, 141] width 19 height 19
click at [272, 189] on span "Retake" at bounding box center [268, 195] width 65 height 19
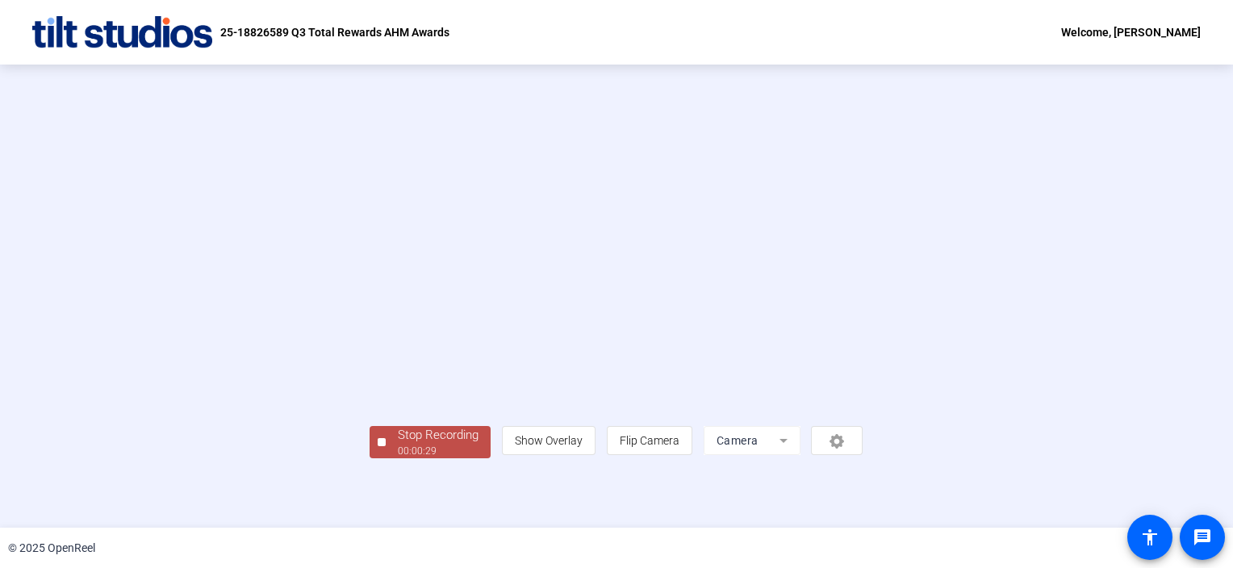
click at [1146, 245] on div "Stop Recording 00:00:29 person Show Overlay flip Flip Camera Camera" at bounding box center [616, 296] width 1233 height 463
click at [378, 446] on div at bounding box center [382, 442] width 8 height 8
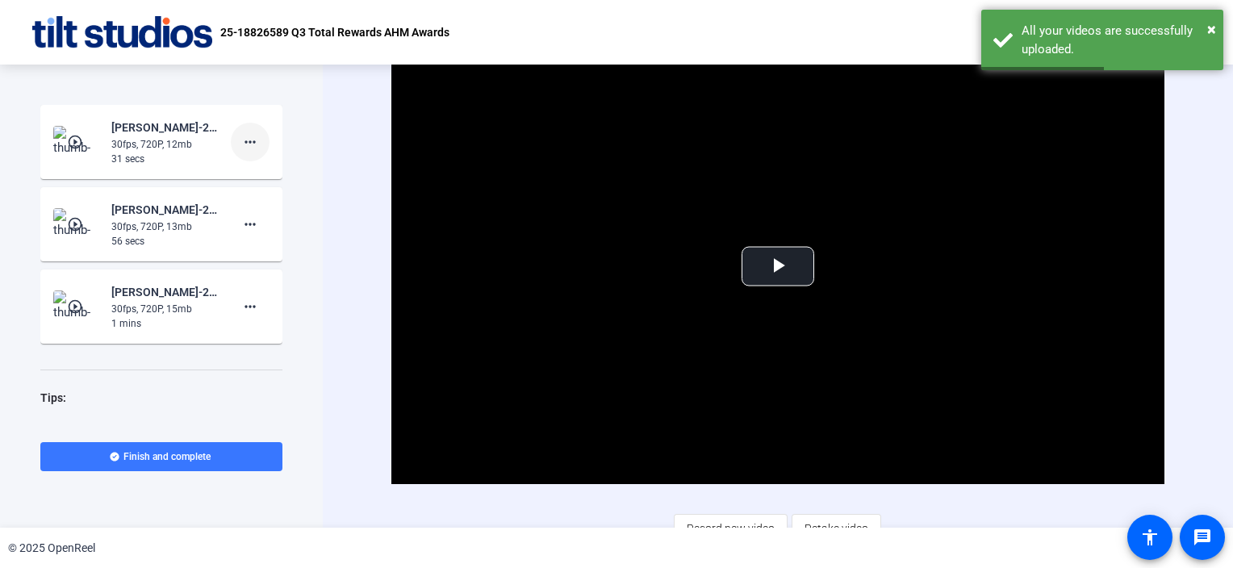
click at [244, 142] on mat-icon "more_horiz" at bounding box center [250, 141] width 19 height 19
click at [265, 191] on span "Retake" at bounding box center [268, 195] width 65 height 19
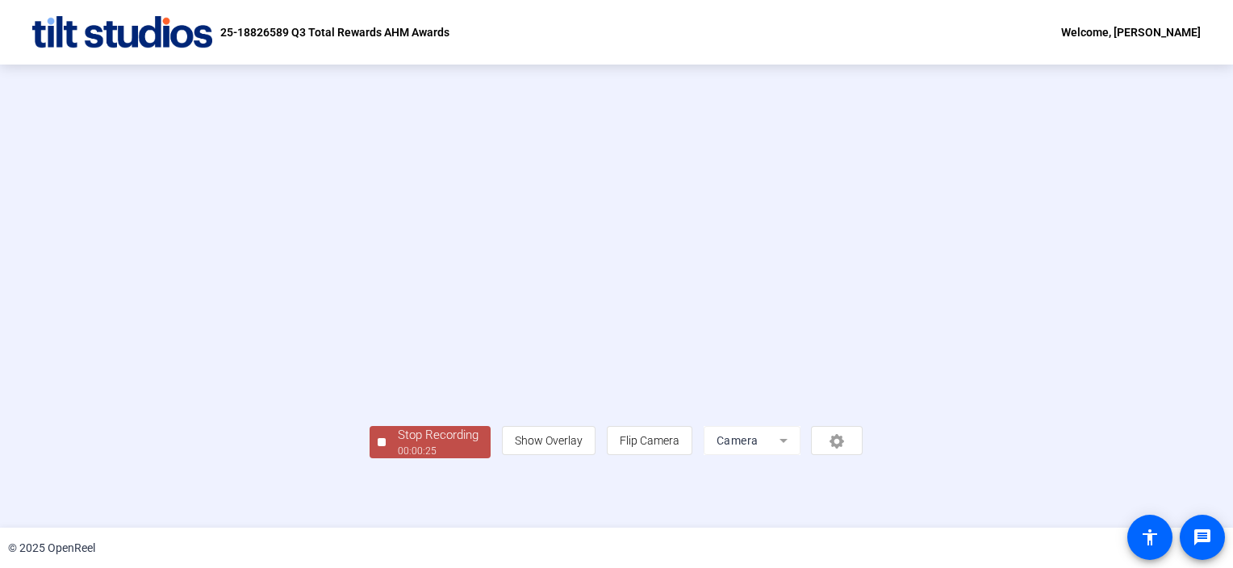
click at [1191, 360] on div "Stop Recording 00:00:25 person Show Overlay flip Flip Camera Camera" at bounding box center [616, 296] width 1233 height 463
click at [378, 446] on div at bounding box center [382, 442] width 8 height 8
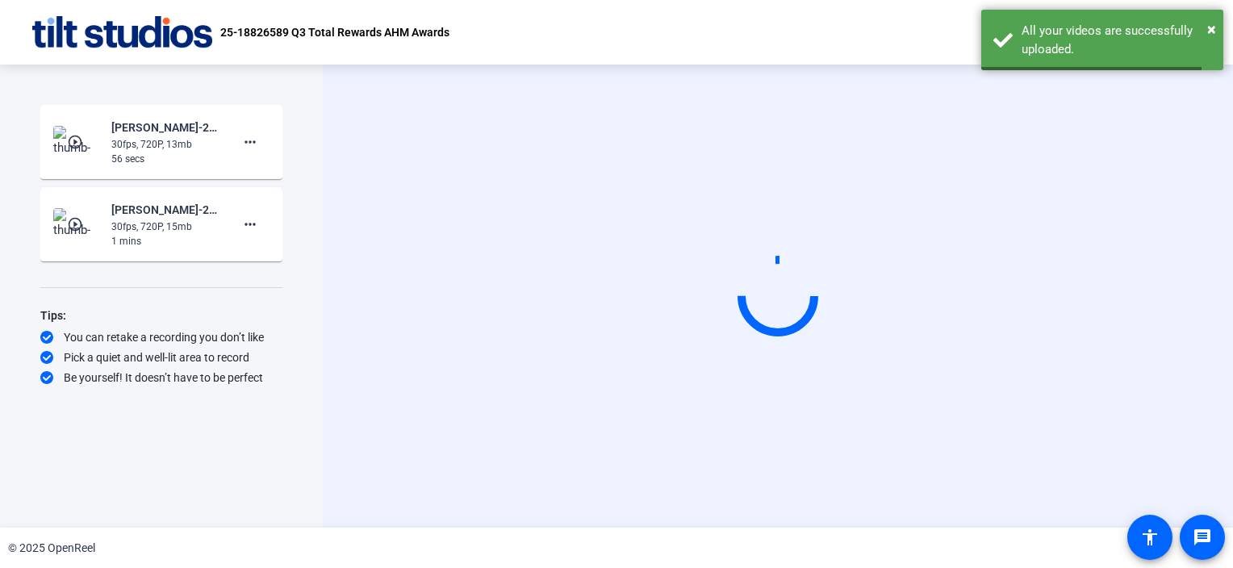
click at [345, 417] on div "Start Recording" at bounding box center [778, 296] width 911 height 463
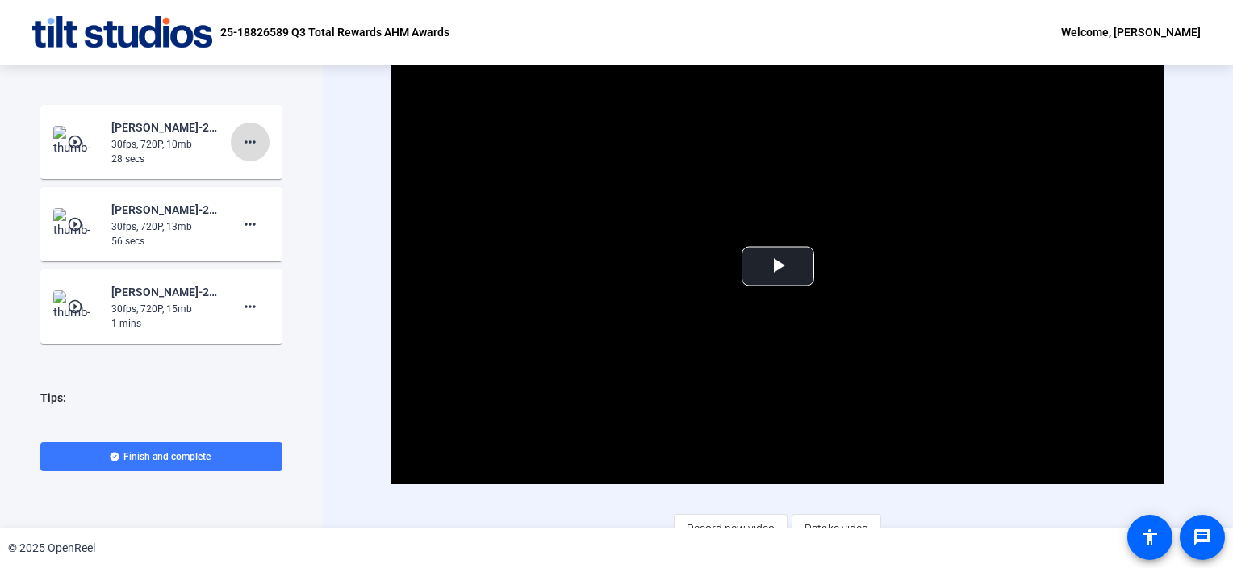
click at [241, 142] on mat-icon "more_horiz" at bounding box center [250, 141] width 19 height 19
click at [268, 197] on span "Retake" at bounding box center [268, 195] width 65 height 19
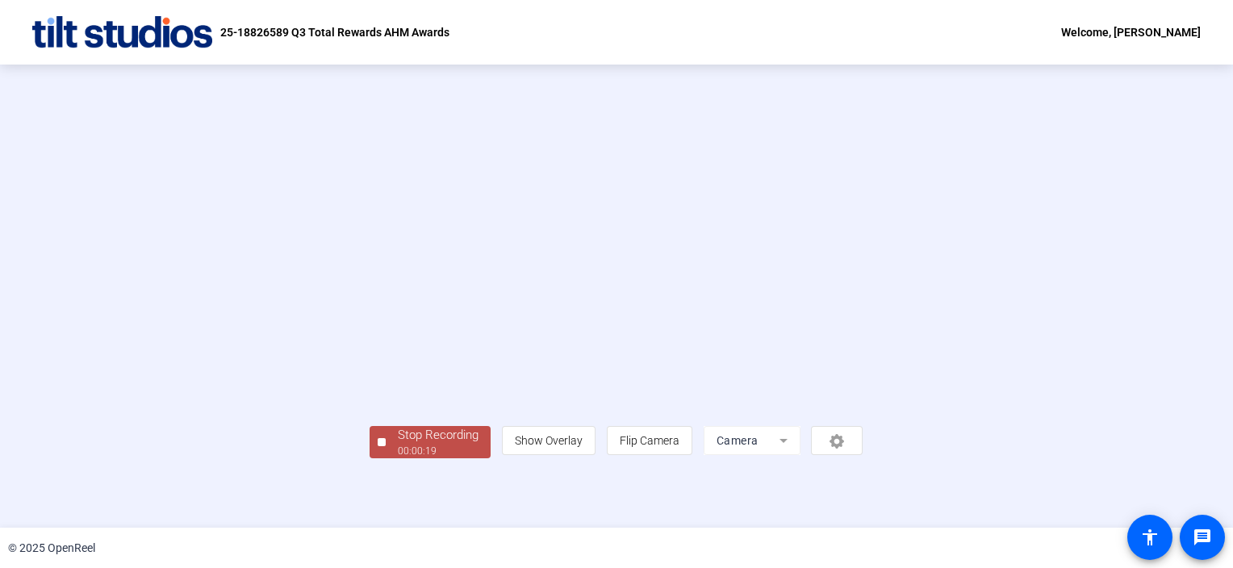
click at [1125, 314] on div "Stop Recording 00:00:19 person Show Overlay flip Flip Camera Camera" at bounding box center [617, 296] width 1049 height 325
click at [378, 446] on div at bounding box center [382, 442] width 8 height 8
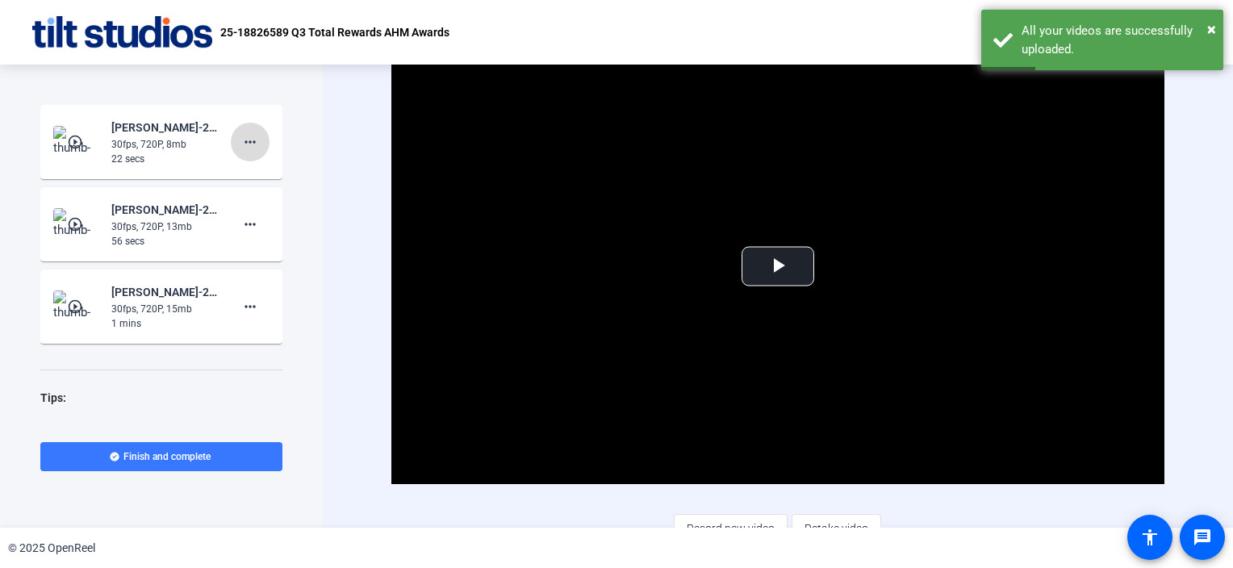
click at [241, 138] on mat-icon "more_horiz" at bounding box center [250, 141] width 19 height 19
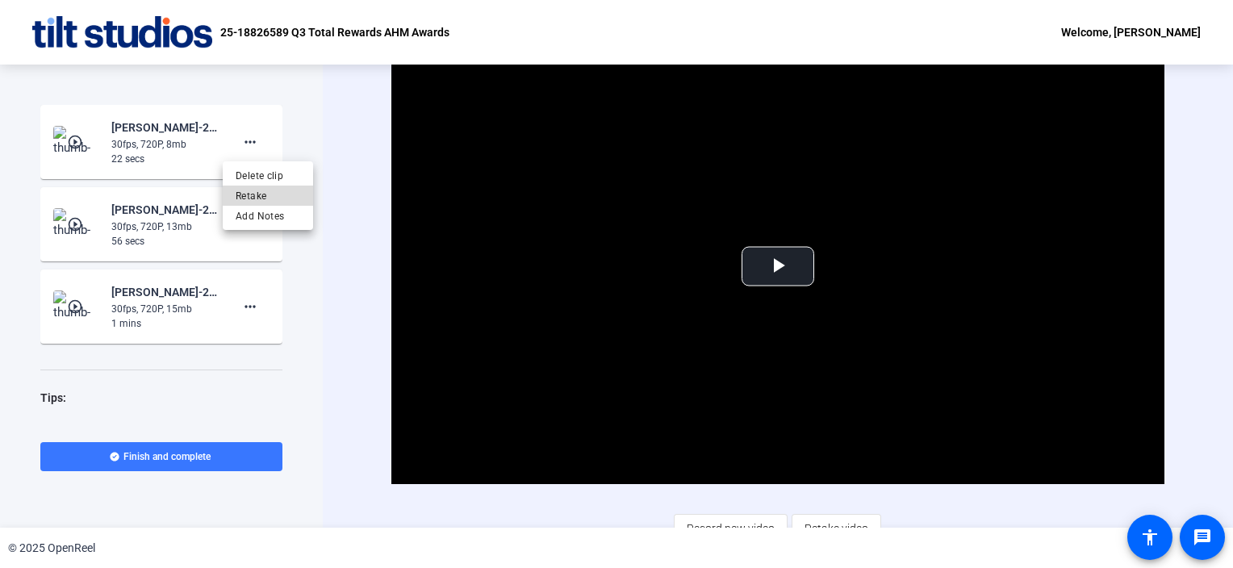
click at [266, 197] on span "Retake" at bounding box center [268, 195] width 65 height 19
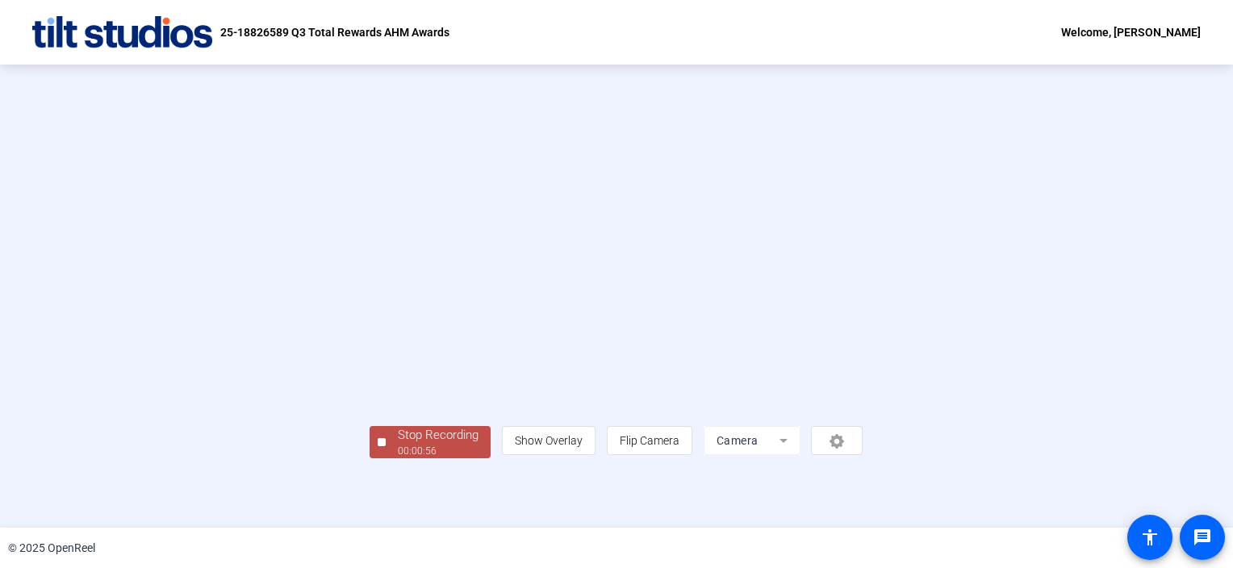
scroll to position [58, 0]
click at [378, 446] on div at bounding box center [382, 442] width 8 height 8
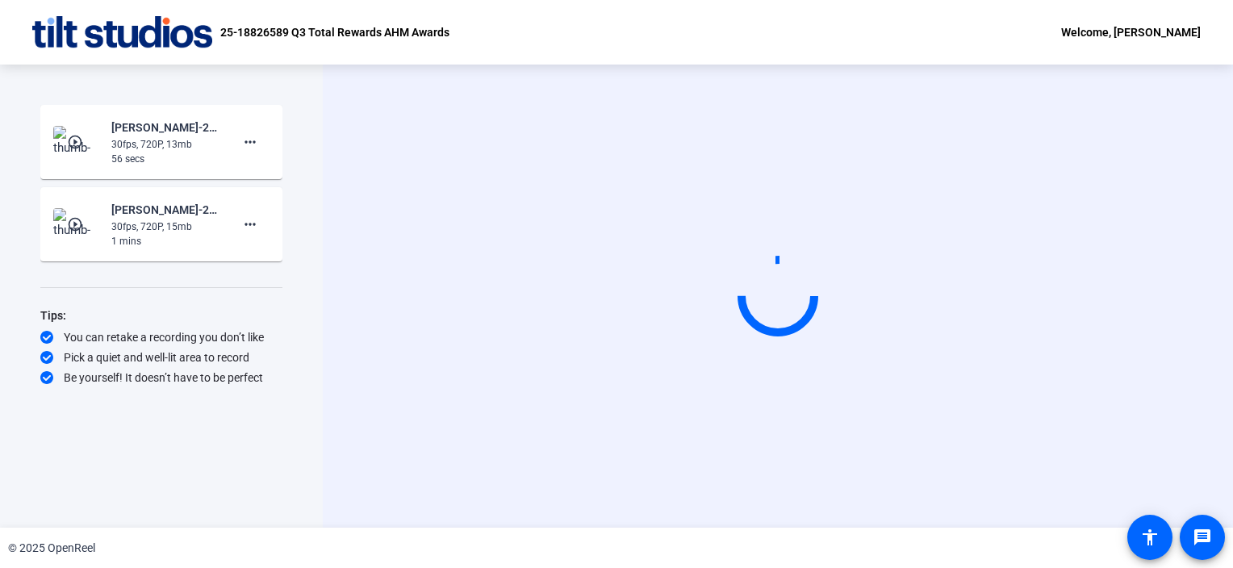
scroll to position [0, 0]
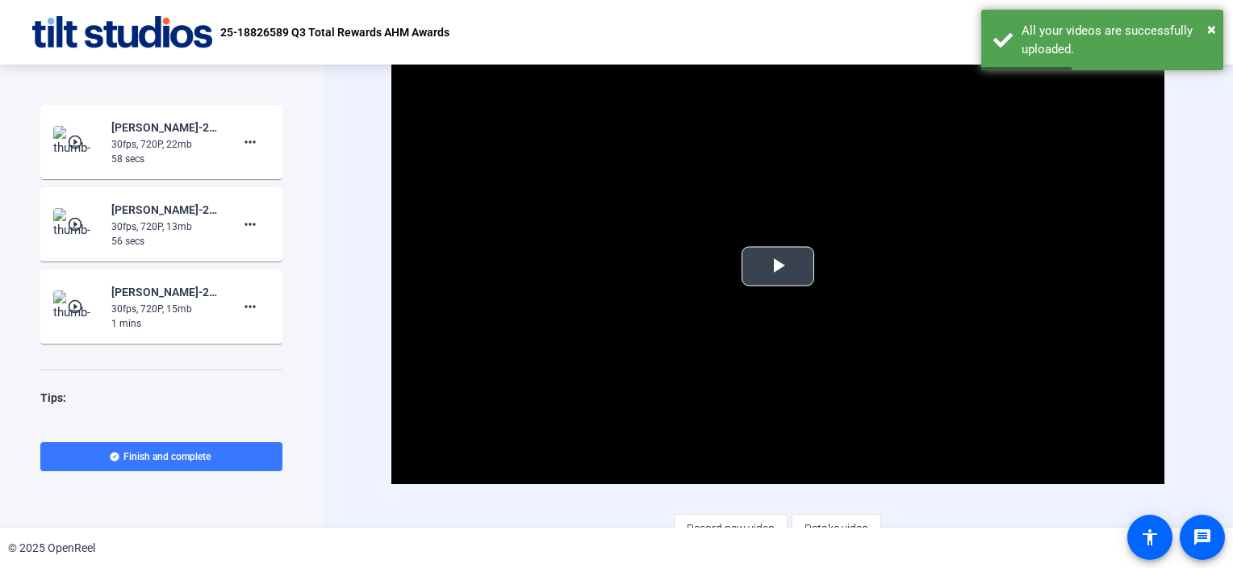
click at [778, 266] on span "Video Player" at bounding box center [778, 266] width 0 height 0
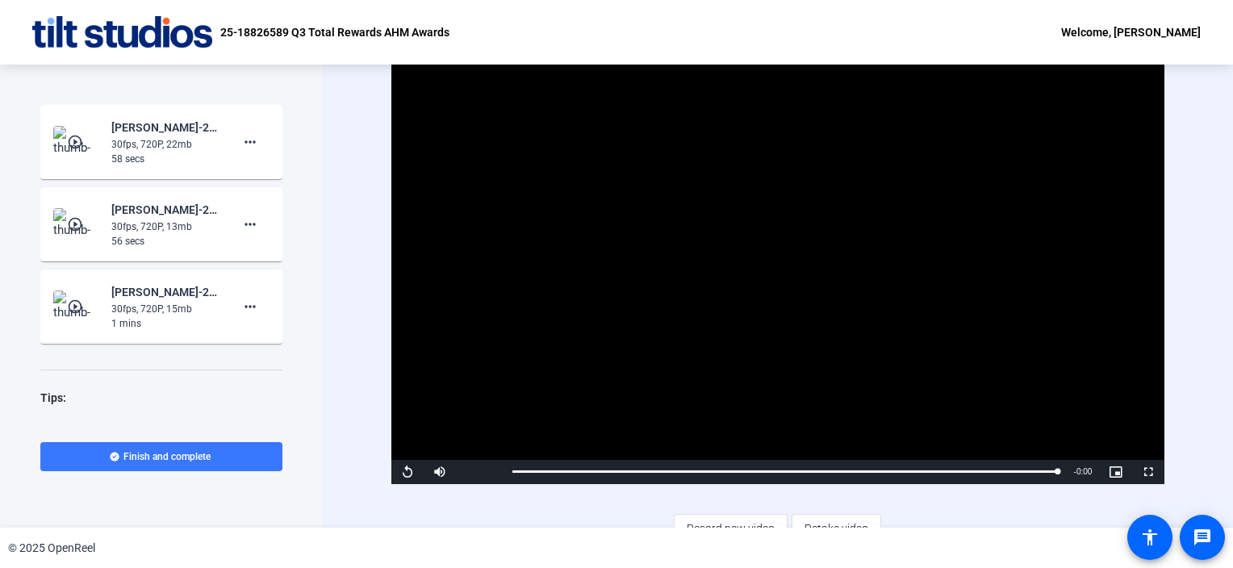
click at [74, 137] on mat-icon "play_circle_outline" at bounding box center [76, 142] width 19 height 16
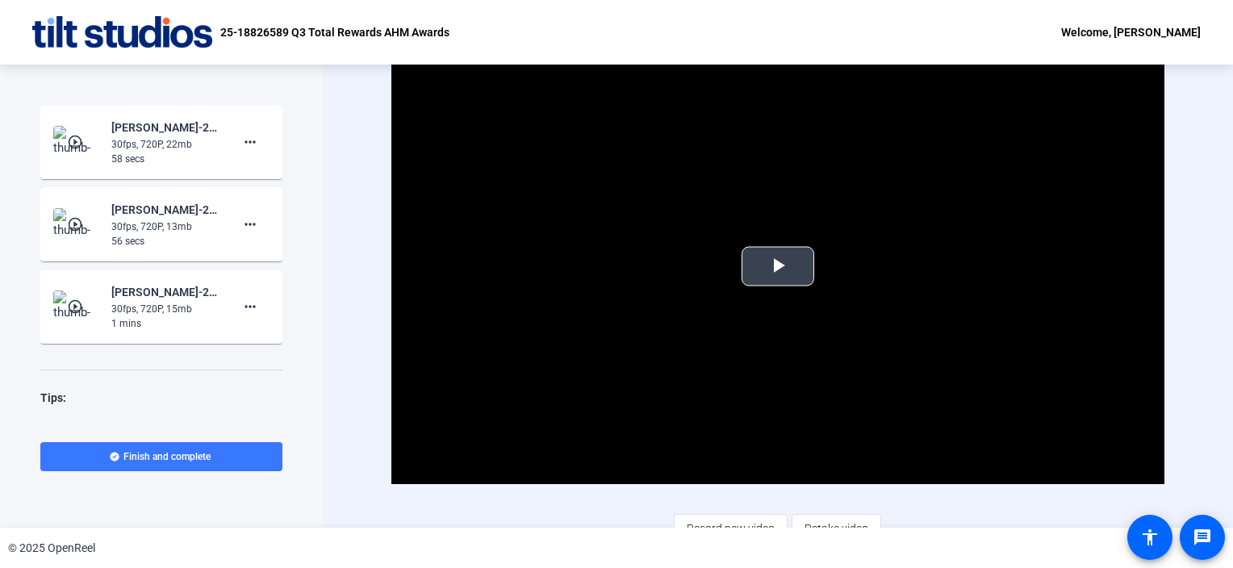
click at [778, 266] on span "Video Player" at bounding box center [778, 266] width 0 height 0
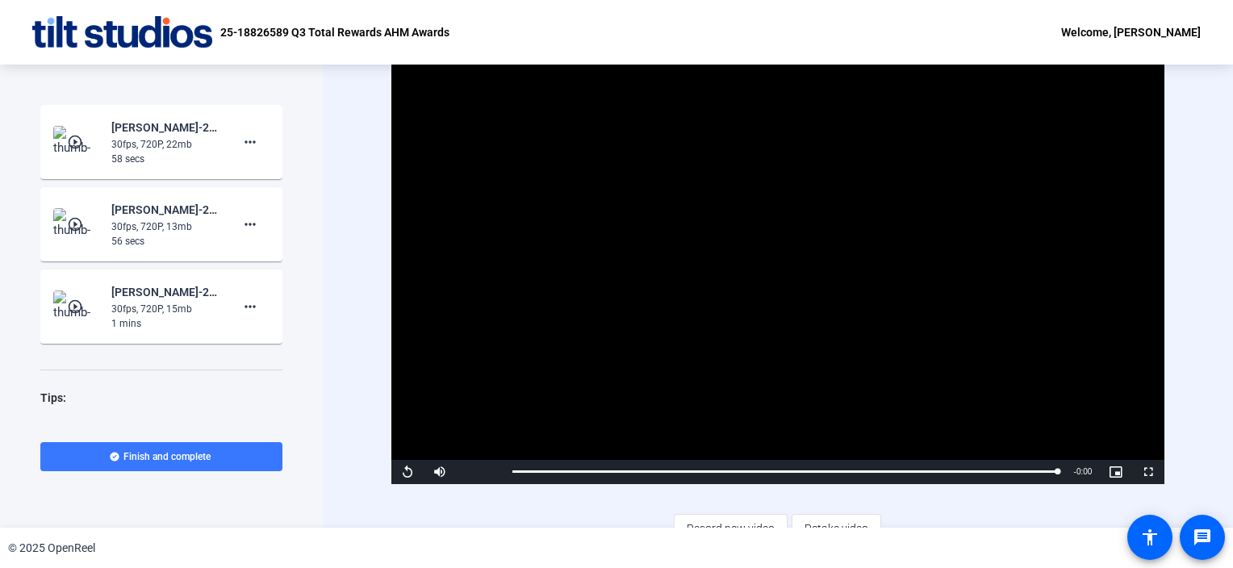
click at [78, 224] on mat-icon "play_circle_outline" at bounding box center [76, 224] width 19 height 16
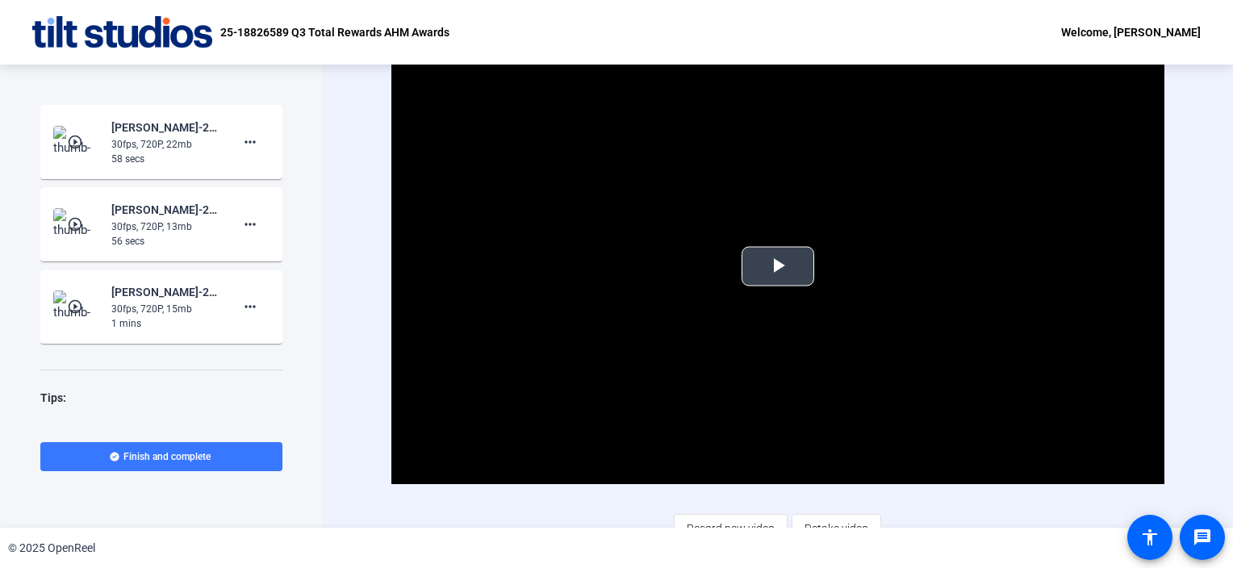
click at [778, 266] on span "Video Player" at bounding box center [778, 266] width 0 height 0
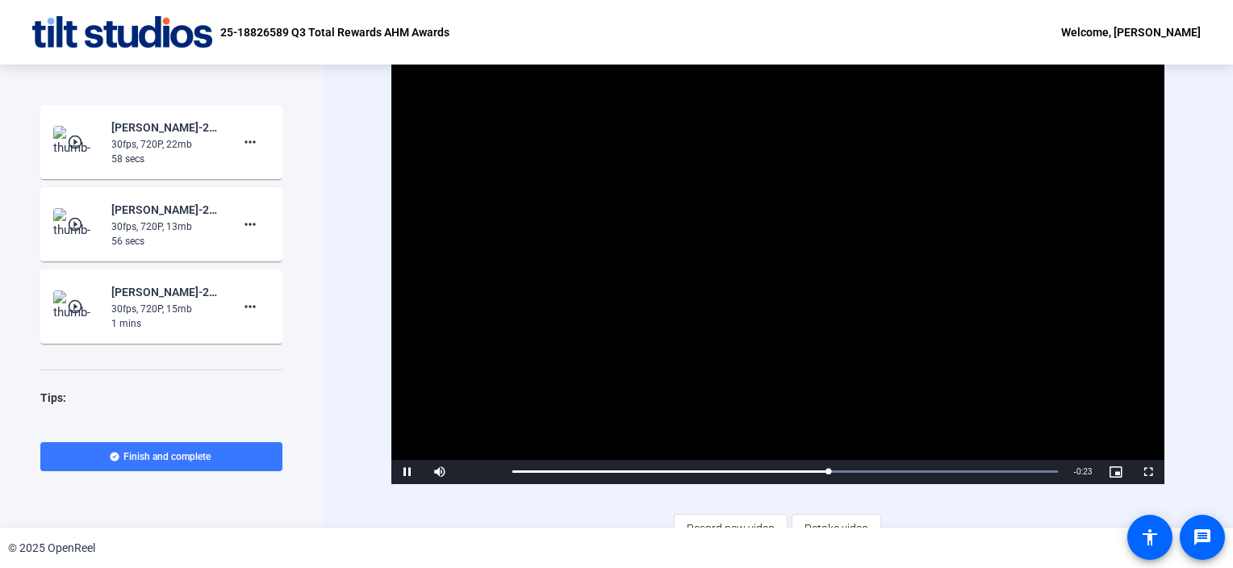
click at [77, 136] on mat-icon "play_circle_outline" at bounding box center [76, 142] width 19 height 16
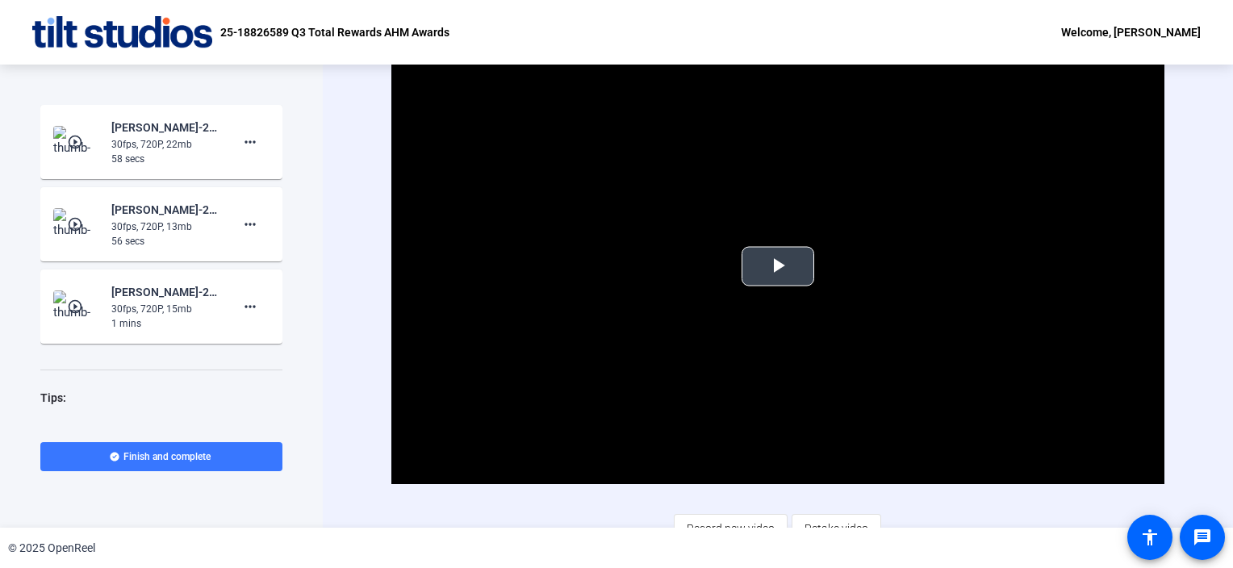
click at [778, 266] on span "Video Player" at bounding box center [778, 266] width 0 height 0
click at [249, 141] on mat-icon "more_horiz" at bounding box center [250, 141] width 19 height 19
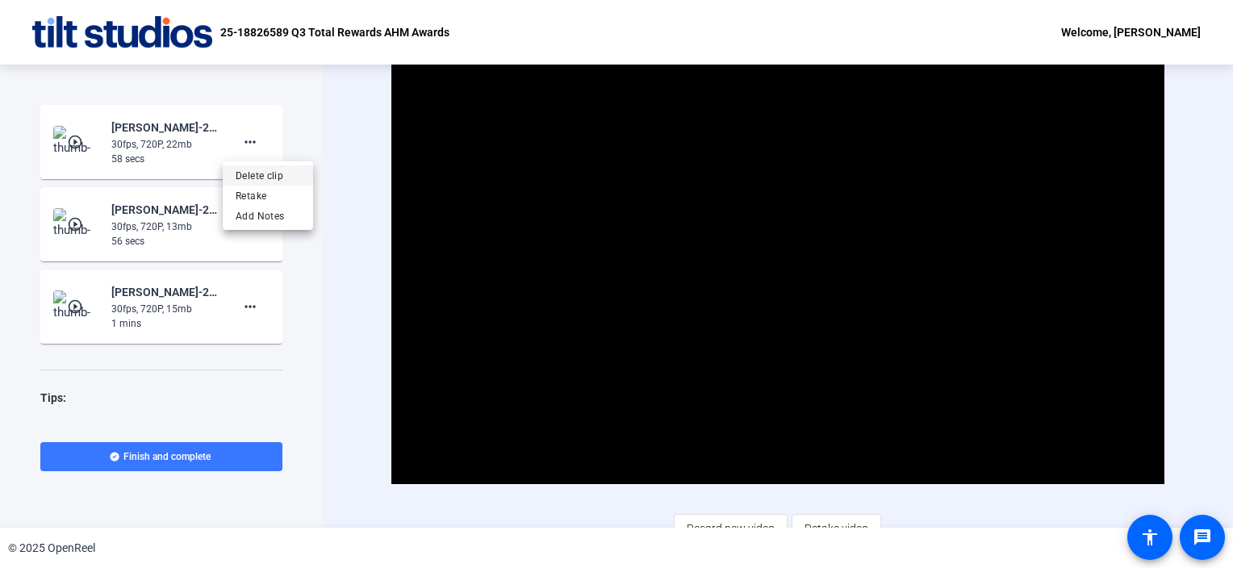
click at [264, 171] on span "Delete clip" at bounding box center [268, 175] width 65 height 19
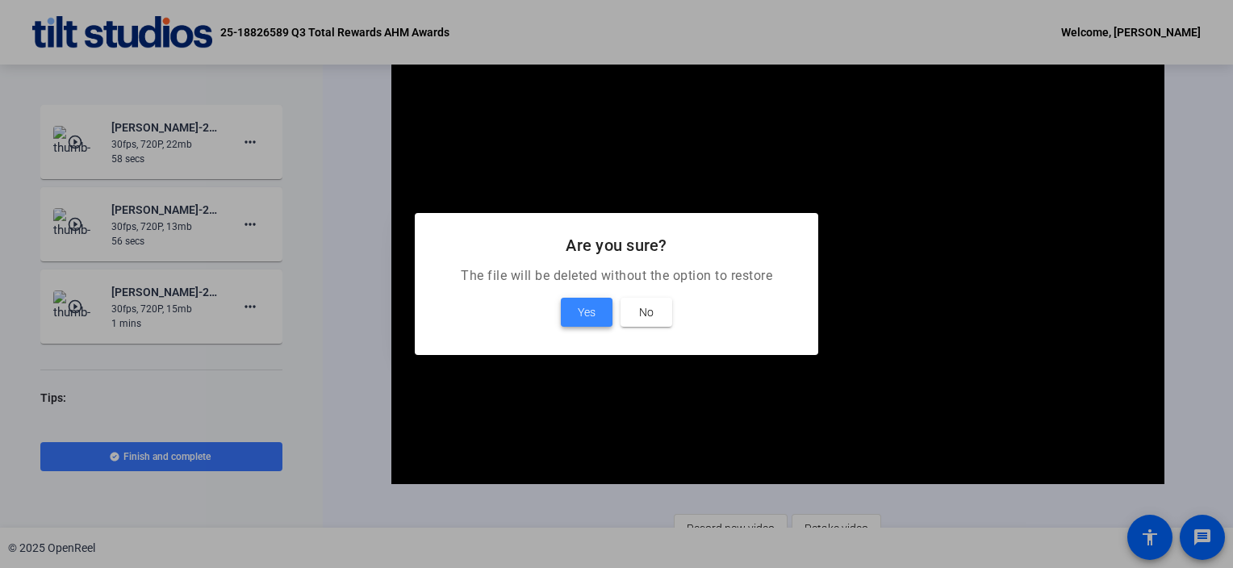
click at [587, 307] on span "Yes" at bounding box center [587, 312] width 18 height 19
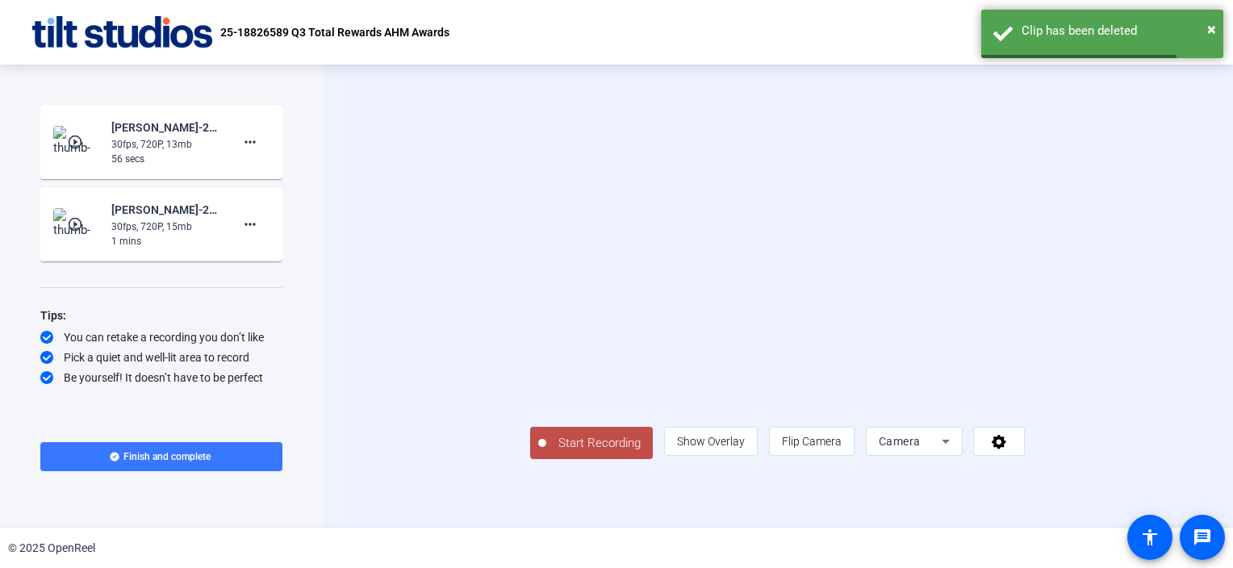
click at [76, 223] on mat-icon "play_circle_outline" at bounding box center [76, 224] width 19 height 16
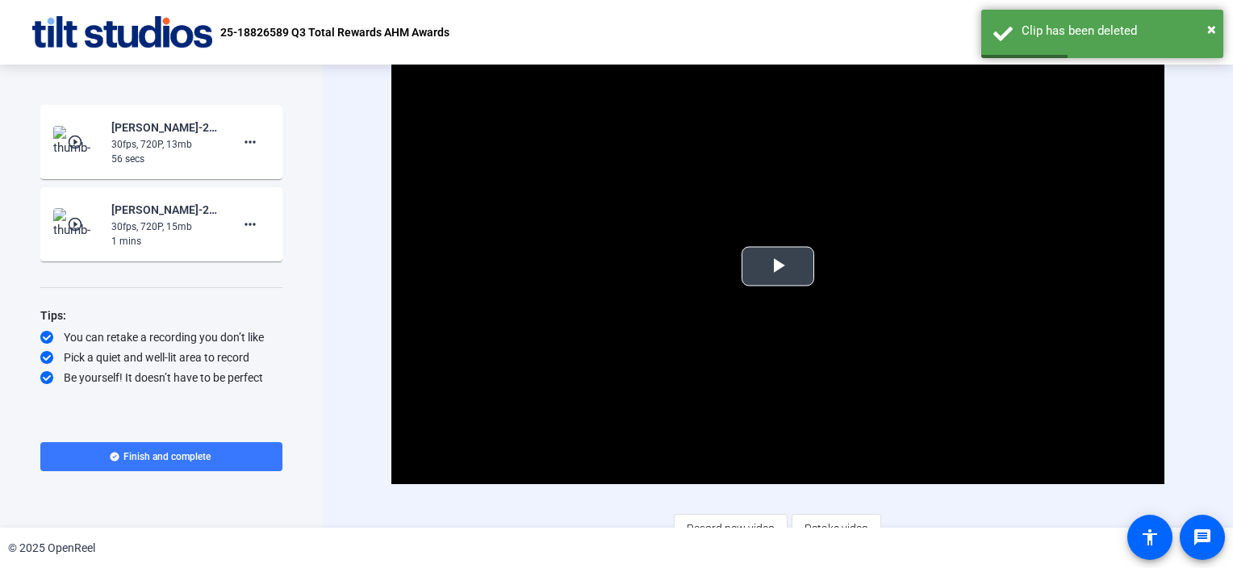
click at [778, 266] on span "Video Player" at bounding box center [778, 266] width 0 height 0
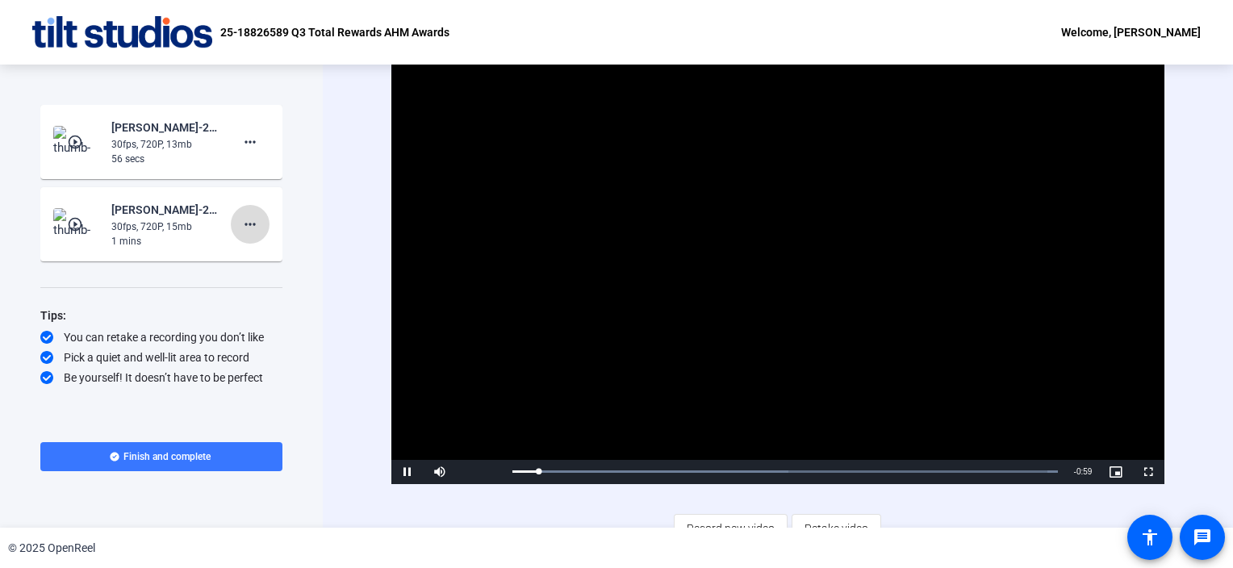
click at [260, 224] on span at bounding box center [250, 224] width 39 height 39
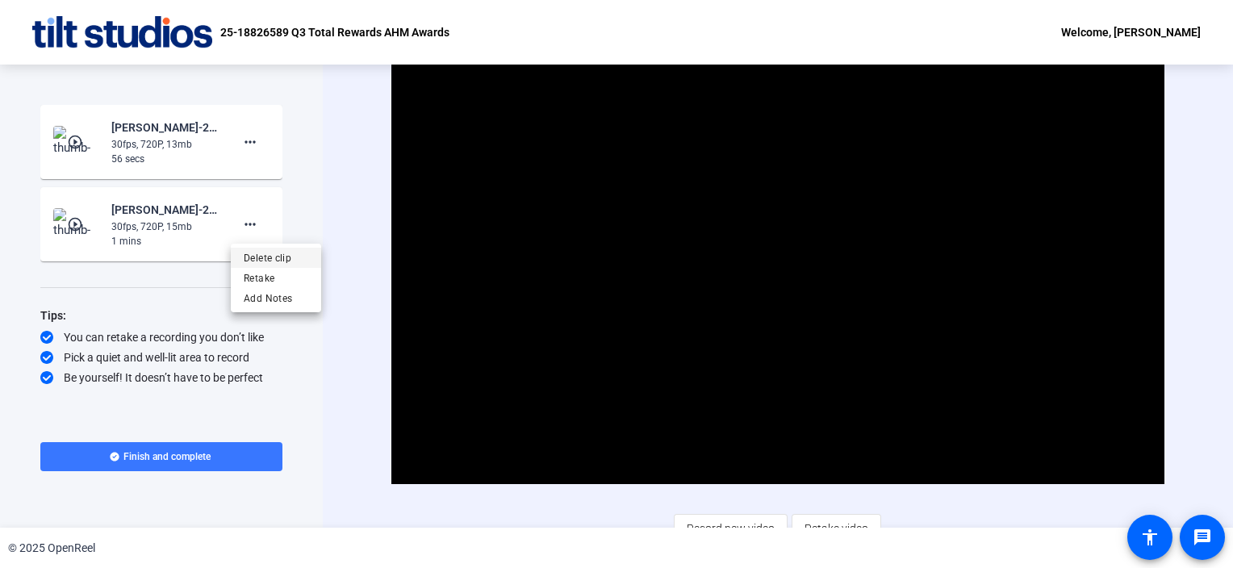
click at [265, 256] on span "Delete clip" at bounding box center [276, 258] width 65 height 19
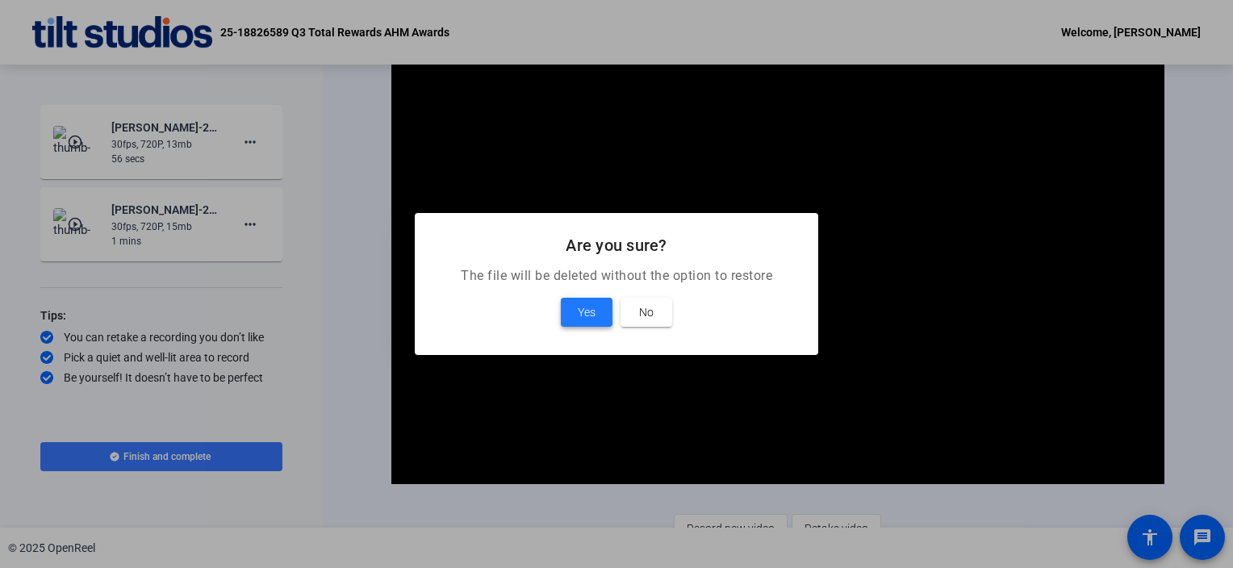
click at [581, 307] on span "Yes" at bounding box center [587, 312] width 18 height 19
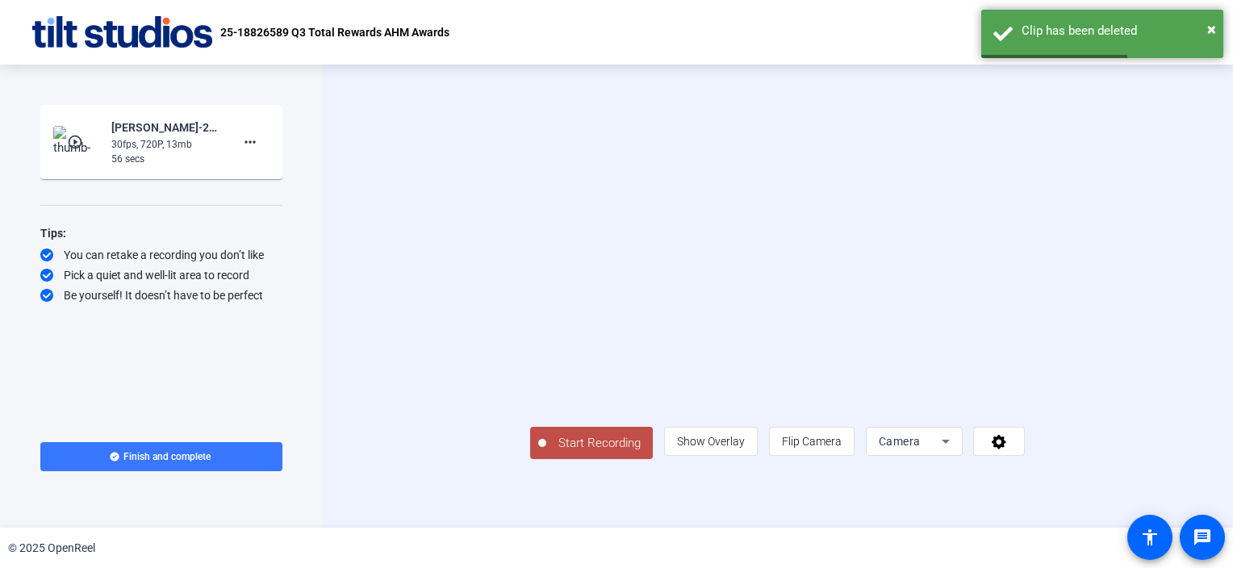
click at [77, 142] on mat-icon "play_circle_outline" at bounding box center [76, 142] width 19 height 16
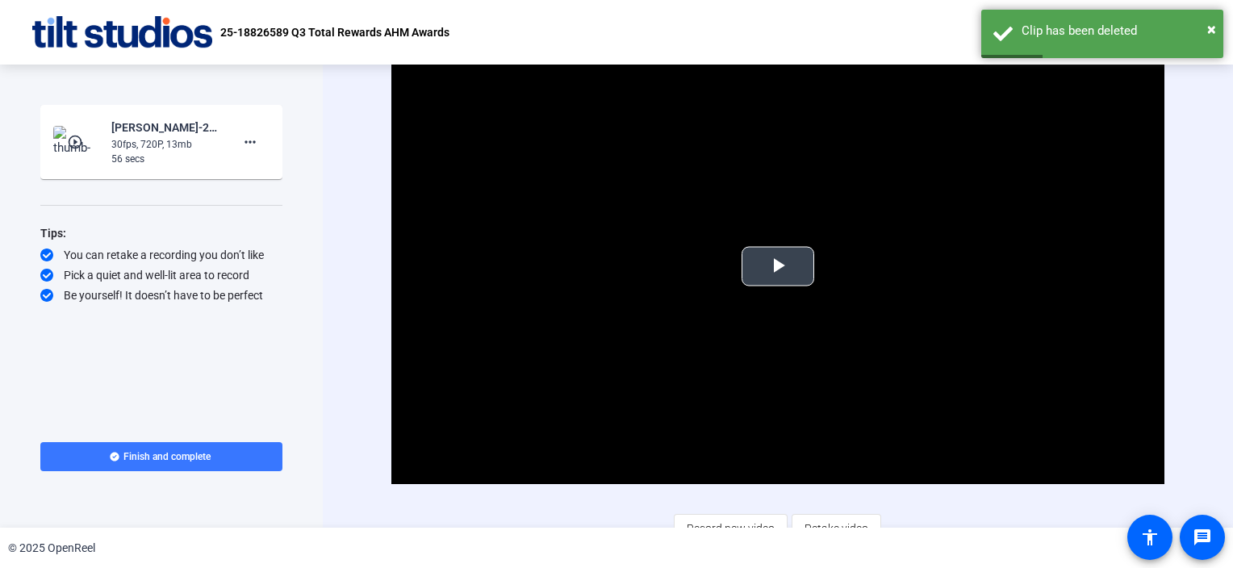
click at [778, 266] on span "Video Player" at bounding box center [778, 266] width 0 height 0
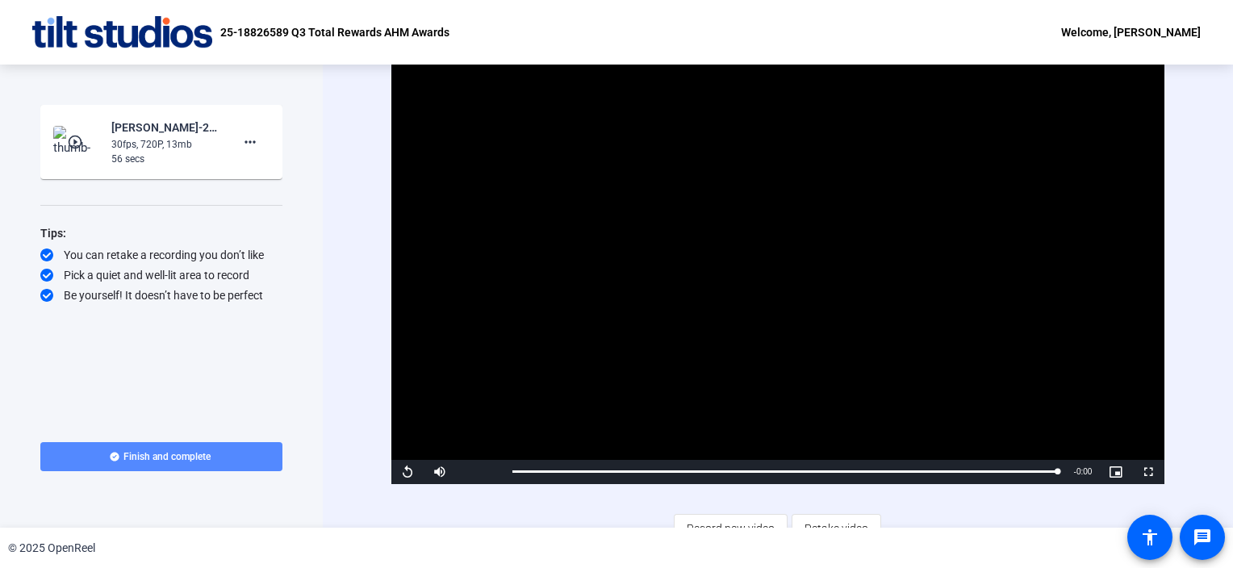
click at [176, 454] on span "Finish and complete" at bounding box center [167, 456] width 87 height 13
